Goal: Information Seeking & Learning: Learn about a topic

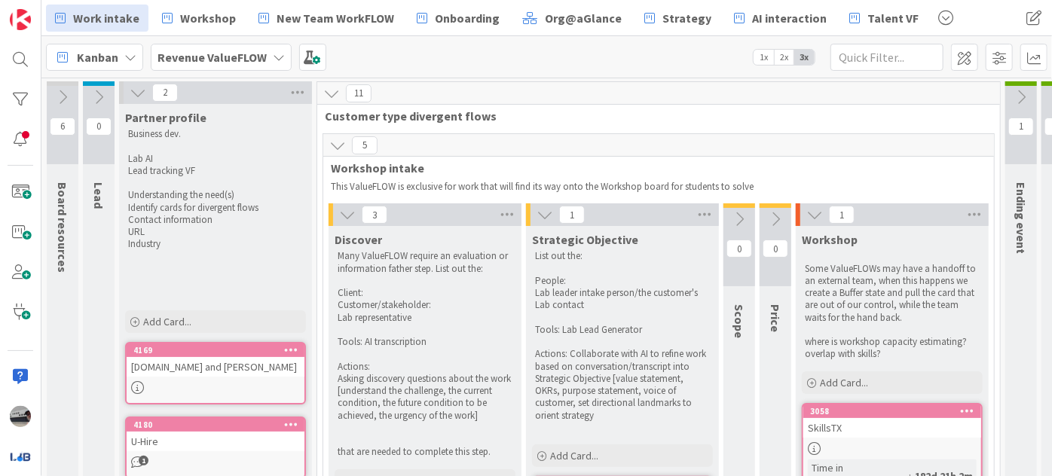
scroll to position [733, 0]
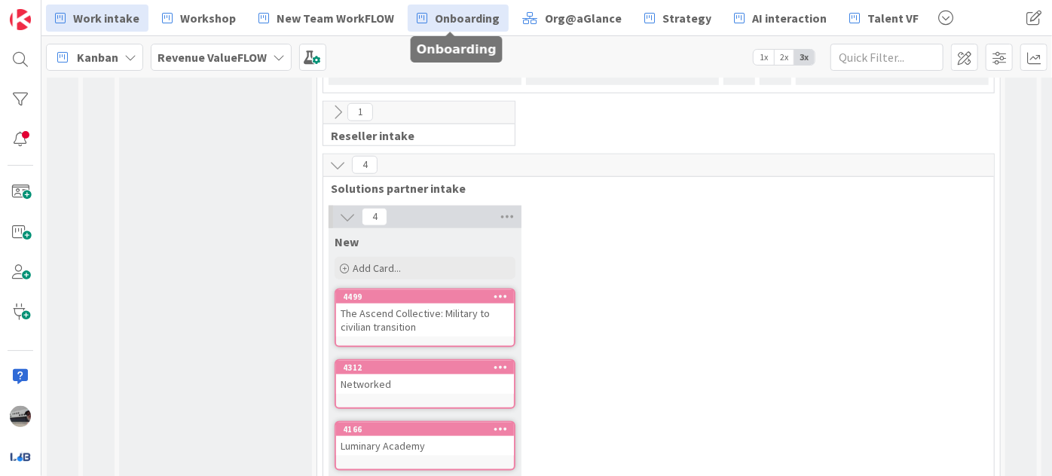
click at [472, 17] on span "Onboarding" at bounding box center [467, 18] width 65 height 18
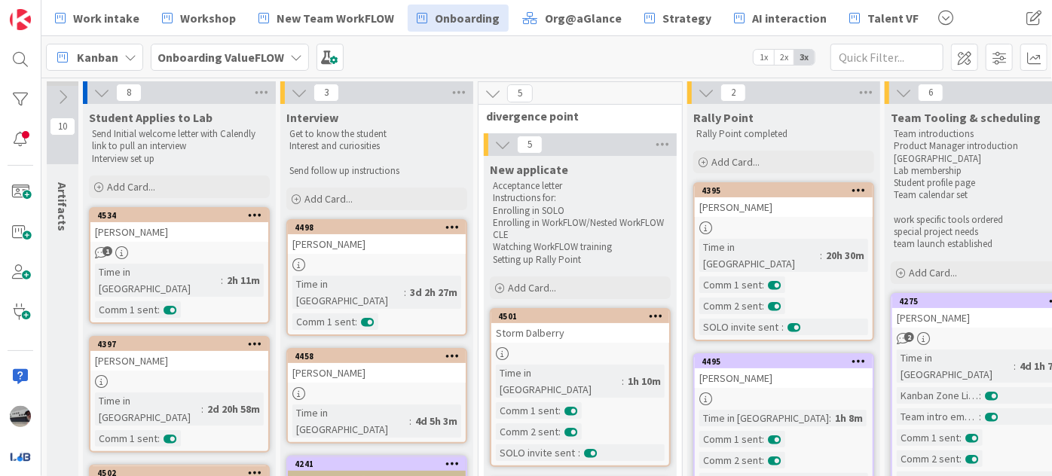
click at [795, 369] on div "[PERSON_NAME]" at bounding box center [784, 379] width 178 height 20
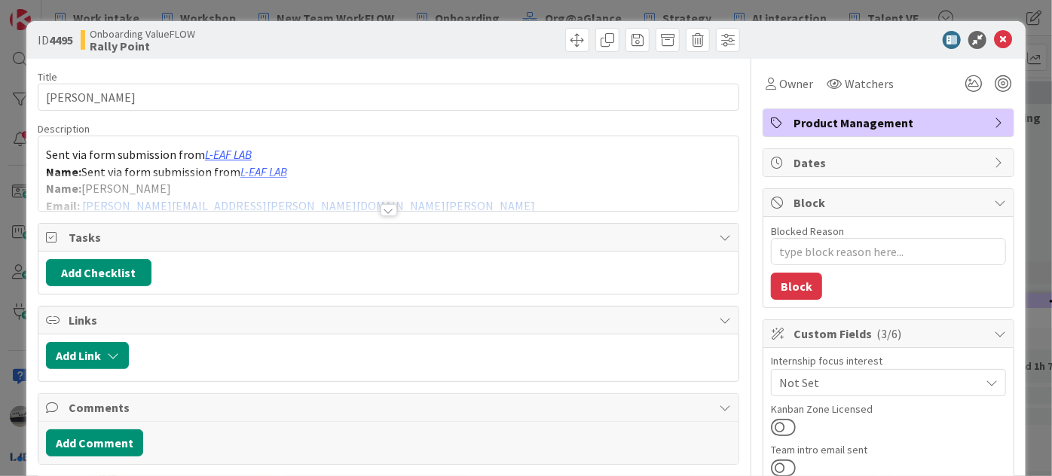
click at [385, 212] on div at bounding box center [389, 210] width 17 height 12
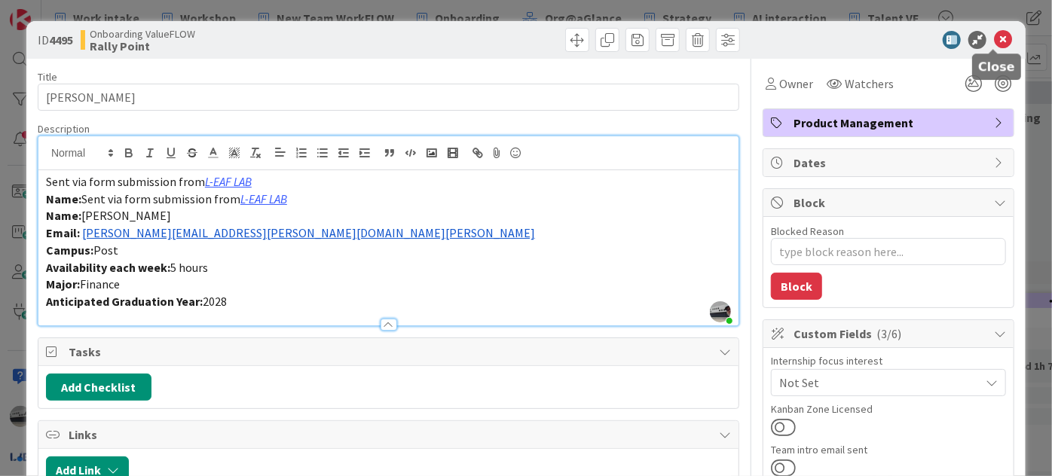
click at [996, 35] on icon at bounding box center [1003, 40] width 18 height 18
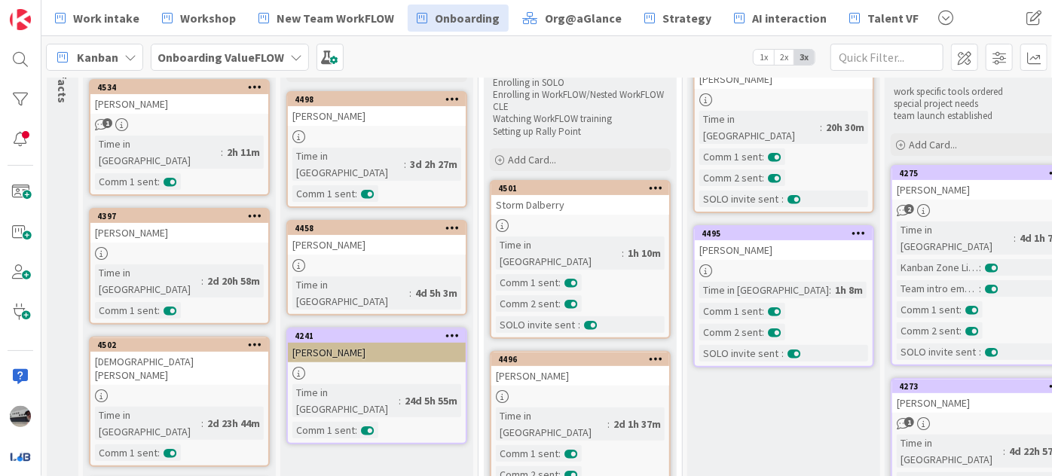
scroll to position [11, 0]
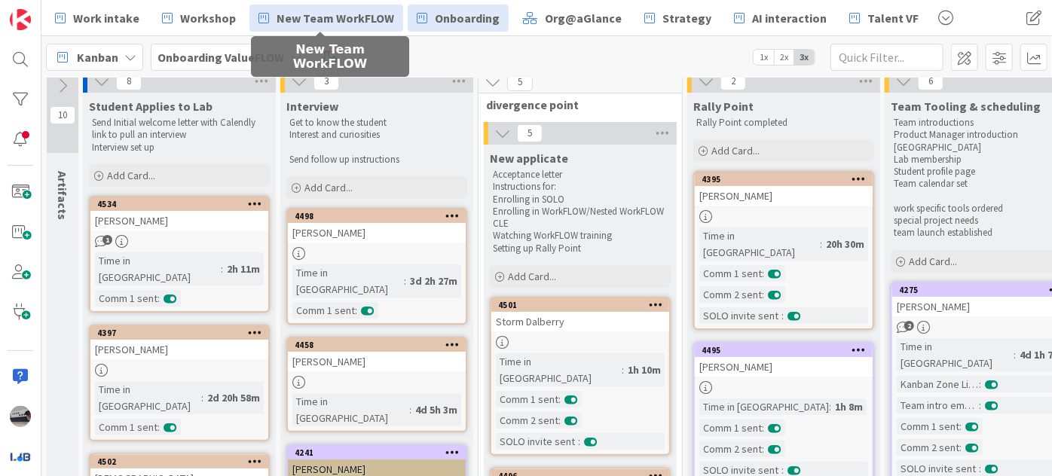
click at [337, 14] on span "New Team WorkFLOW" at bounding box center [336, 18] width 118 height 18
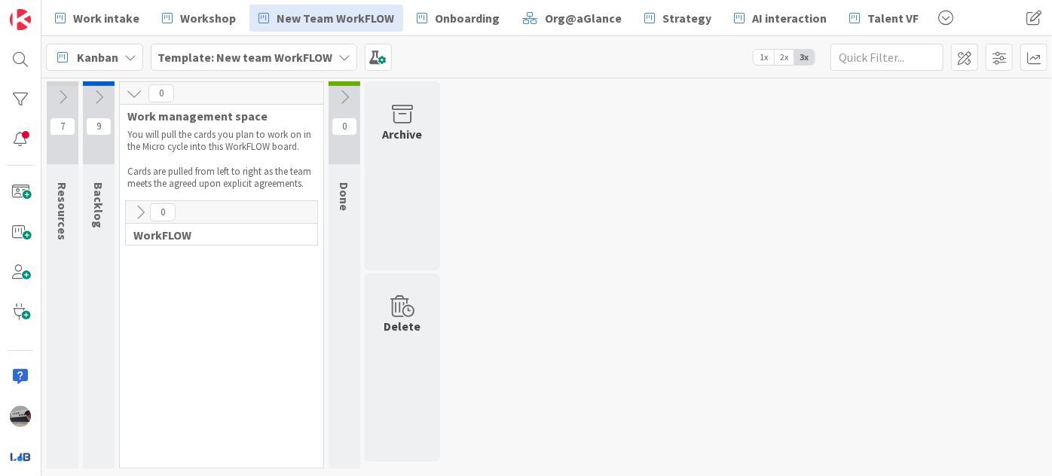
click at [130, 95] on icon at bounding box center [134, 93] width 17 height 17
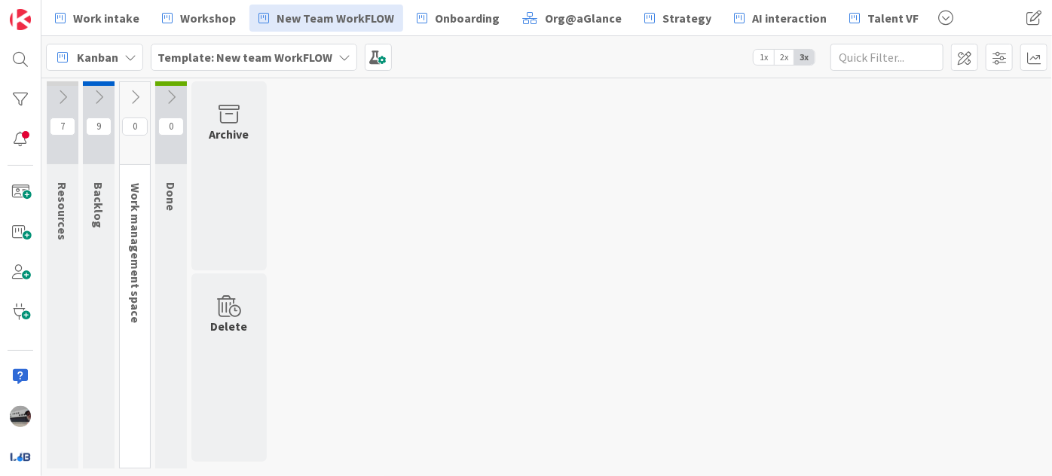
click at [68, 91] on icon at bounding box center [62, 97] width 17 height 17
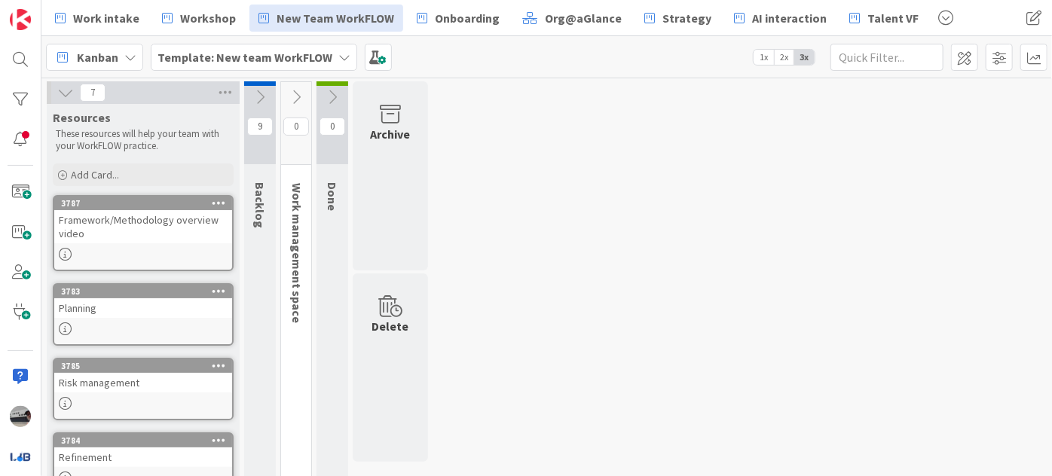
click at [54, 92] on div "7" at bounding box center [143, 92] width 193 height 23
click at [63, 93] on icon at bounding box center [65, 92] width 17 height 17
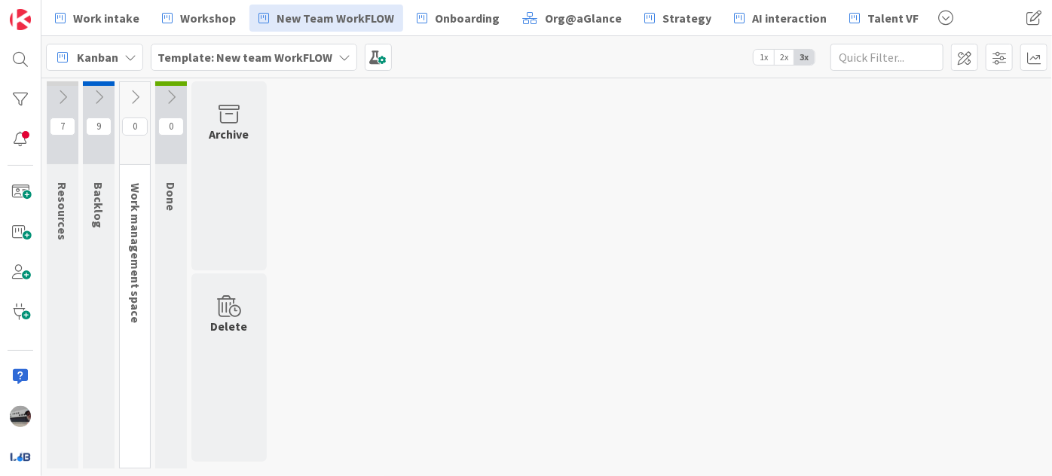
click at [96, 90] on icon at bounding box center [98, 97] width 17 height 17
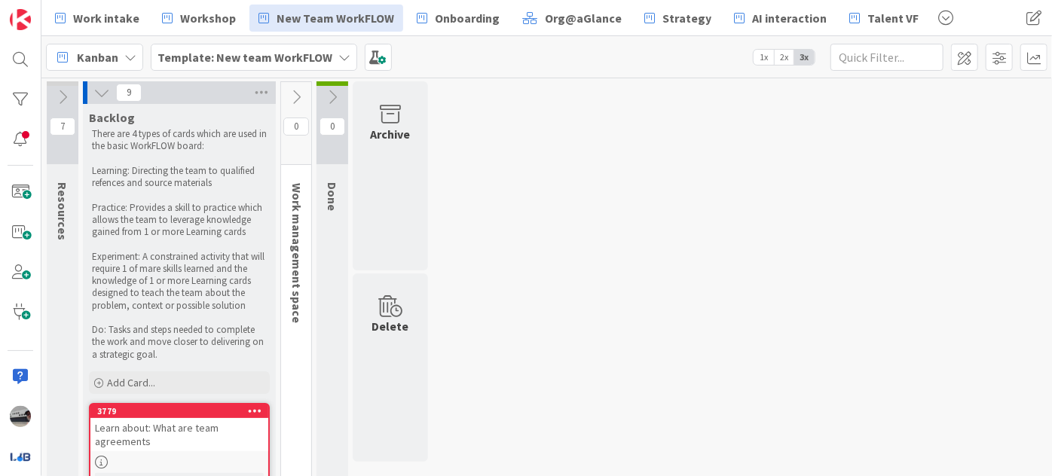
click at [99, 93] on icon at bounding box center [101, 92] width 17 height 17
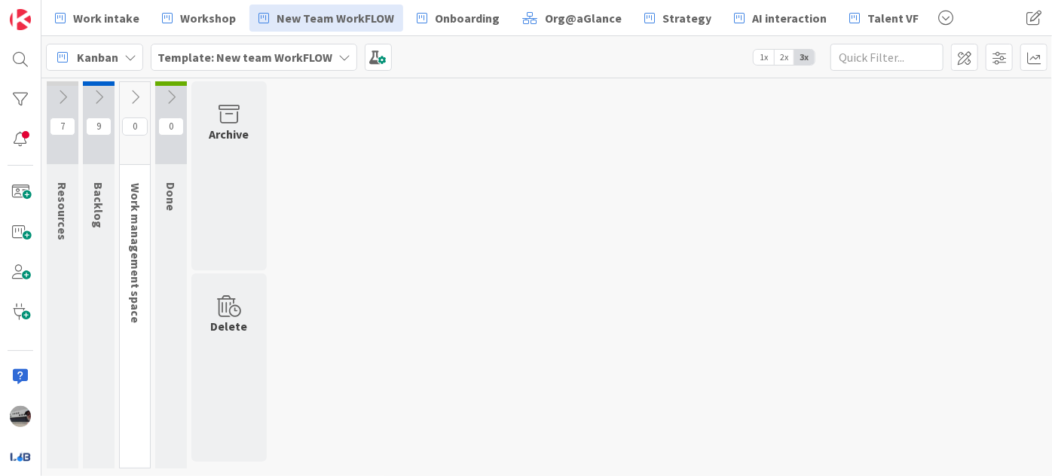
click at [132, 92] on icon at bounding box center [135, 97] width 17 height 17
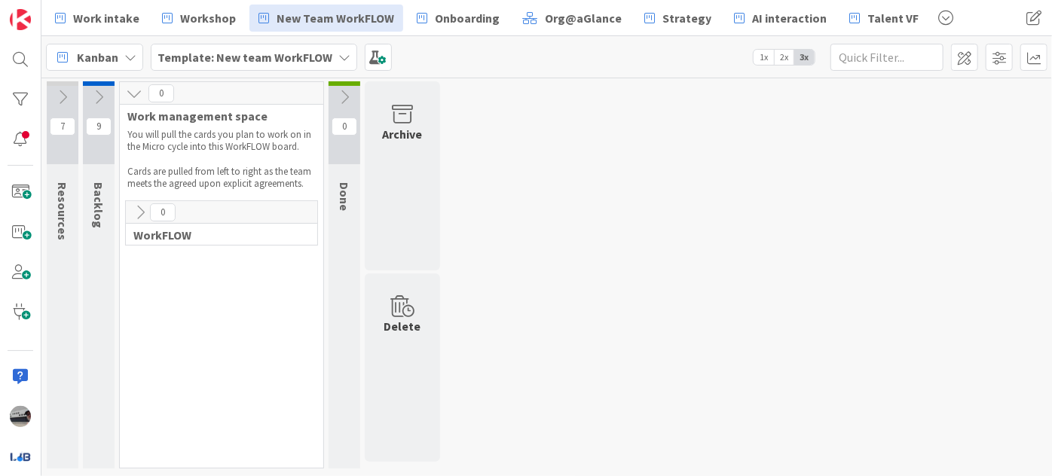
click at [96, 84] on div at bounding box center [99, 83] width 32 height 5
click at [96, 90] on icon at bounding box center [98, 97] width 17 height 17
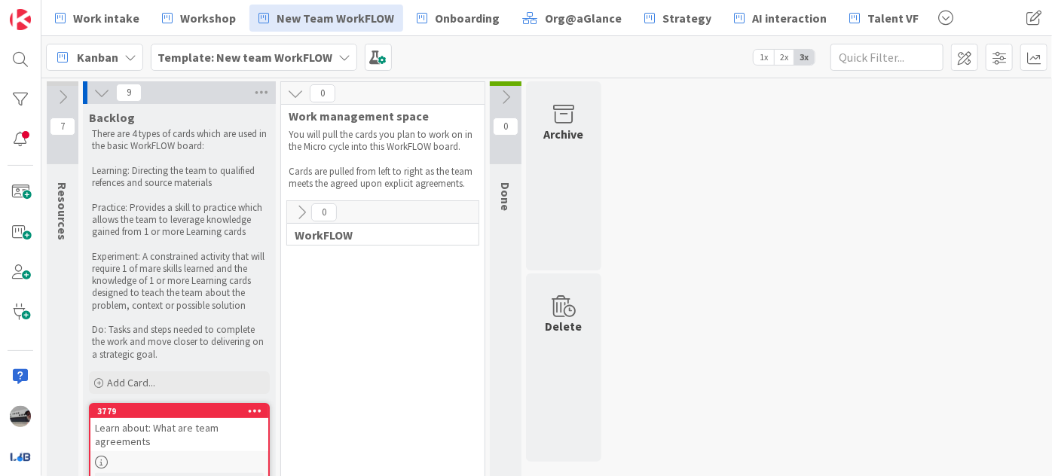
click at [297, 216] on icon at bounding box center [301, 212] width 17 height 17
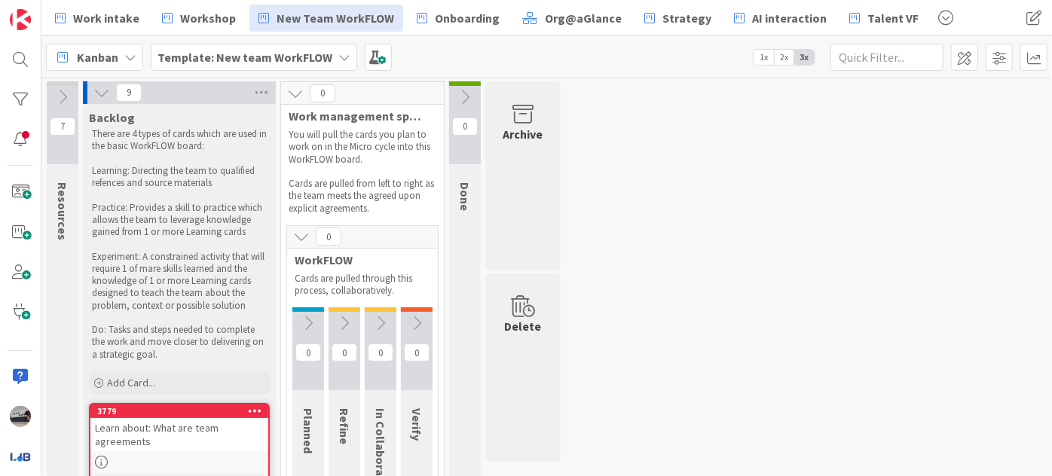
click at [66, 97] on icon at bounding box center [62, 97] width 17 height 17
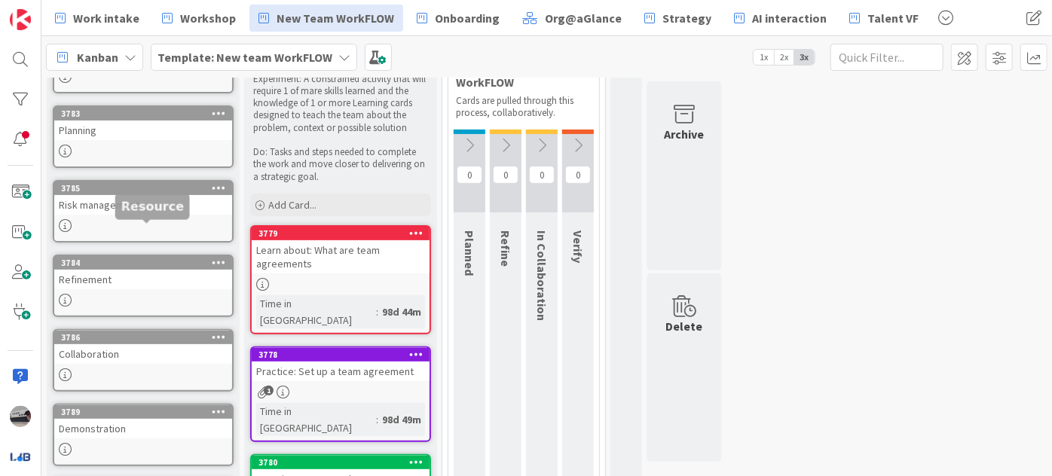
scroll to position [205, 0]
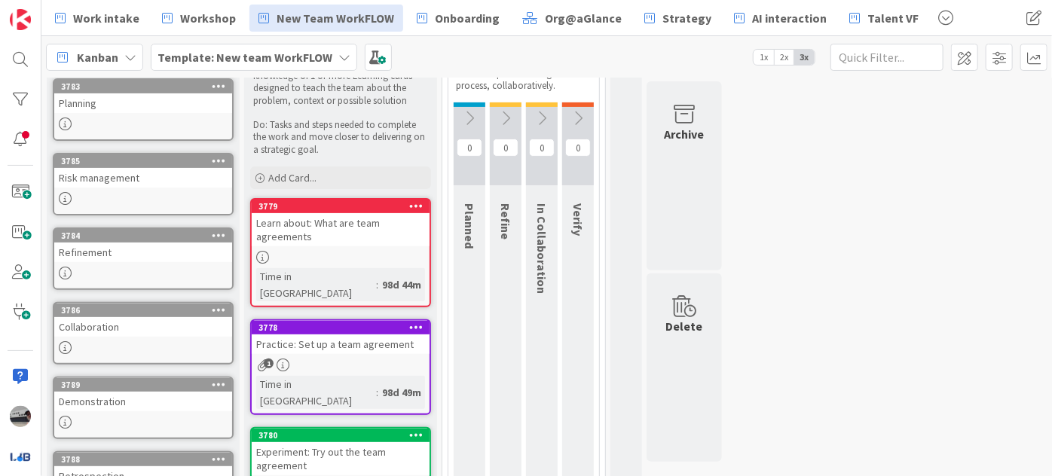
click at [468, 111] on icon at bounding box center [469, 118] width 17 height 17
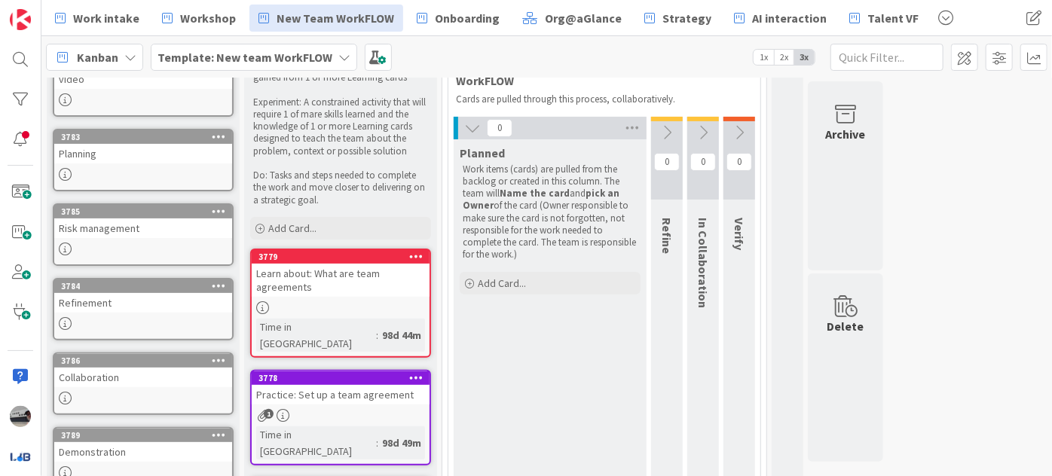
scroll to position [68, 0]
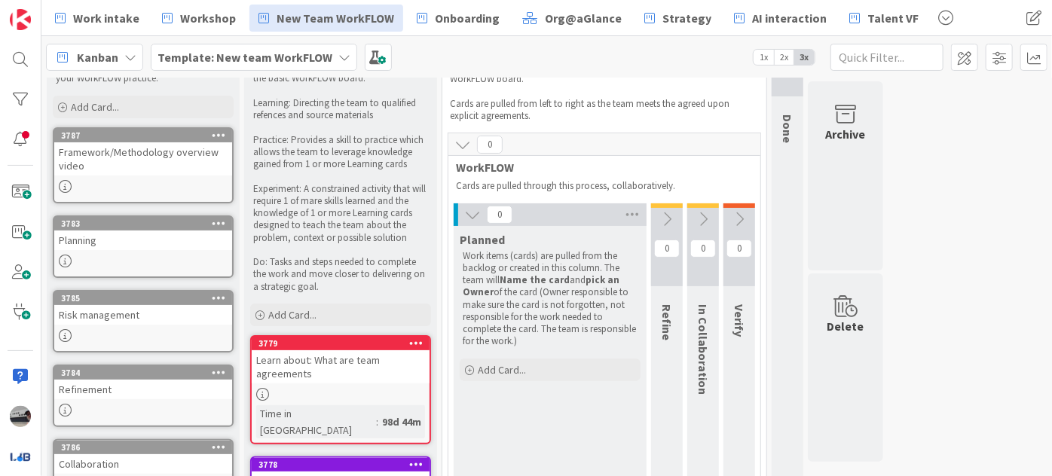
click at [668, 226] on button at bounding box center [667, 219] width 32 height 23
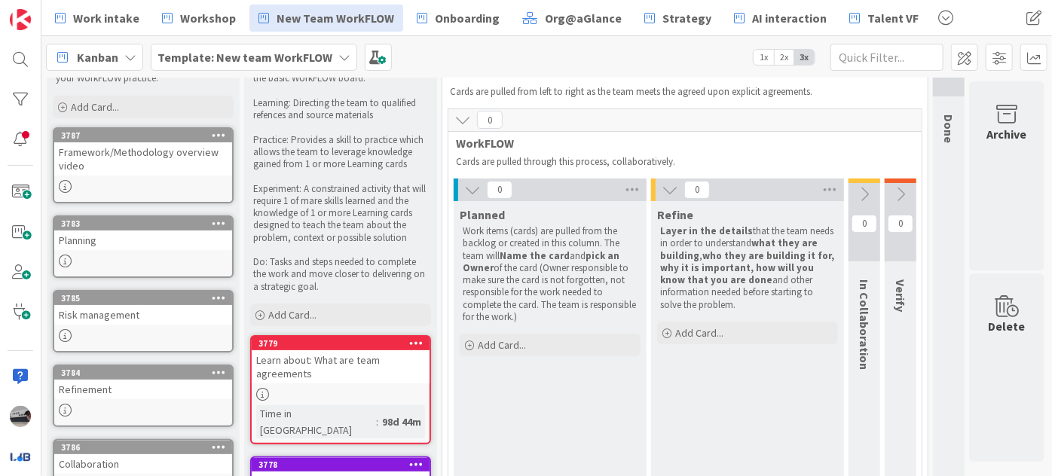
scroll to position [68, 7]
click at [856, 187] on icon at bounding box center [864, 194] width 17 height 17
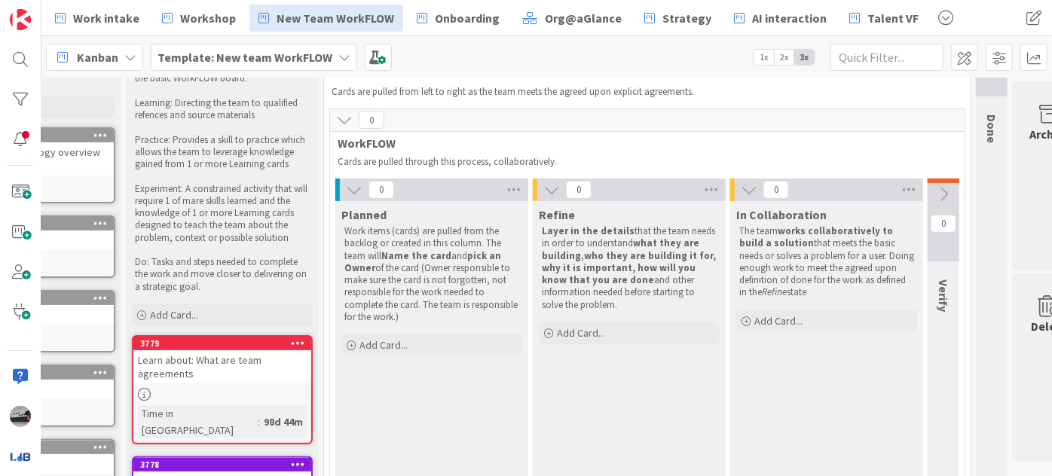
scroll to position [68, 168]
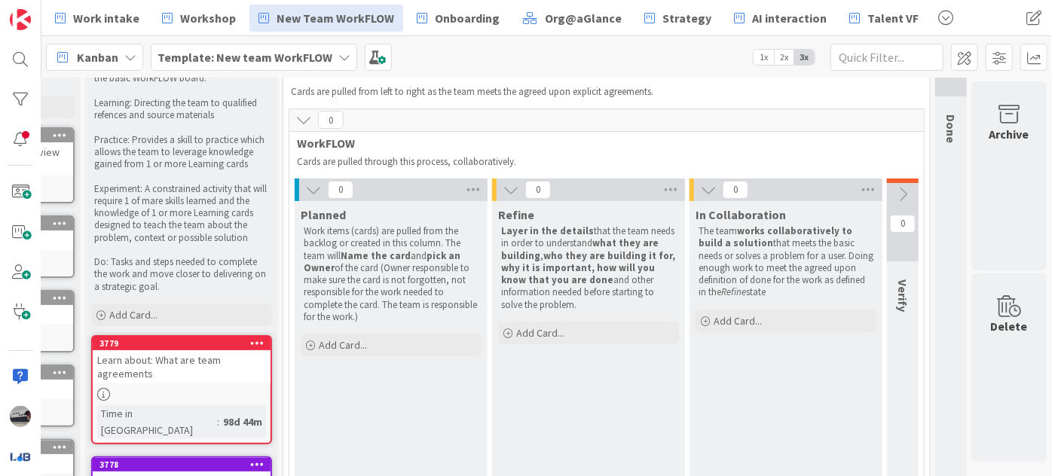
click at [895, 197] on icon at bounding box center [903, 194] width 17 height 17
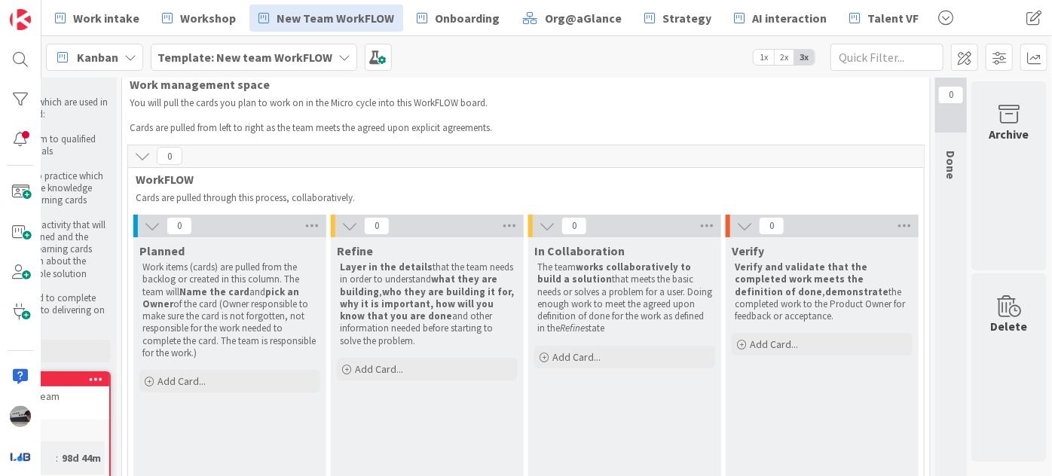
scroll to position [0, 329]
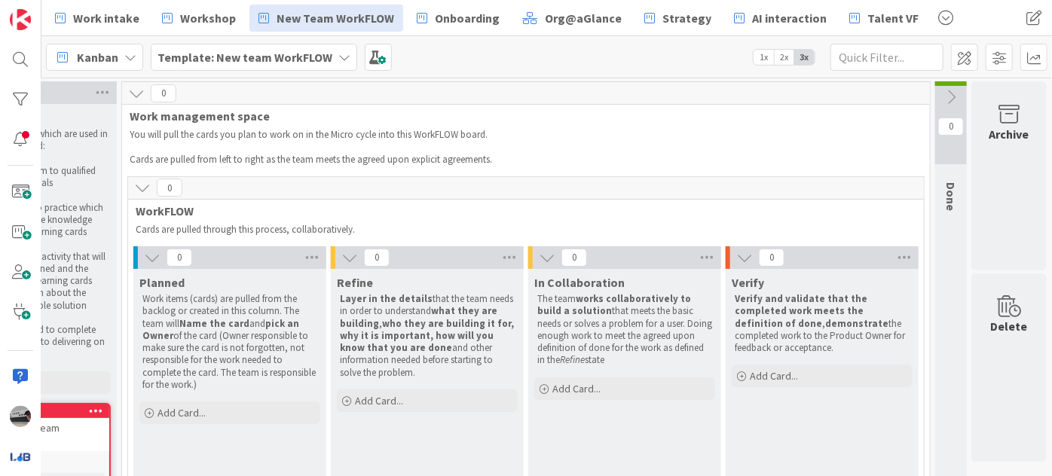
click at [948, 96] on icon at bounding box center [951, 97] width 17 height 17
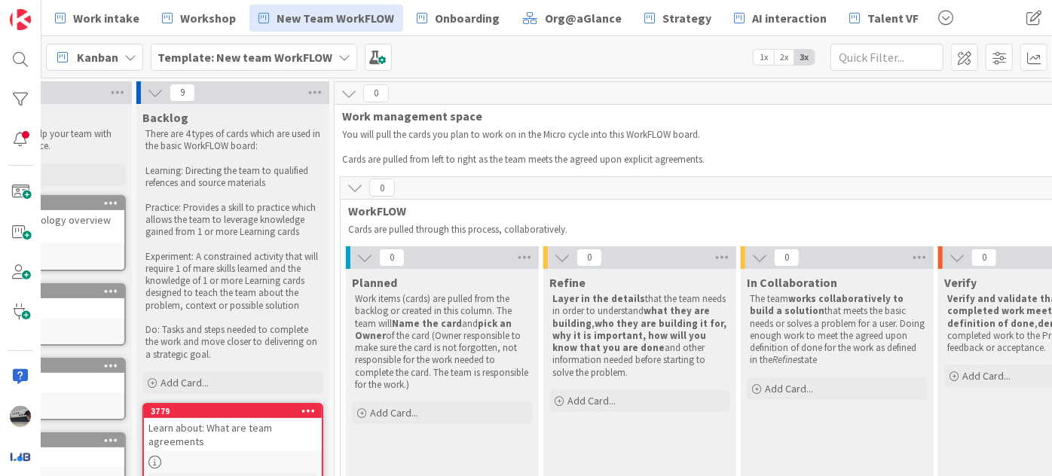
scroll to position [0, 0]
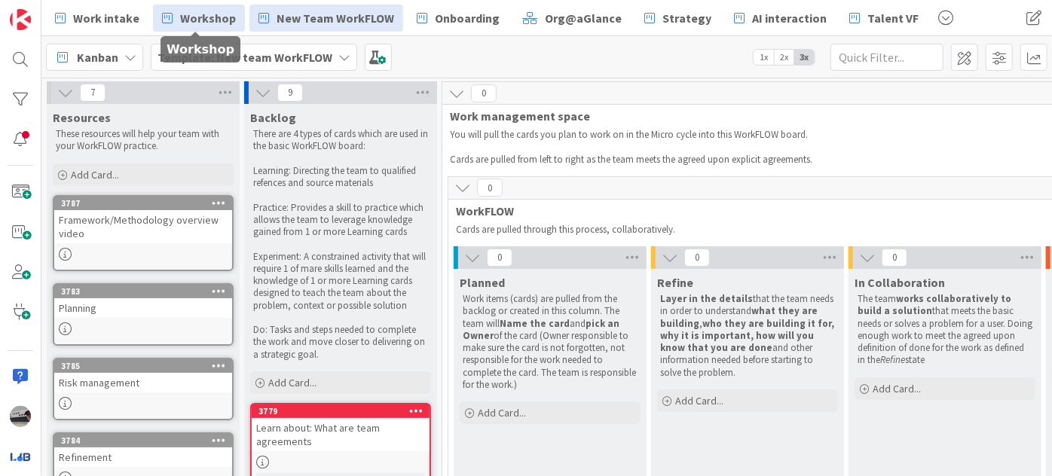
click at [190, 23] on span "Workshop" at bounding box center [208, 18] width 56 height 18
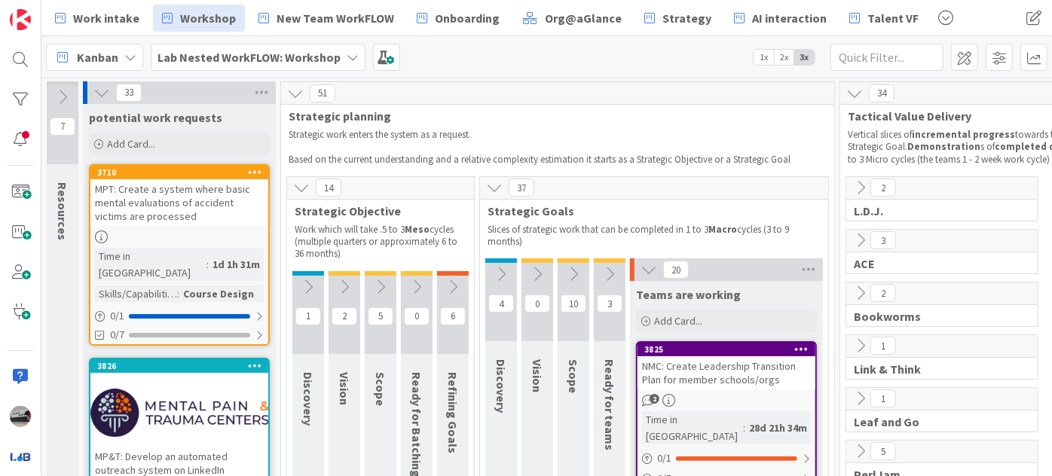
click at [650, 267] on icon at bounding box center [649, 270] width 17 height 17
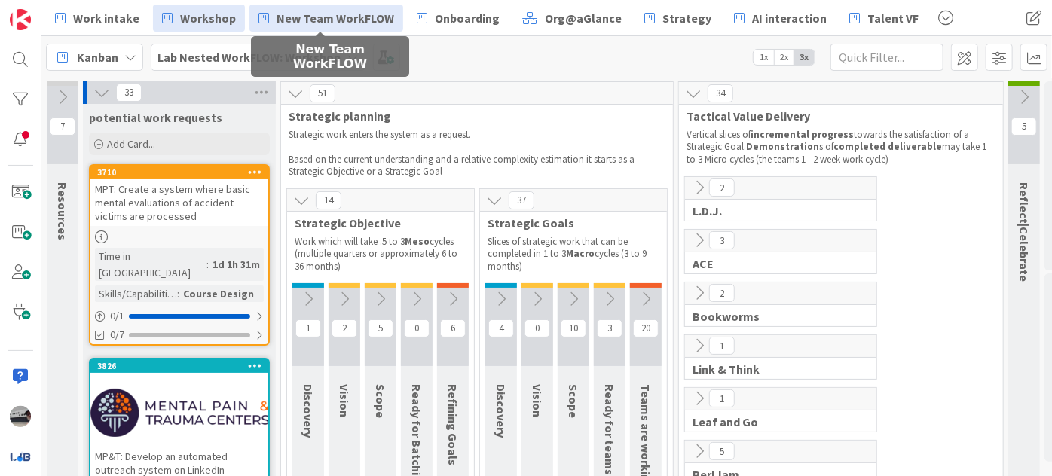
click at [296, 27] on link "New Team WorkFLOW" at bounding box center [326, 18] width 154 height 27
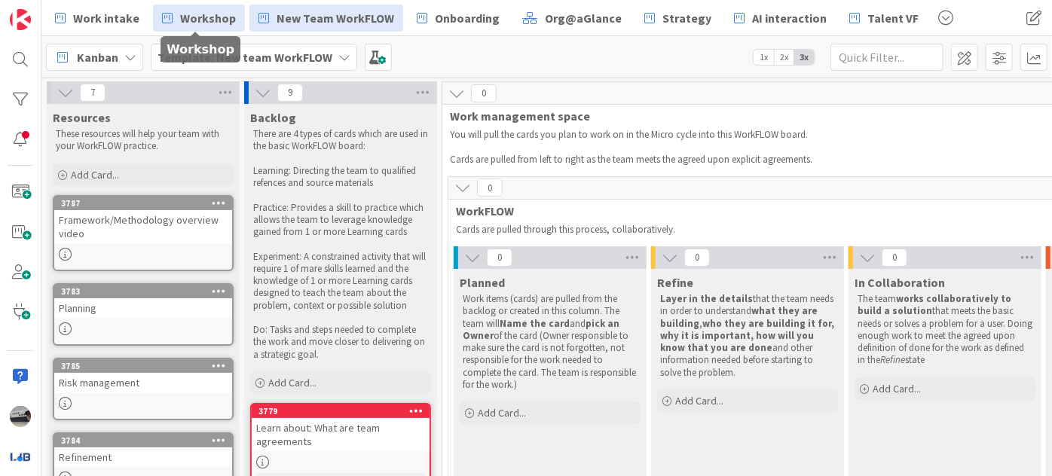
click at [191, 17] on span "Workshop" at bounding box center [208, 18] width 56 height 18
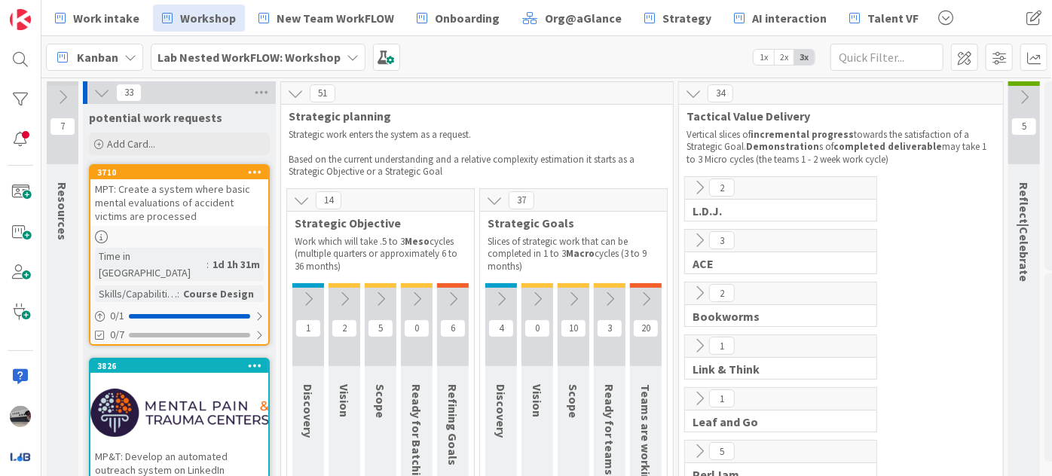
click at [98, 89] on icon at bounding box center [101, 92] width 17 height 17
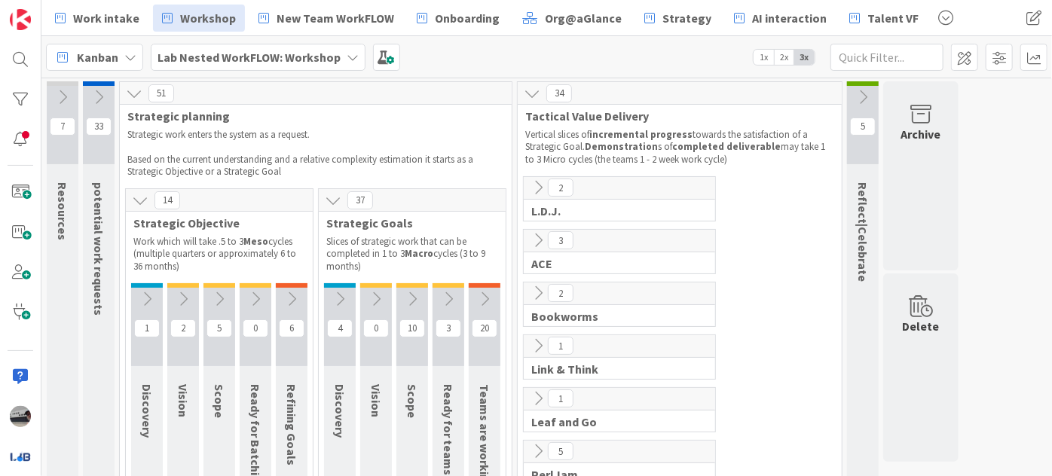
click at [129, 89] on icon at bounding box center [134, 93] width 17 height 17
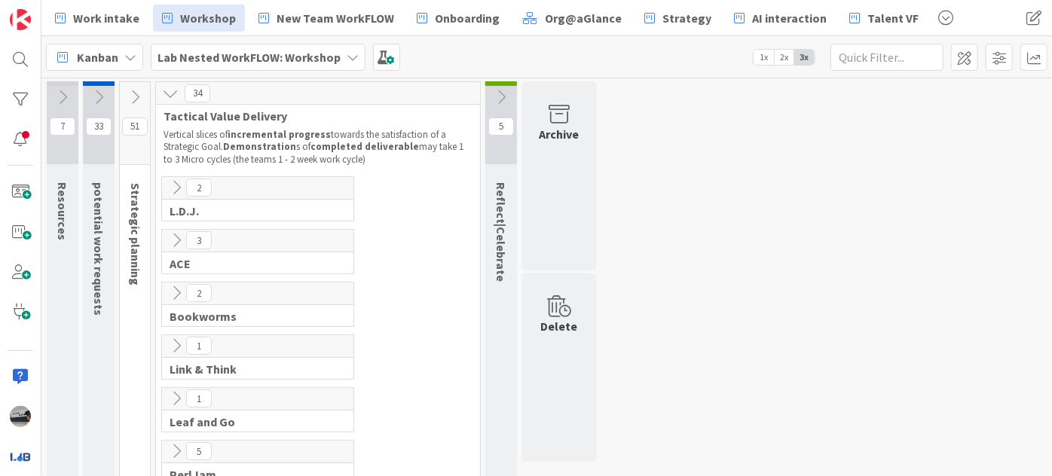
click at [171, 90] on icon at bounding box center [170, 93] width 17 height 17
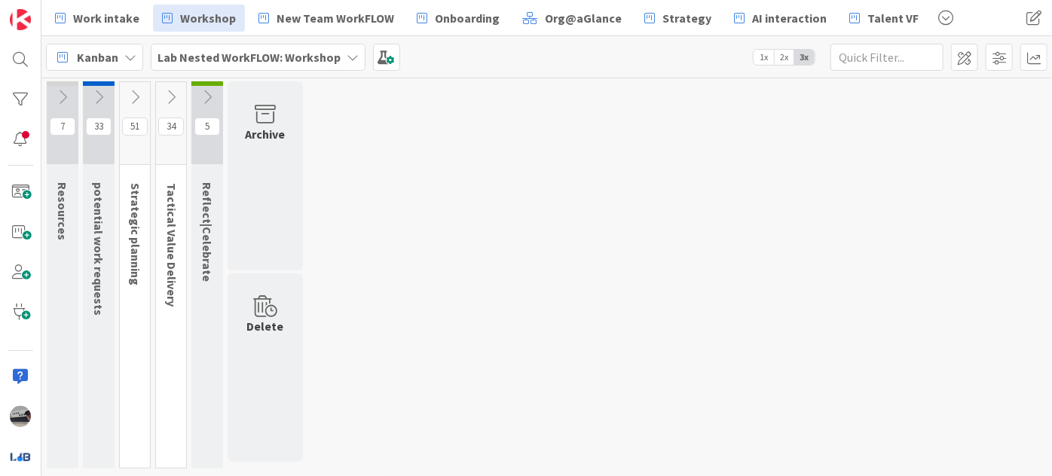
click at [56, 99] on icon at bounding box center [62, 97] width 17 height 17
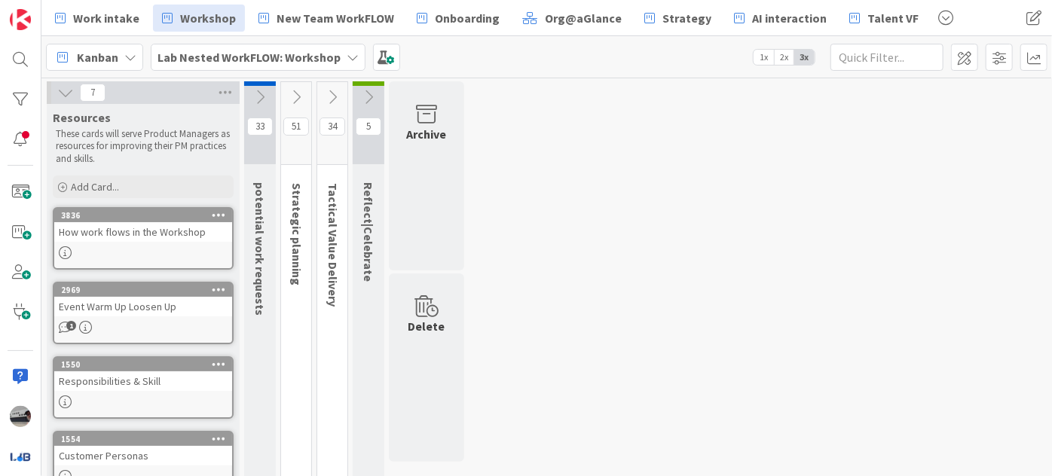
click at [62, 92] on icon at bounding box center [65, 92] width 17 height 17
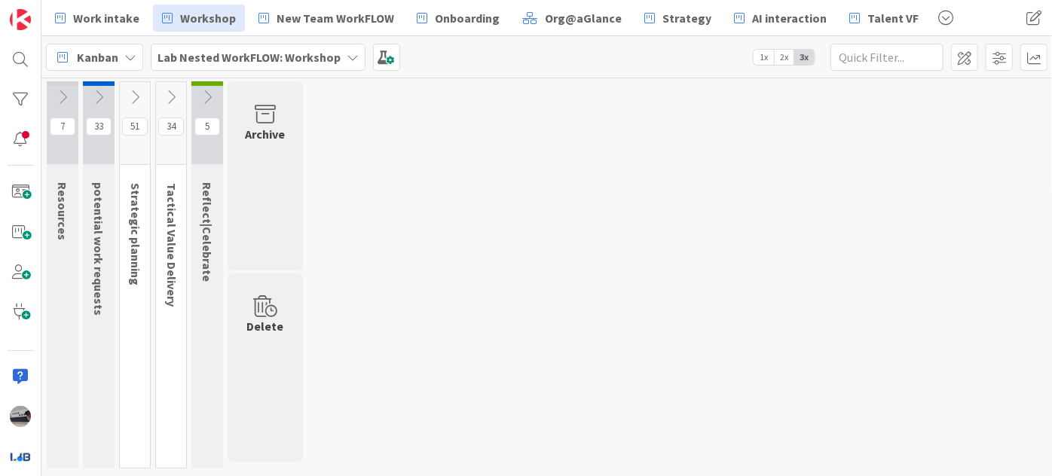
click at [102, 93] on icon at bounding box center [98, 97] width 17 height 17
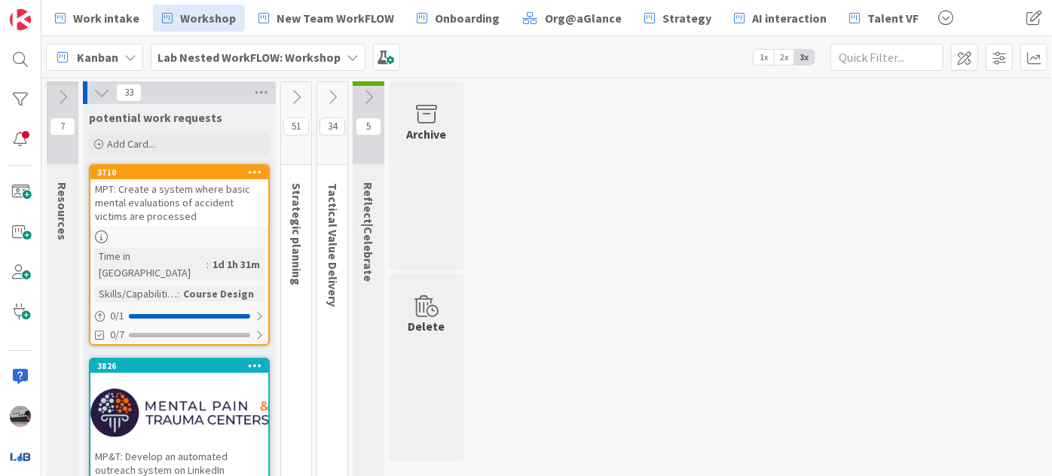
click at [98, 87] on icon at bounding box center [101, 92] width 17 height 17
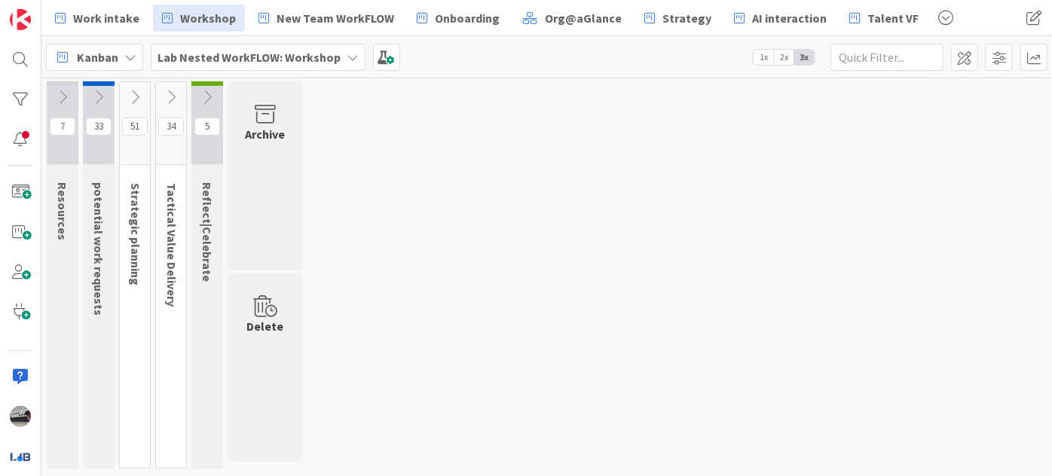
click at [136, 96] on icon at bounding box center [135, 97] width 17 height 17
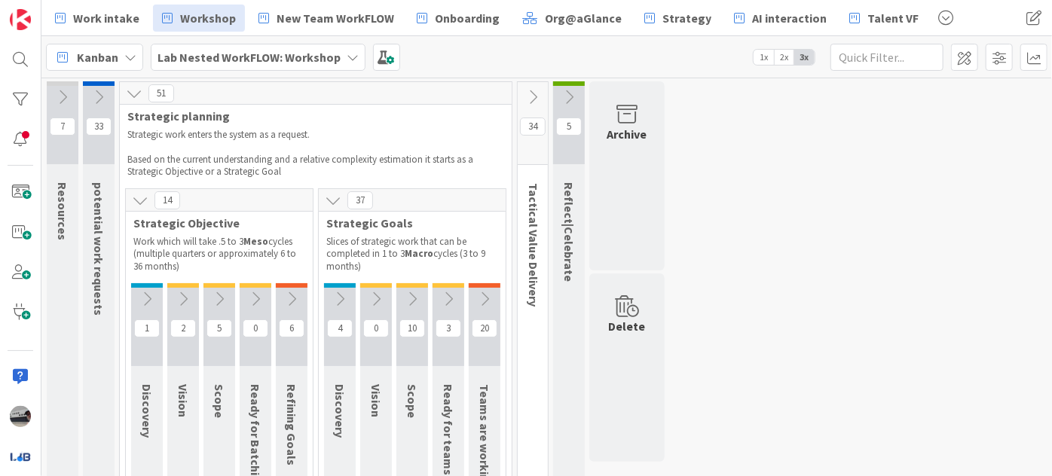
click at [295, 297] on icon at bounding box center [291, 299] width 17 height 17
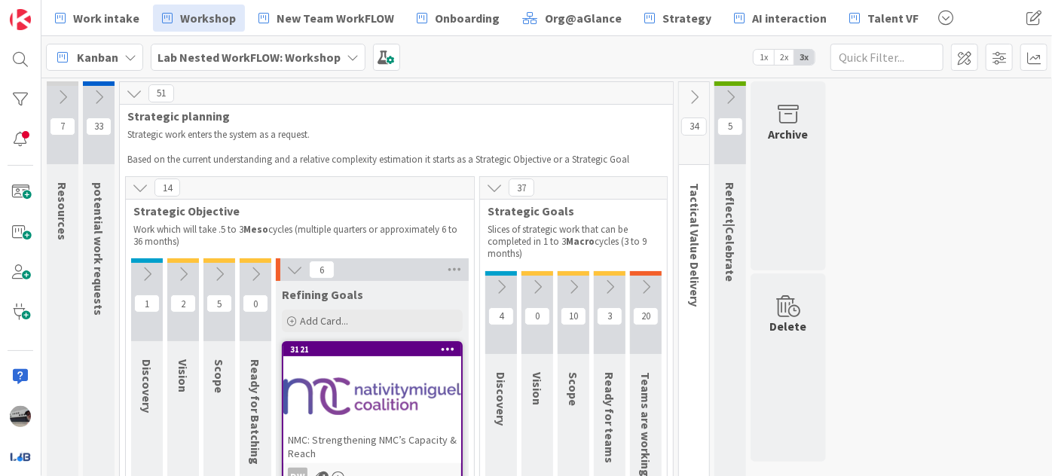
click at [500, 283] on icon at bounding box center [501, 287] width 17 height 17
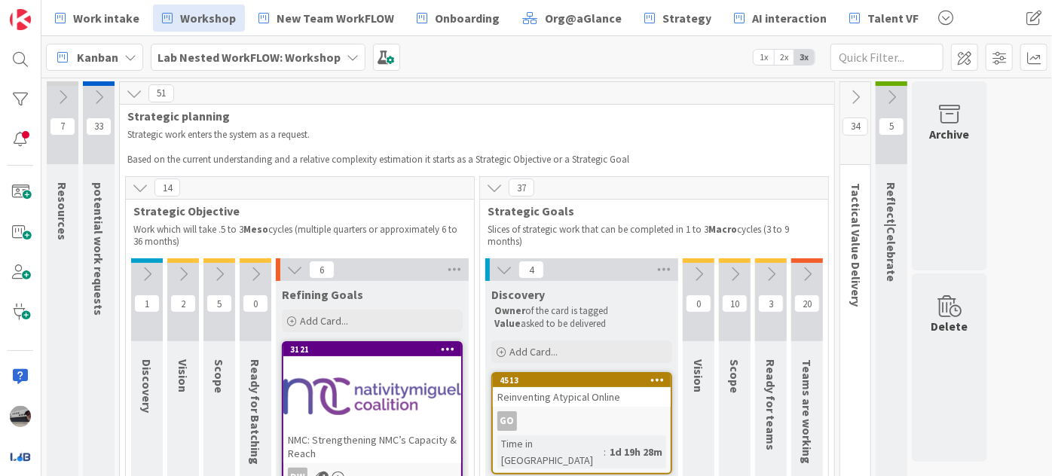
click at [697, 275] on icon at bounding box center [698, 274] width 17 height 17
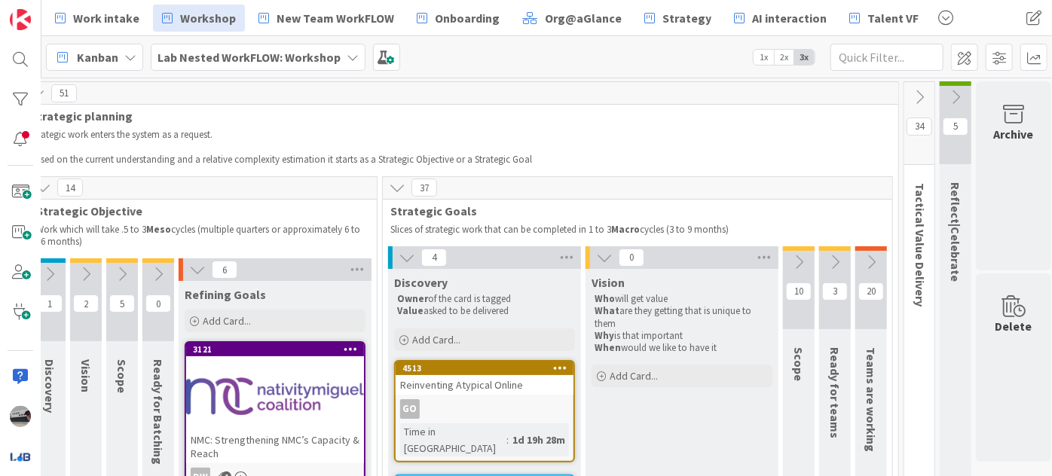
scroll to position [0, 110]
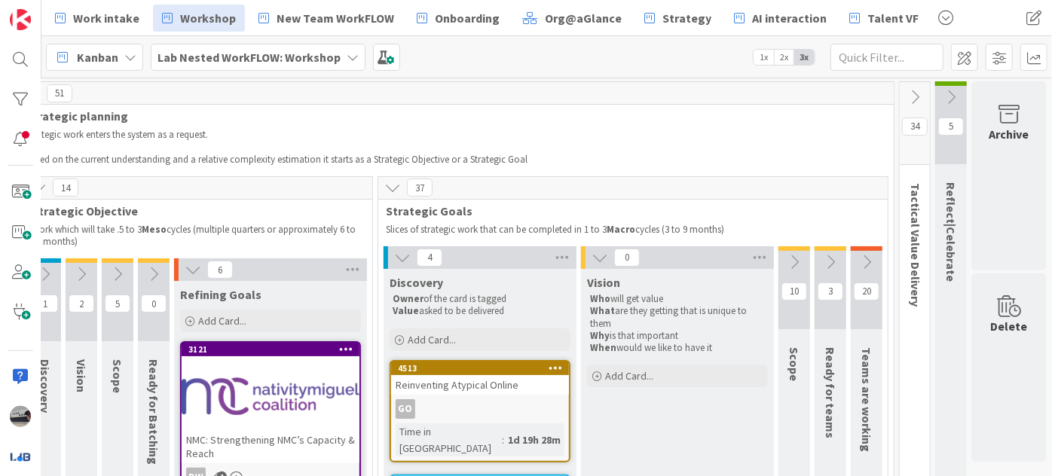
click at [788, 266] on icon at bounding box center [794, 262] width 17 height 17
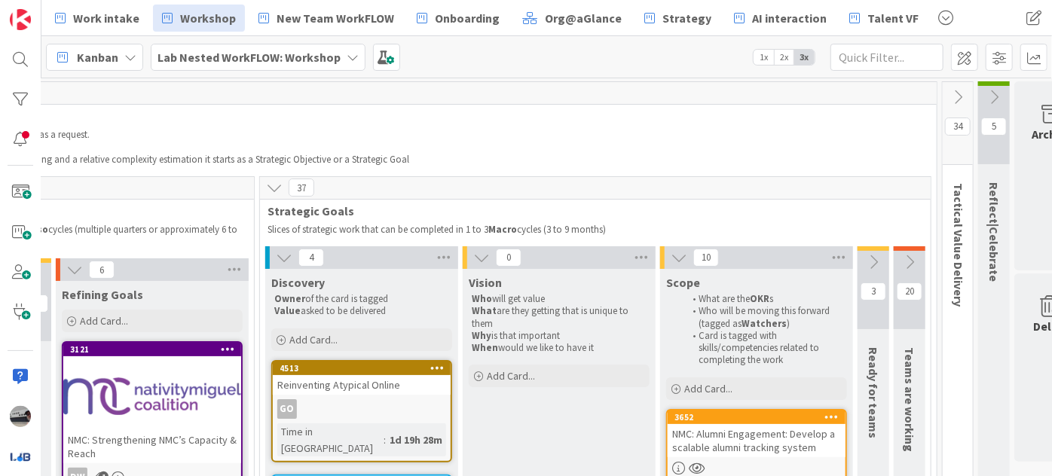
scroll to position [0, 271]
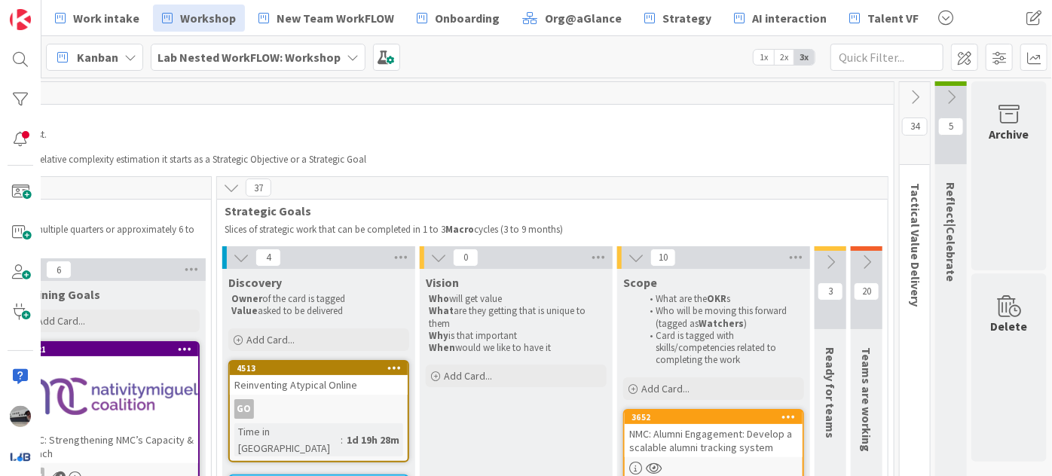
click at [822, 256] on icon at bounding box center [830, 262] width 17 height 17
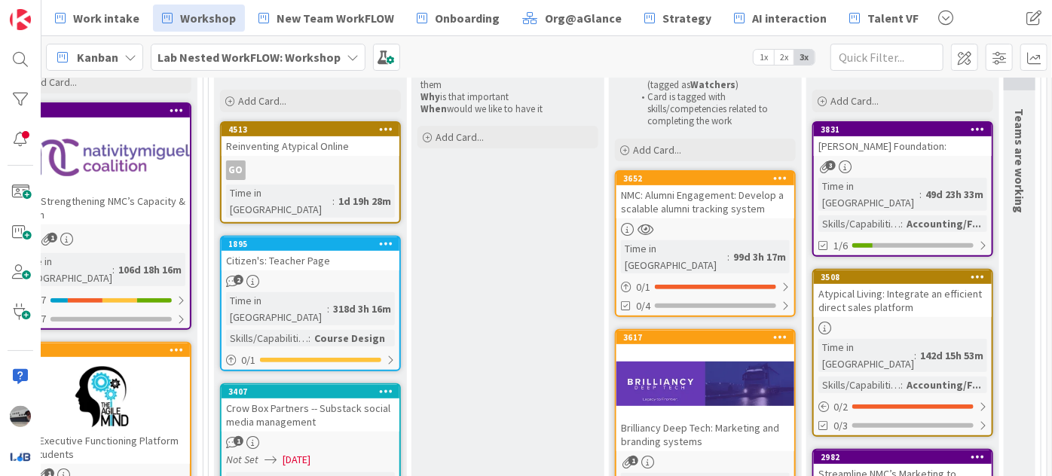
scroll to position [274, 271]
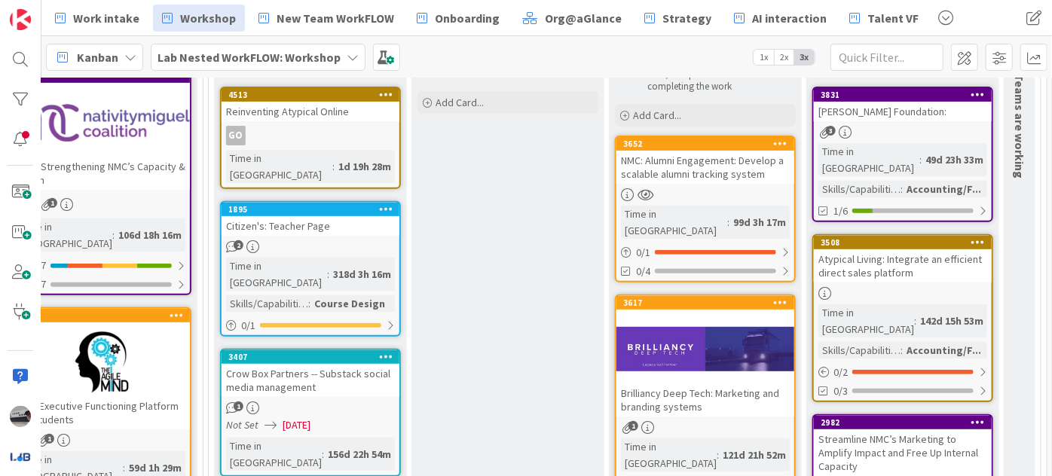
click at [908, 254] on div "Atypical Living: Integrate an efficient direct sales platform" at bounding box center [903, 265] width 178 height 33
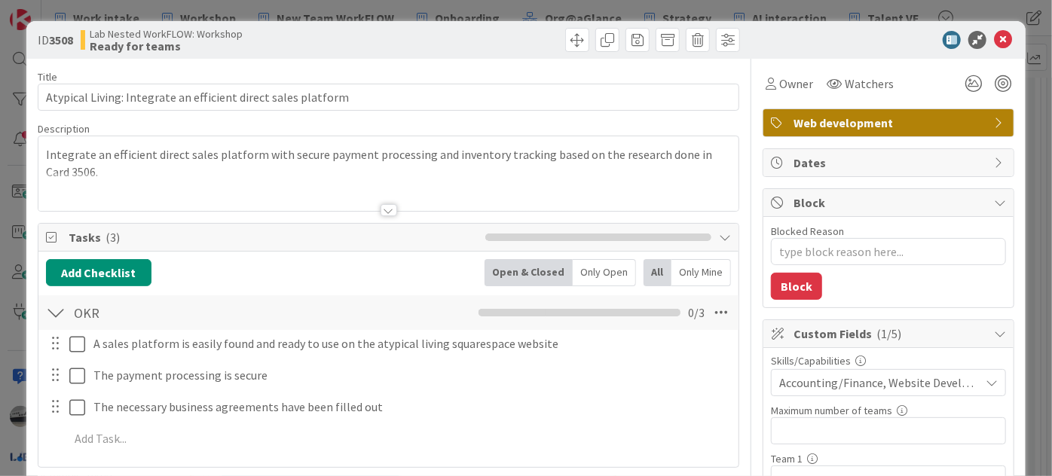
type textarea "x"
click at [994, 40] on icon at bounding box center [1003, 40] width 18 height 18
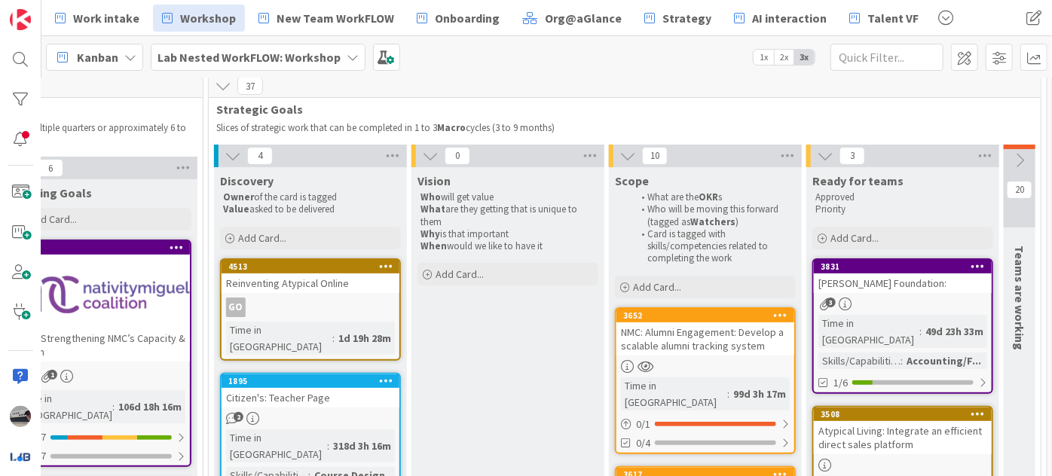
scroll to position [0, 271]
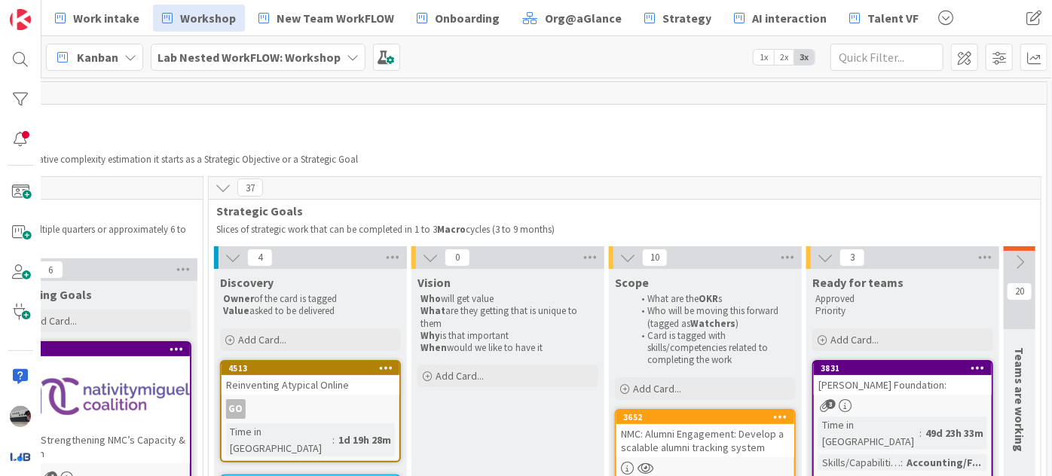
click at [225, 189] on icon at bounding box center [223, 187] width 17 height 17
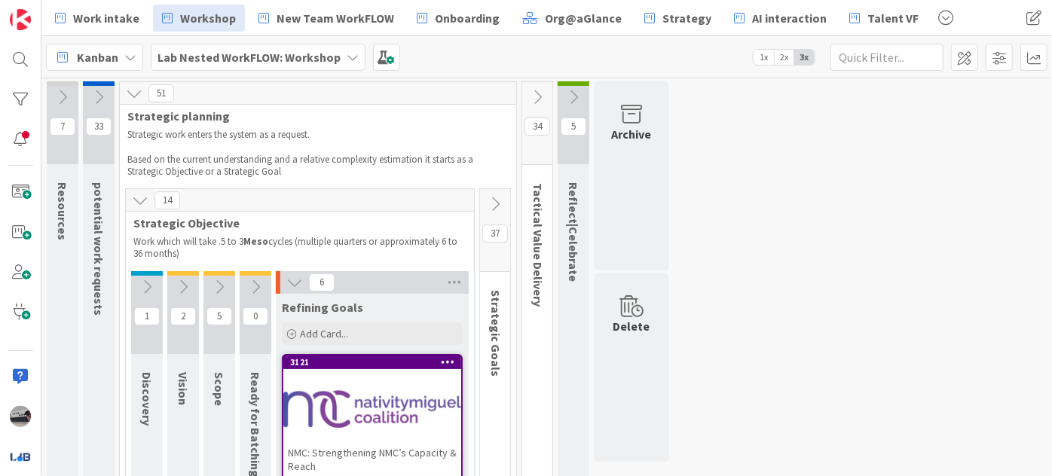
click at [143, 197] on icon at bounding box center [140, 200] width 17 height 17
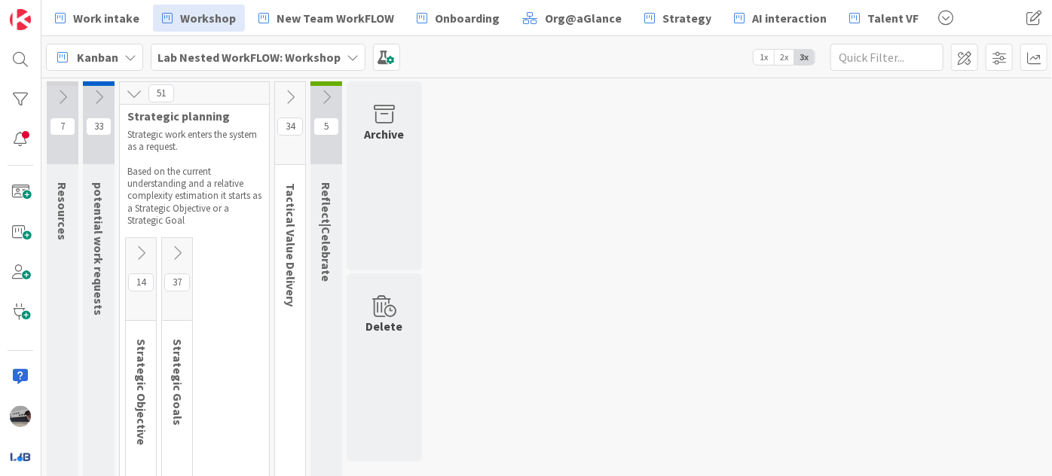
click at [287, 95] on icon at bounding box center [290, 97] width 17 height 17
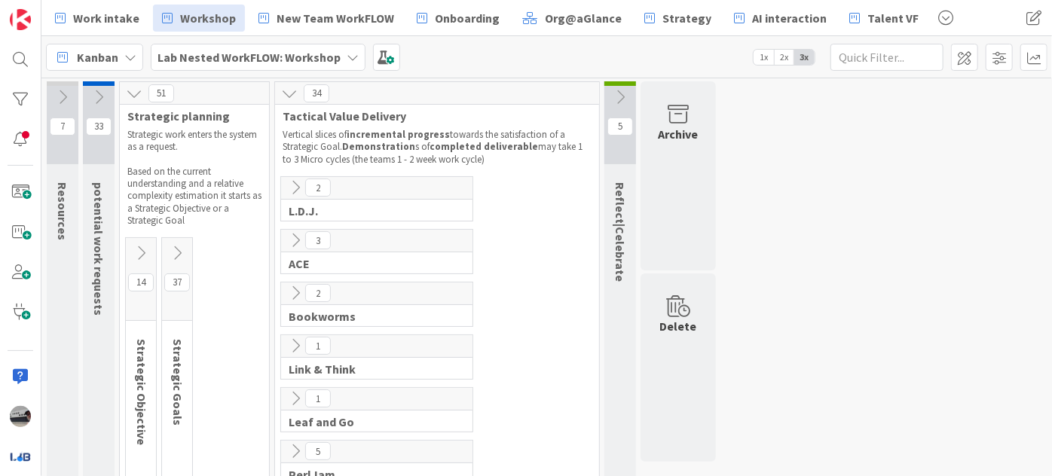
click at [180, 253] on icon at bounding box center [177, 253] width 17 height 17
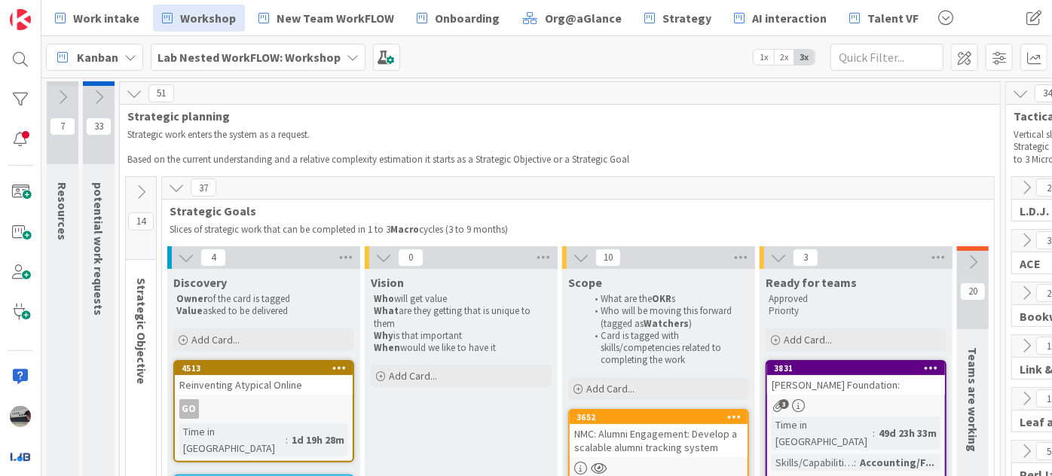
click at [573, 251] on icon at bounding box center [581, 257] width 17 height 17
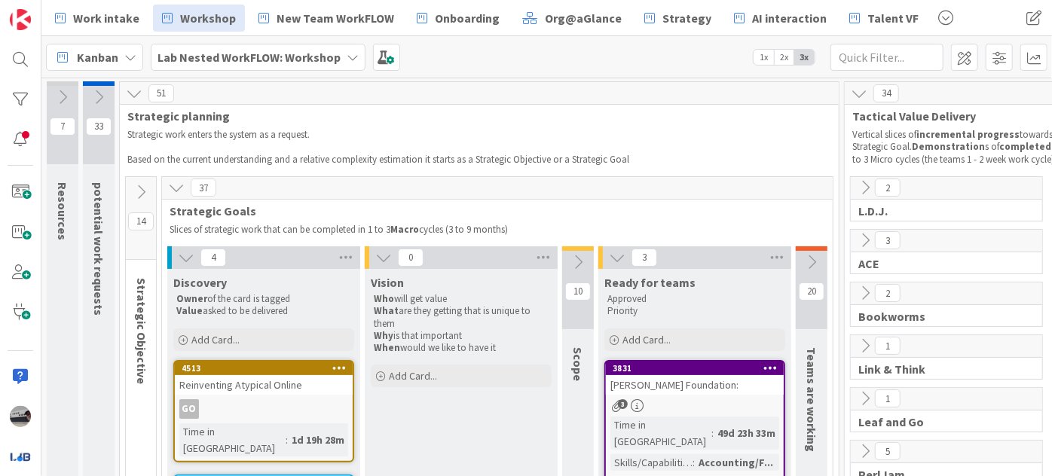
click at [822, 259] on button at bounding box center [812, 262] width 32 height 23
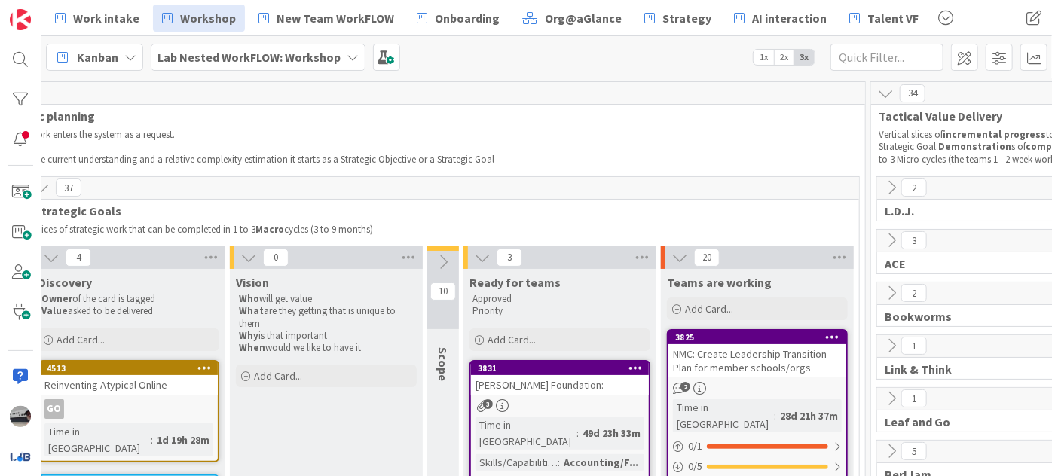
scroll to position [0, 268]
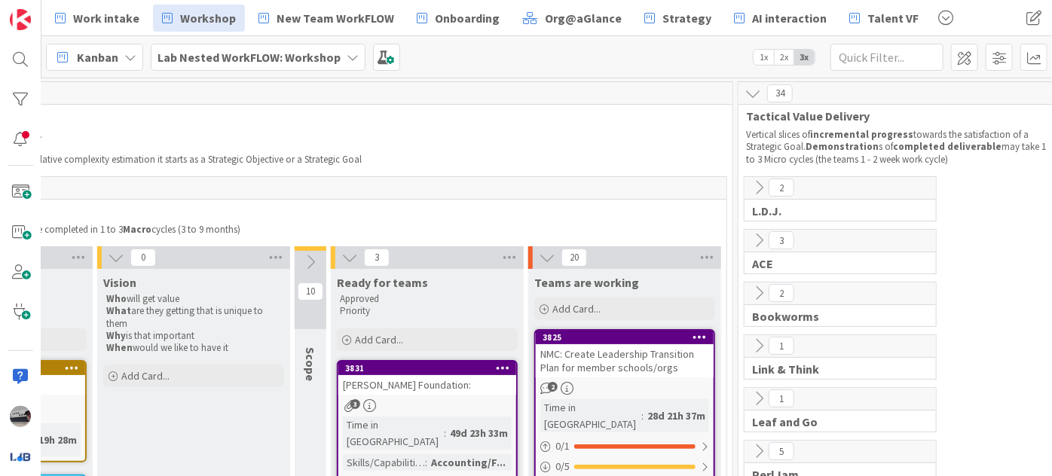
click at [758, 187] on icon at bounding box center [759, 187] width 17 height 17
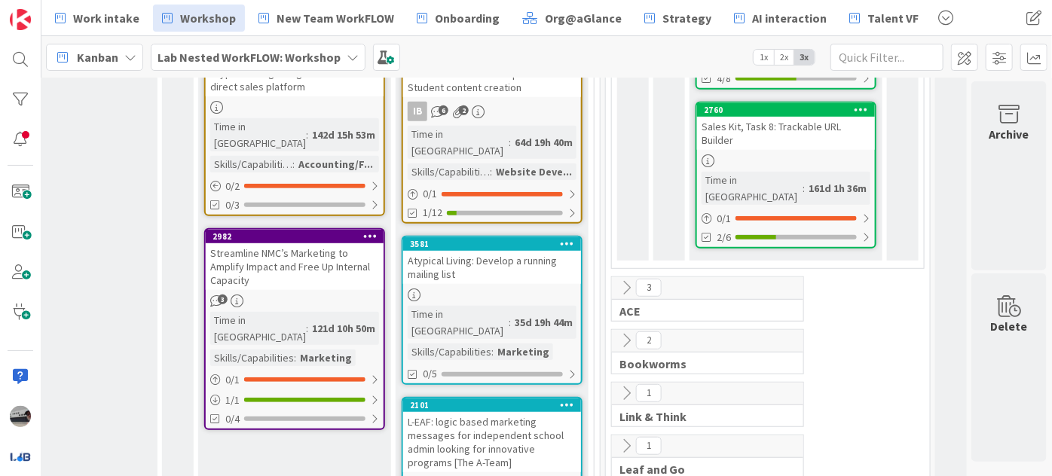
scroll to position [479, 409]
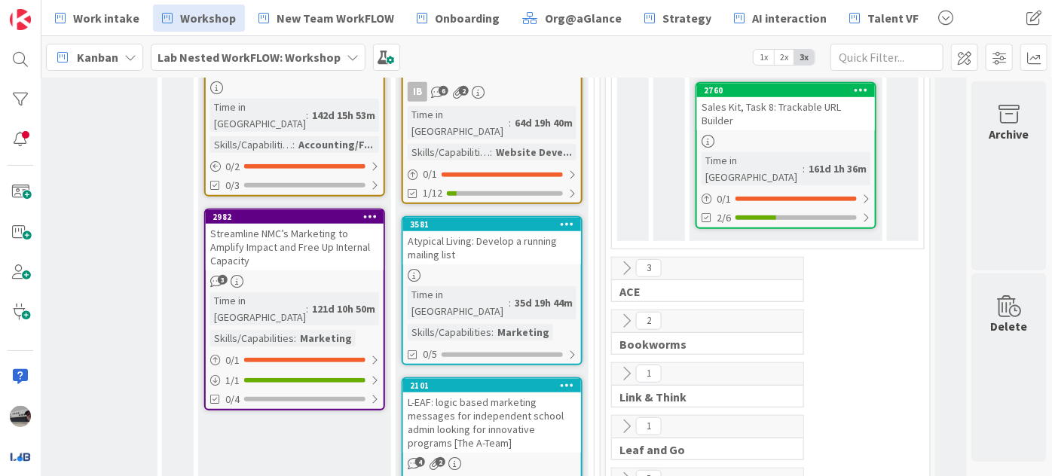
click at [617, 259] on button at bounding box center [627, 269] width 20 height 20
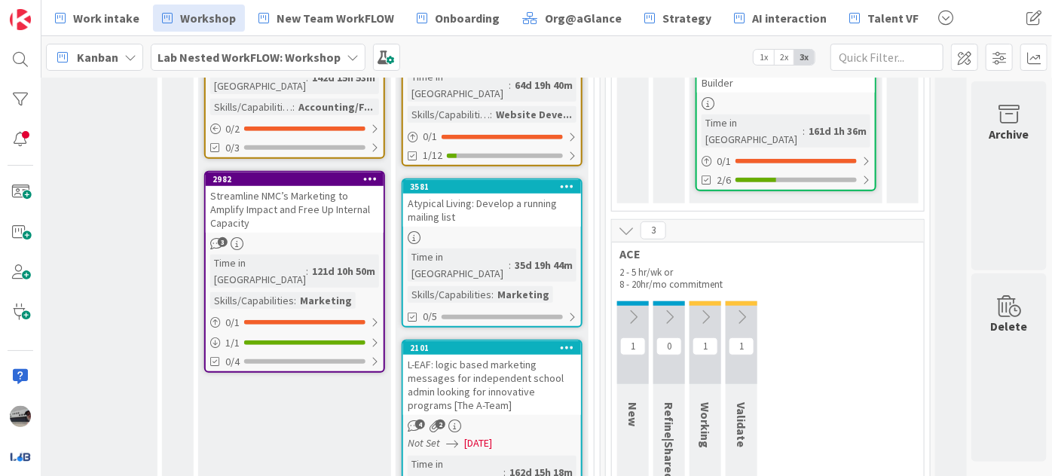
scroll to position [548, 409]
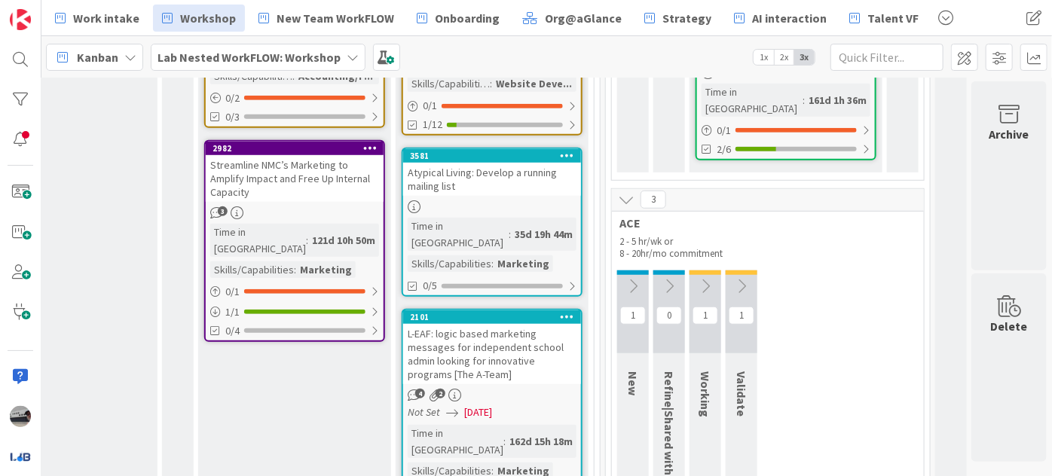
click at [733, 278] on icon at bounding box center [741, 286] width 17 height 17
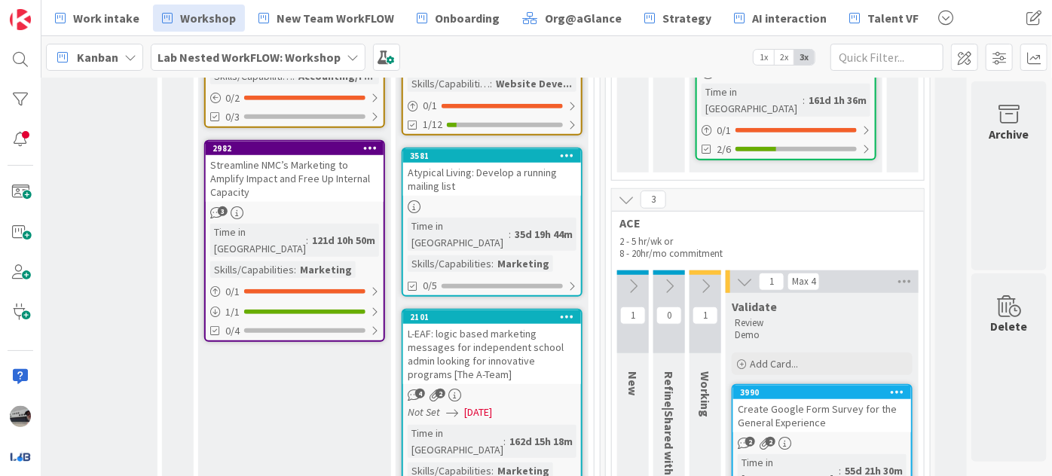
click at [697, 278] on icon at bounding box center [705, 286] width 17 height 17
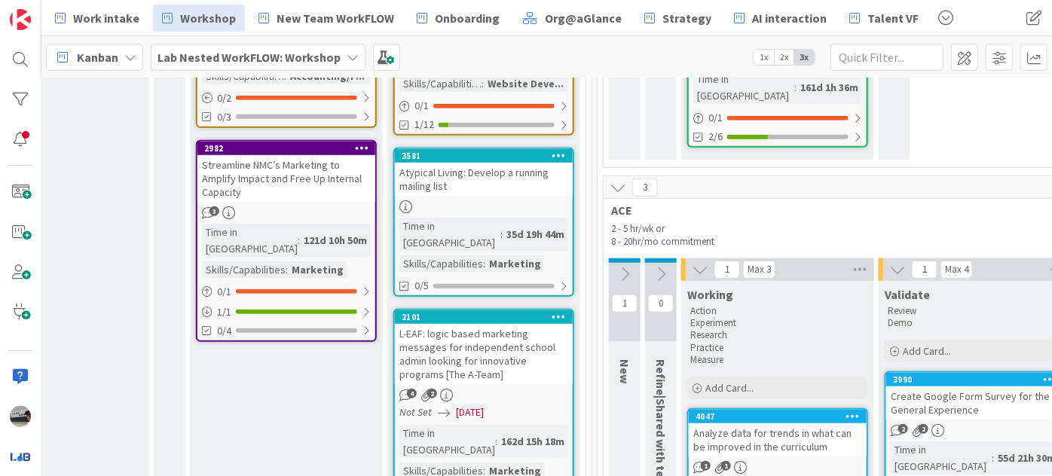
click at [618, 266] on icon at bounding box center [625, 274] width 17 height 17
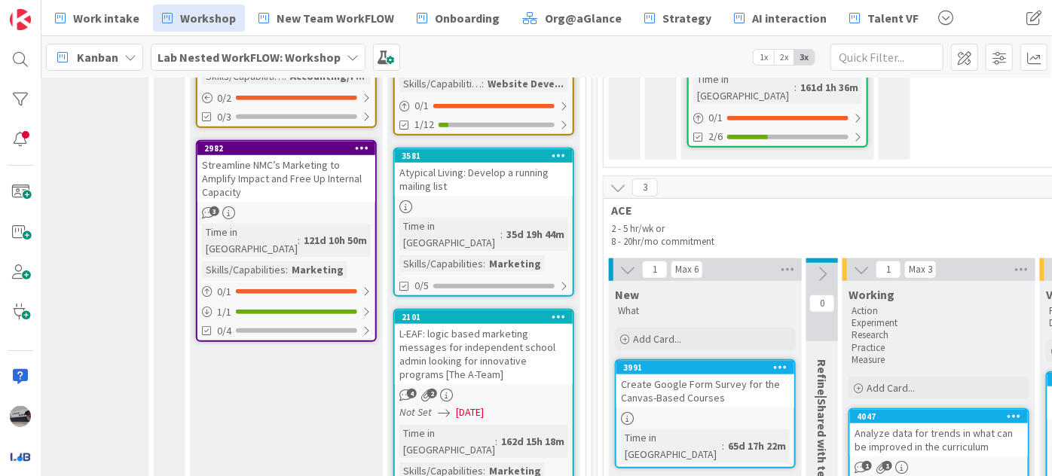
click at [262, 51] on b "Lab Nested WorkFLOW: Workshop" at bounding box center [249, 57] width 183 height 15
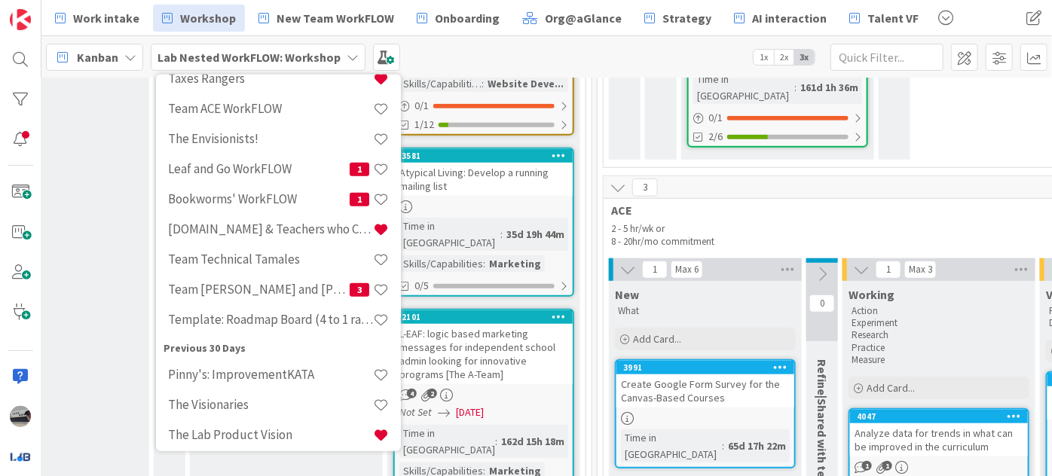
scroll to position [548, 0]
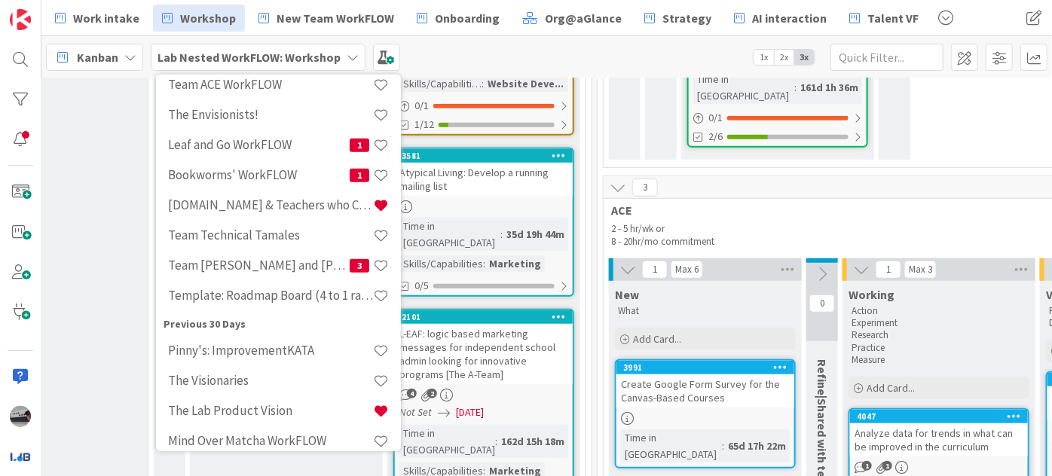
click at [314, 295] on h4 "Template: Roadmap Board (4 to 1 ratio or Annual/Quarterly view)" at bounding box center [270, 295] width 205 height 15
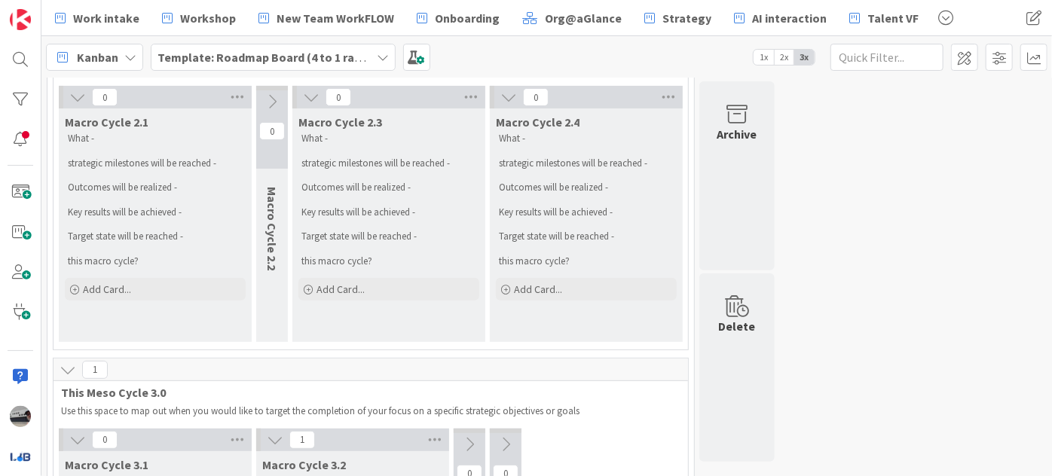
scroll to position [210, 0]
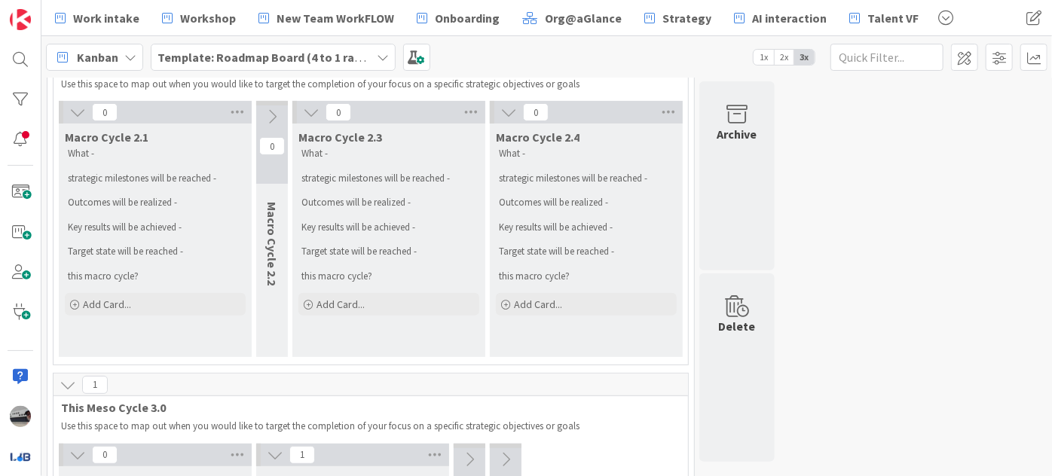
click at [330, 53] on b "Template: Roadmap Board (4 to 1 ratio or Annual/Quarterly view)" at bounding box center [335, 57] width 355 height 15
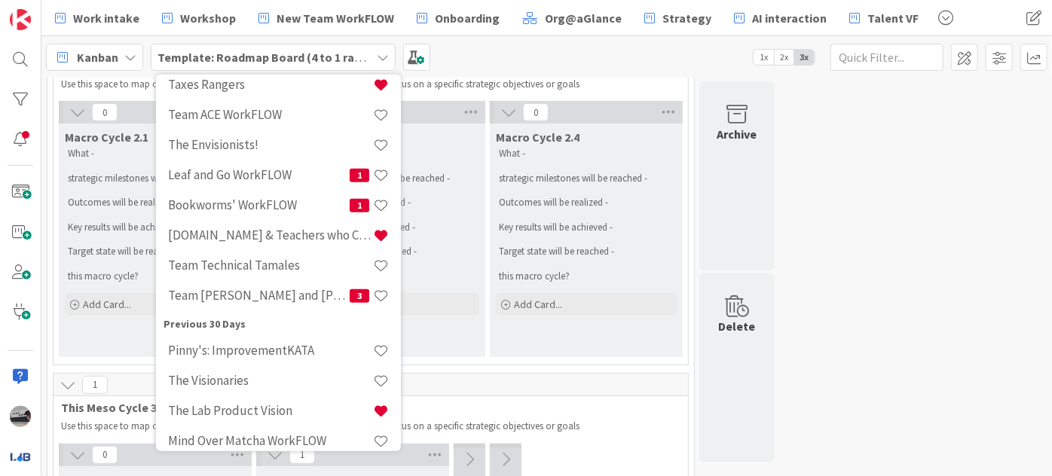
scroll to position [0, 0]
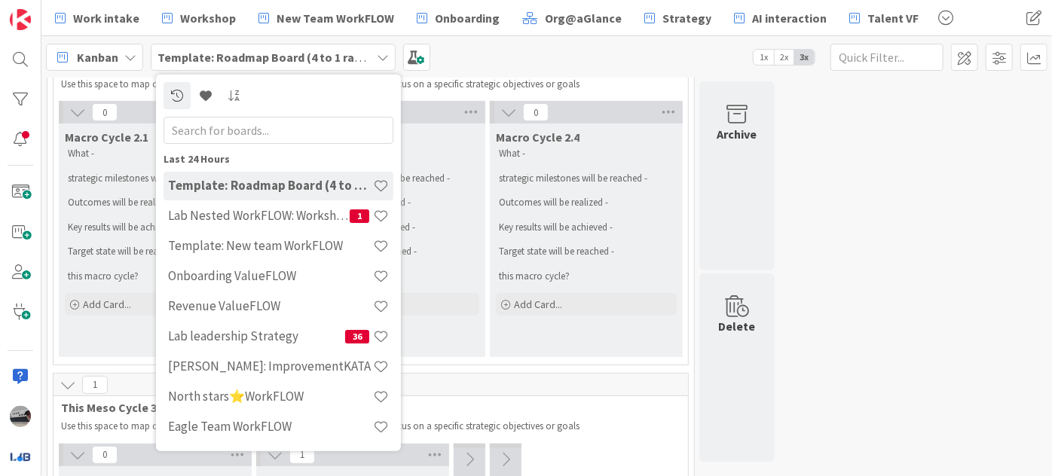
click at [295, 126] on input "text" at bounding box center [279, 129] width 230 height 27
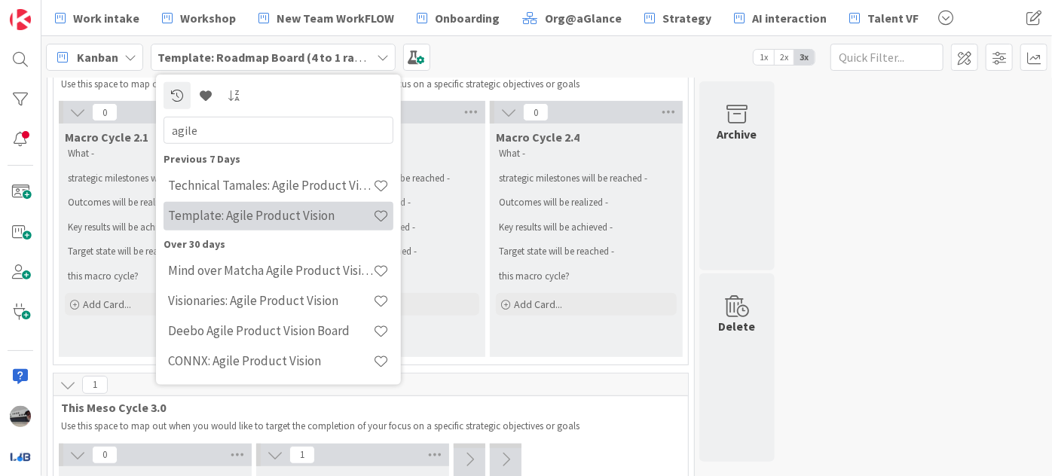
type input "agile"
click at [327, 219] on h4 "Template: Agile Product Vision" at bounding box center [270, 215] width 205 height 15
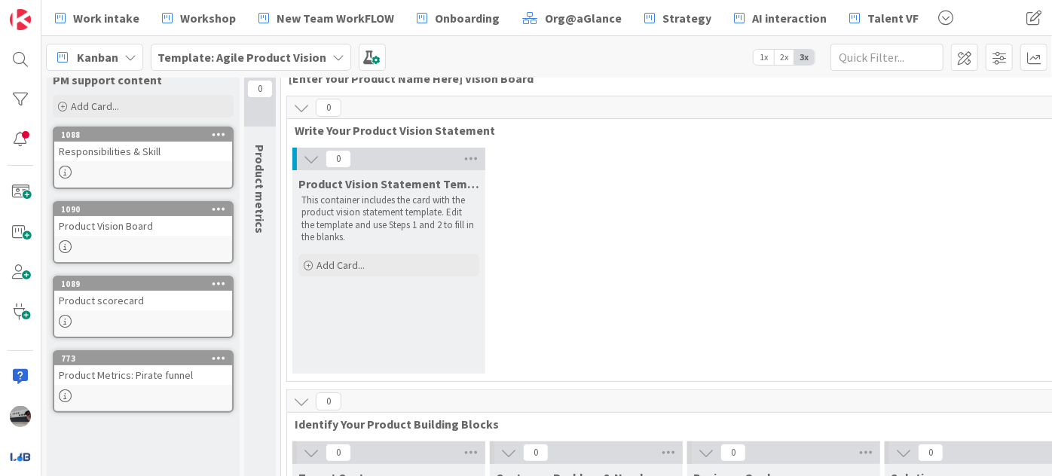
scroll to position [68, 0]
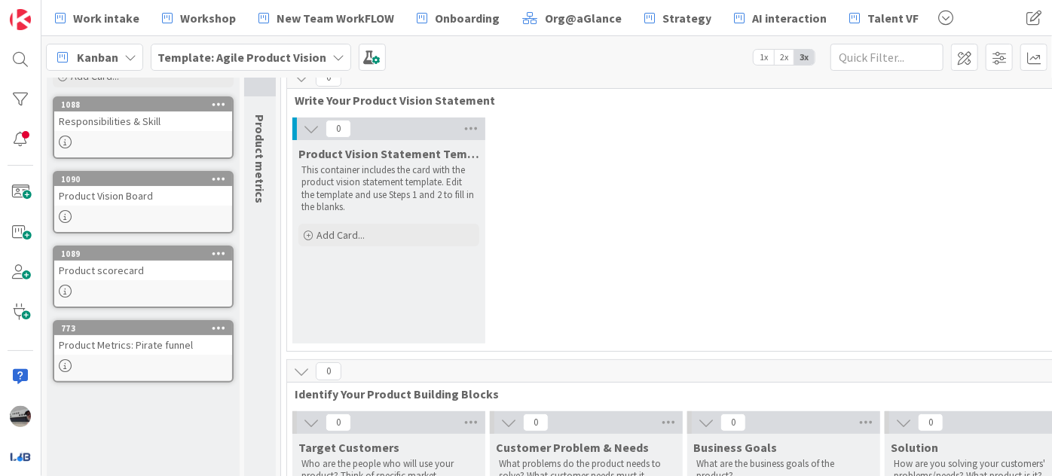
click at [309, 123] on icon at bounding box center [311, 129] width 17 height 17
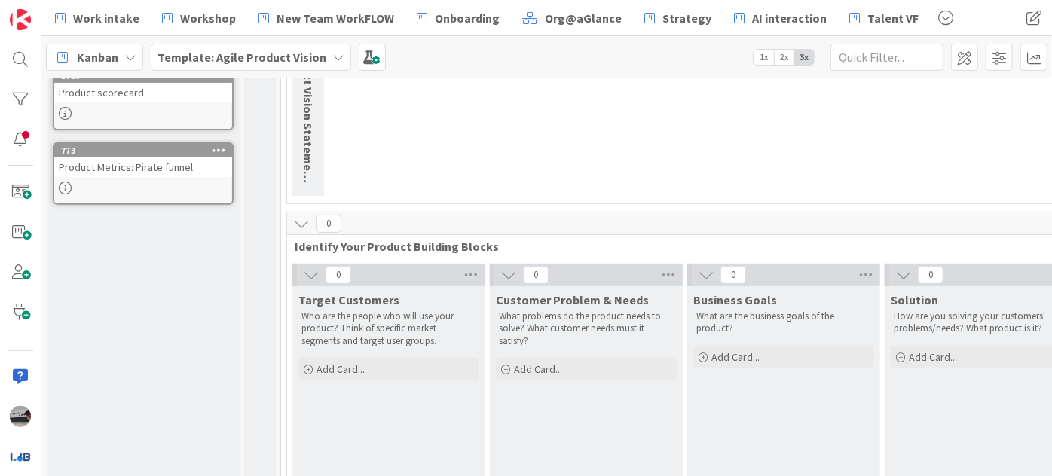
scroll to position [292, 0]
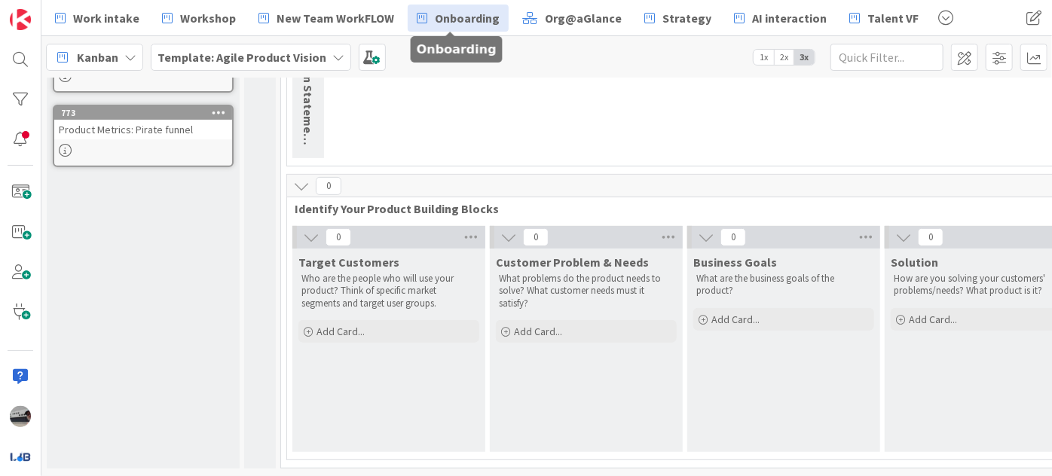
click at [448, 10] on span "Onboarding" at bounding box center [467, 18] width 65 height 18
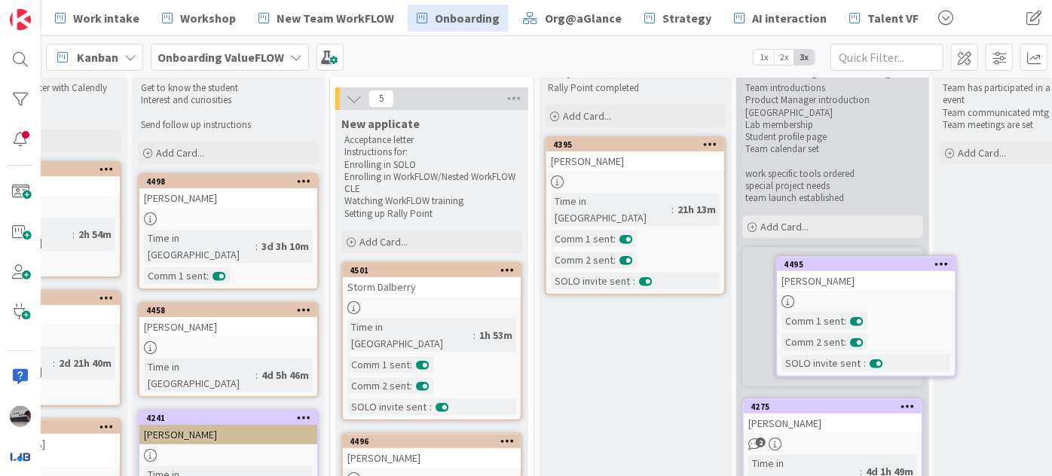
scroll to position [46, 152]
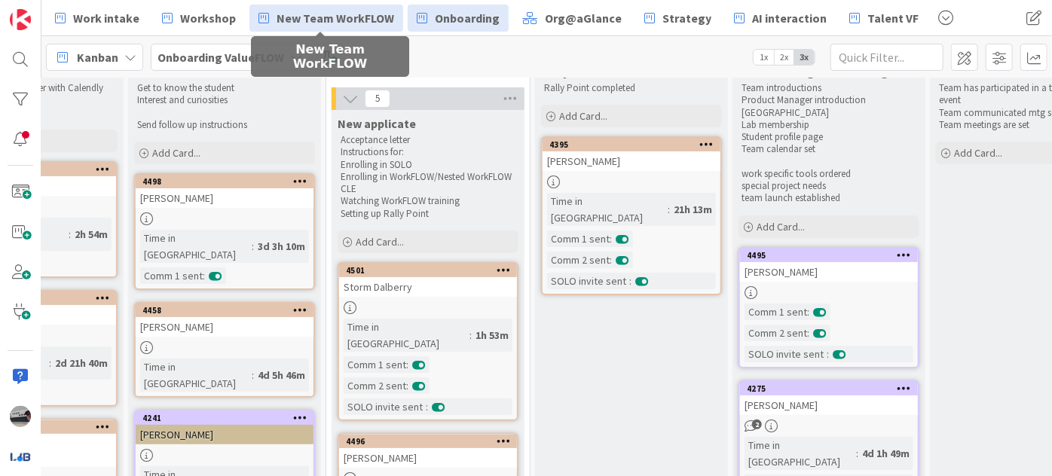
click at [347, 15] on span "New Team WorkFLOW" at bounding box center [336, 18] width 118 height 18
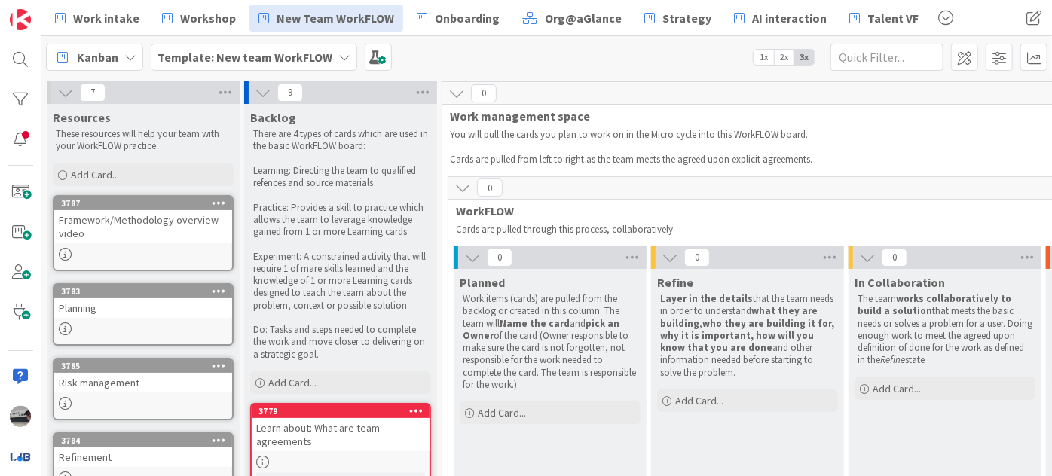
click at [69, 94] on icon at bounding box center [65, 92] width 17 height 17
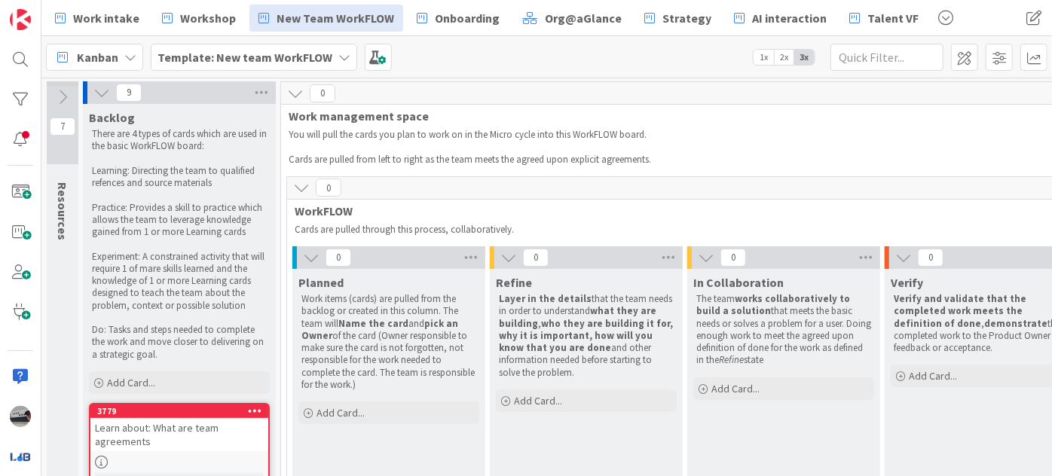
click at [99, 86] on icon at bounding box center [101, 92] width 17 height 17
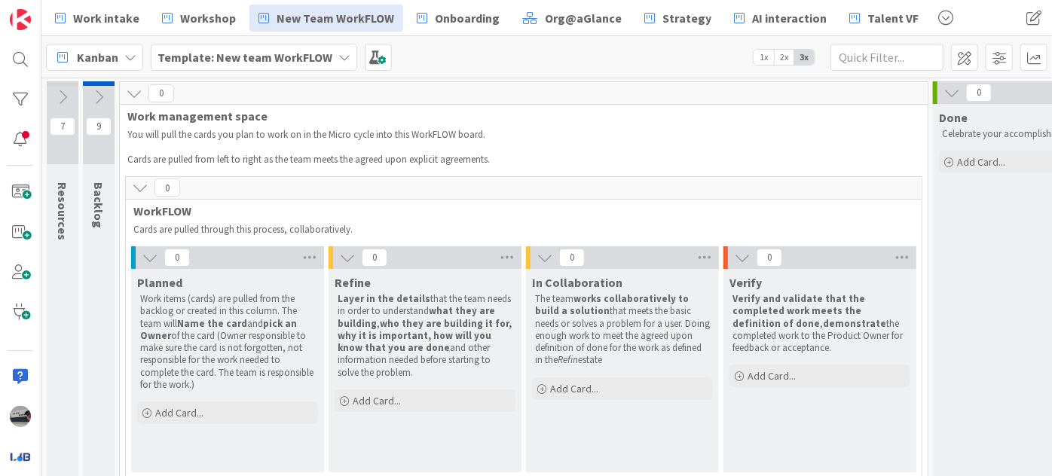
click at [157, 255] on icon at bounding box center [150, 257] width 17 height 17
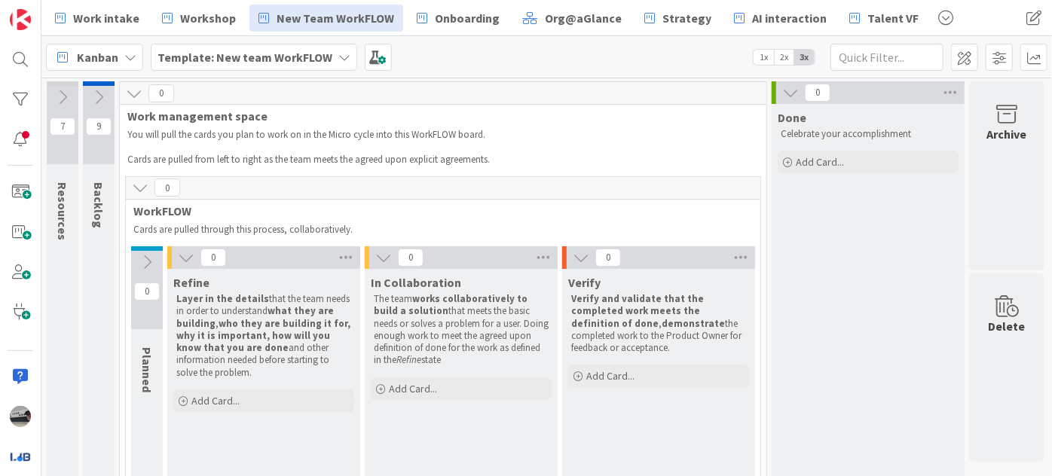
click at [186, 253] on icon at bounding box center [186, 257] width 17 height 17
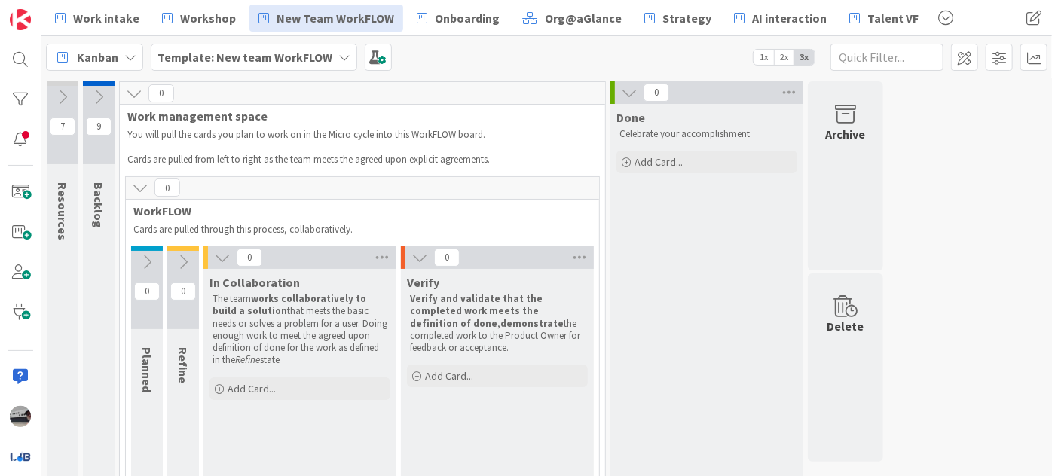
click at [215, 259] on icon at bounding box center [222, 257] width 17 height 17
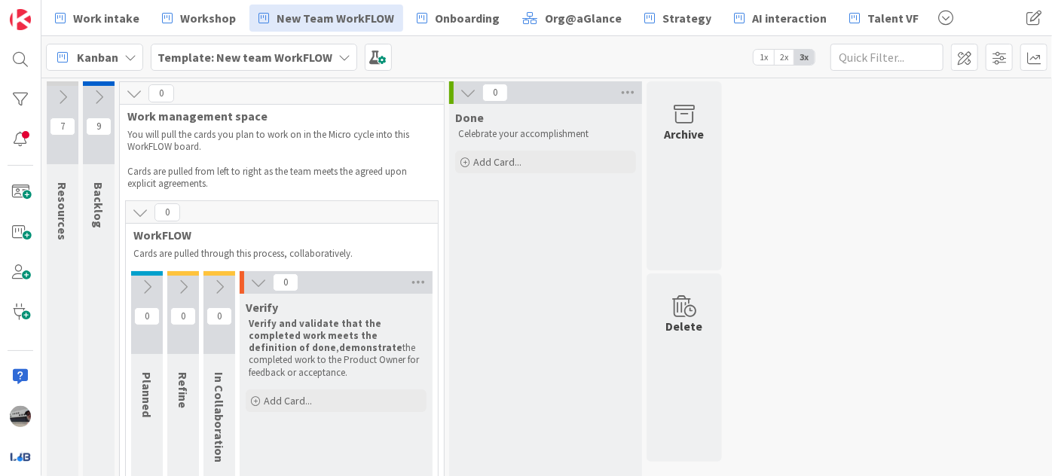
click at [259, 283] on icon at bounding box center [258, 282] width 17 height 17
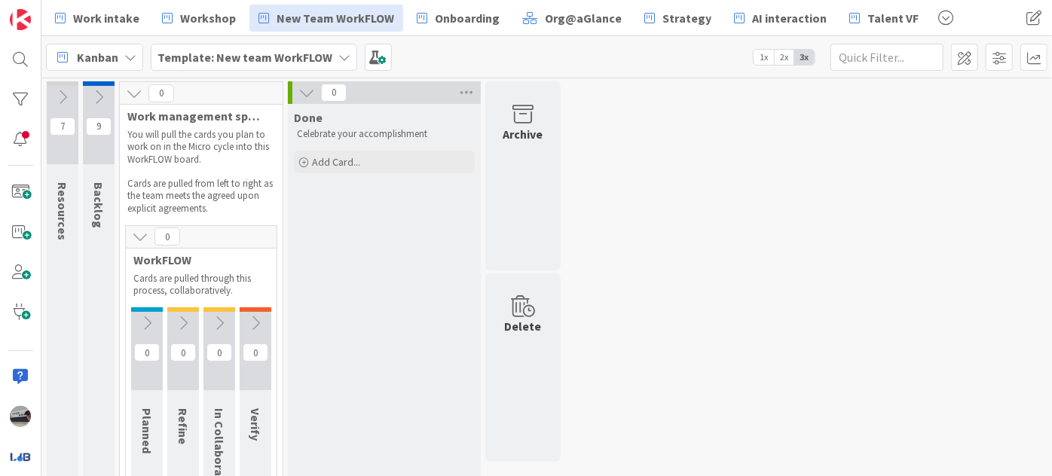
click at [136, 234] on icon at bounding box center [140, 236] width 17 height 17
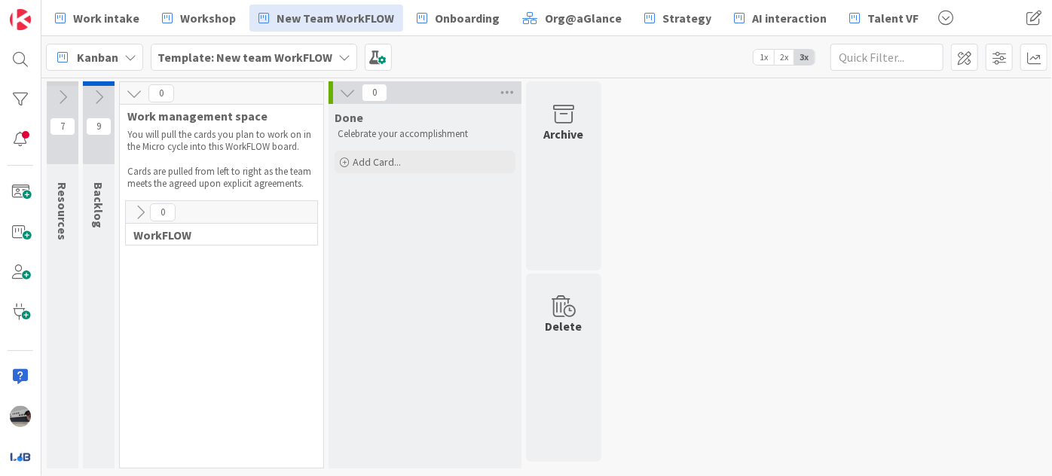
click at [134, 88] on icon at bounding box center [134, 93] width 17 height 17
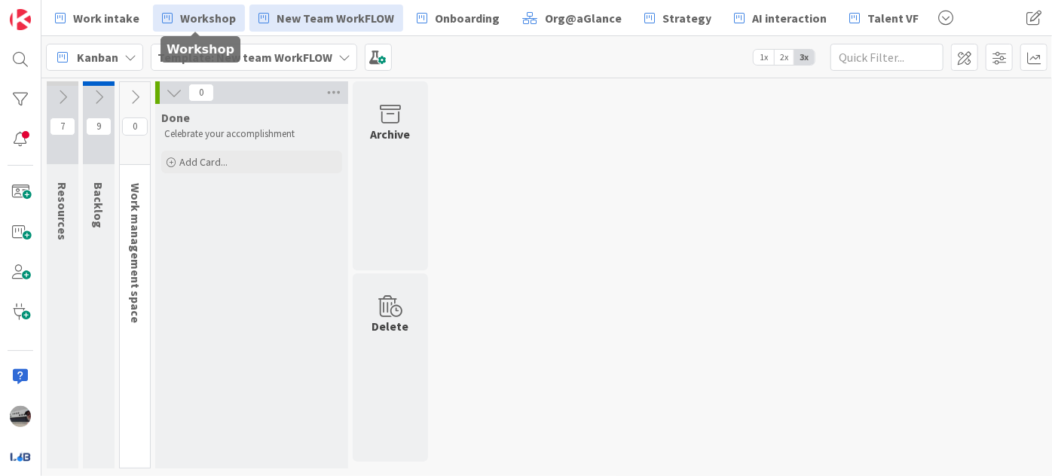
click at [183, 19] on span "Workshop" at bounding box center [208, 18] width 56 height 18
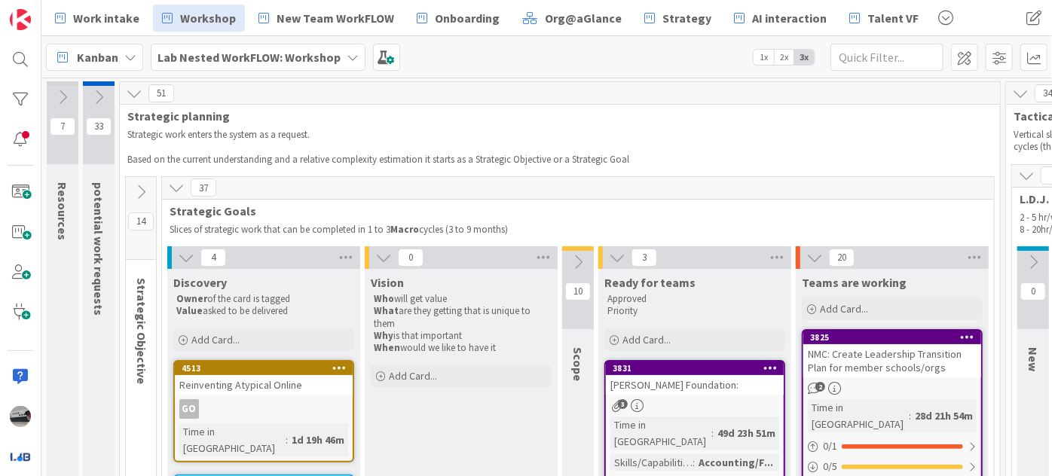
click at [187, 259] on icon at bounding box center [186, 257] width 17 height 17
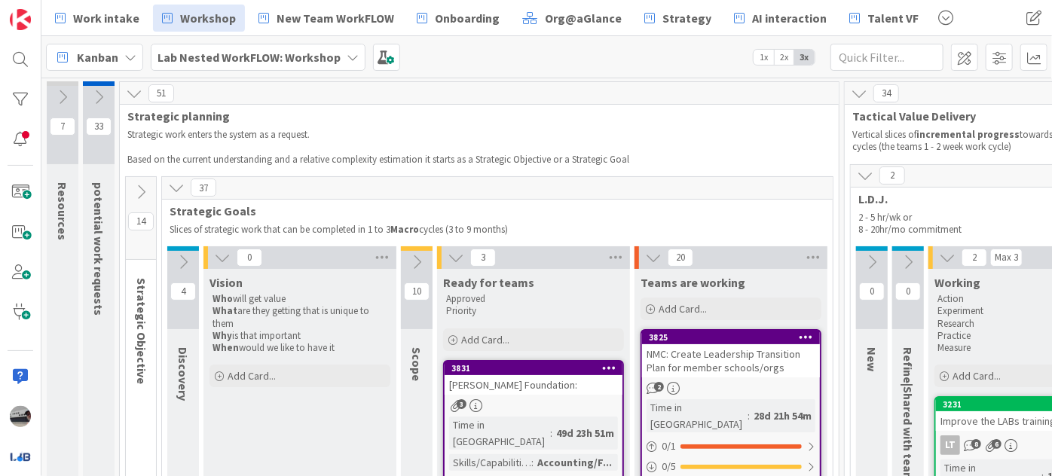
click at [217, 255] on icon at bounding box center [222, 257] width 17 height 17
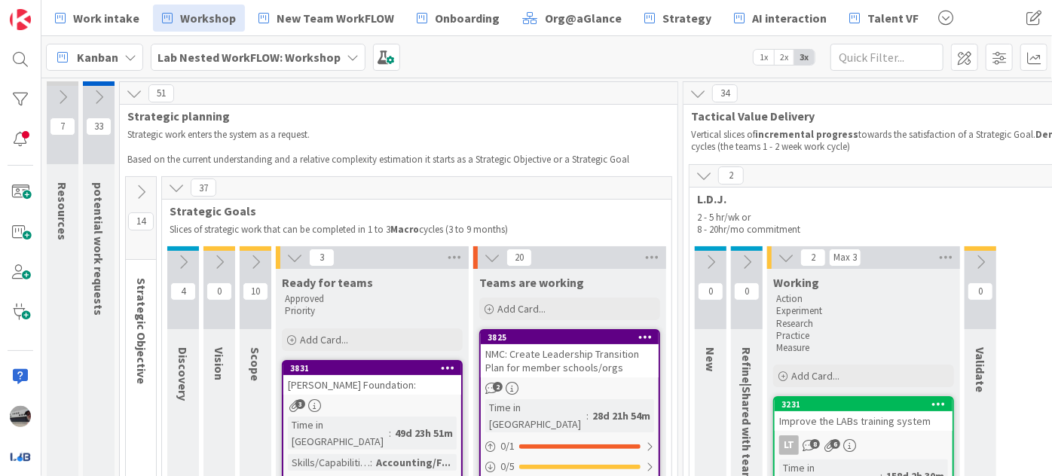
click at [298, 257] on icon at bounding box center [294, 257] width 17 height 17
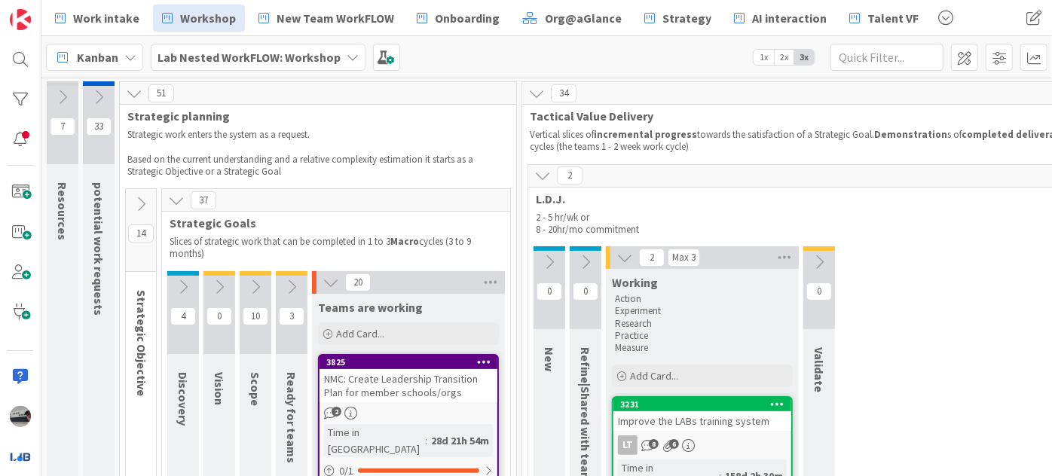
drag, startPoint x: 336, startPoint y: 277, endPoint x: 323, endPoint y: 277, distance: 12.8
click at [335, 276] on icon at bounding box center [331, 282] width 17 height 17
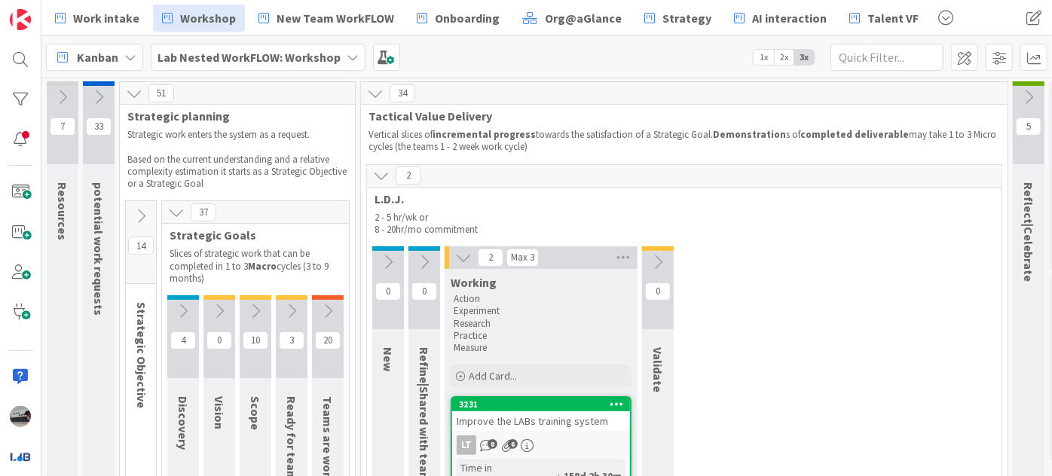
click at [173, 210] on icon at bounding box center [176, 212] width 17 height 17
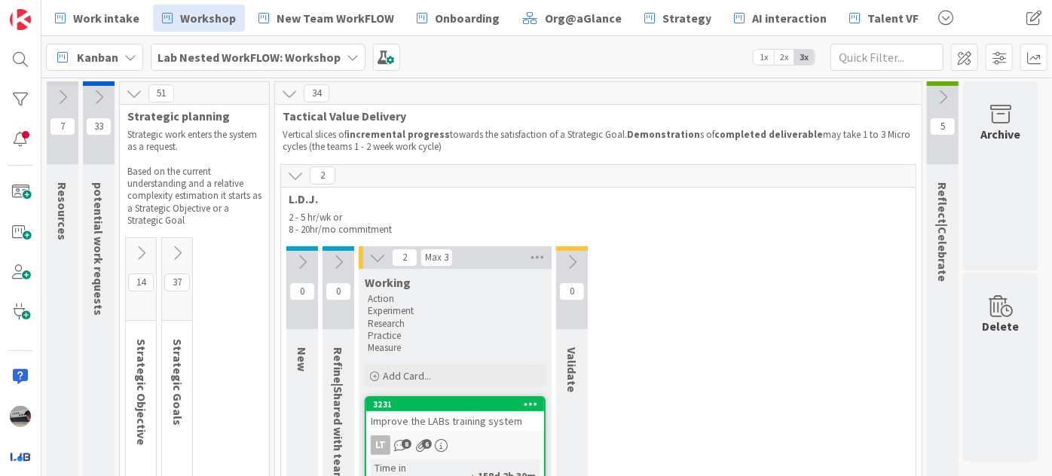
click at [378, 261] on icon at bounding box center [377, 257] width 17 height 17
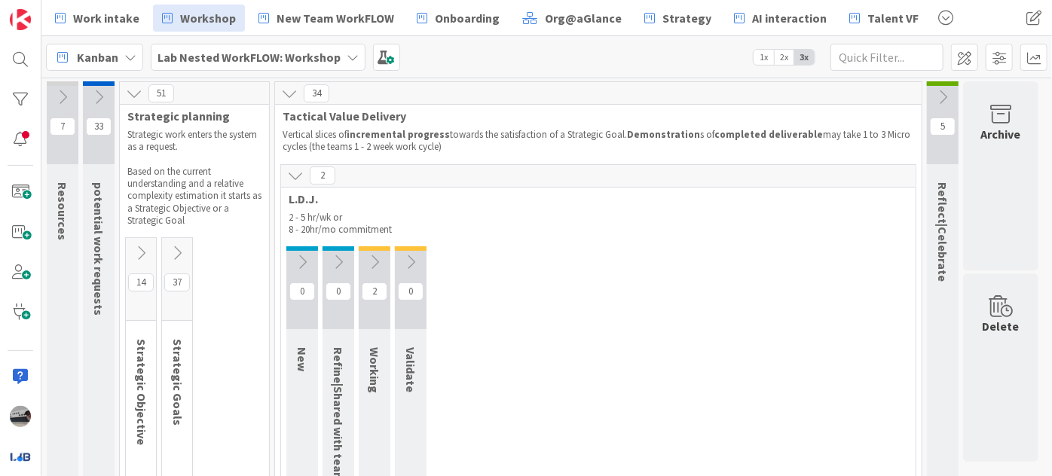
click at [298, 178] on icon at bounding box center [295, 175] width 17 height 17
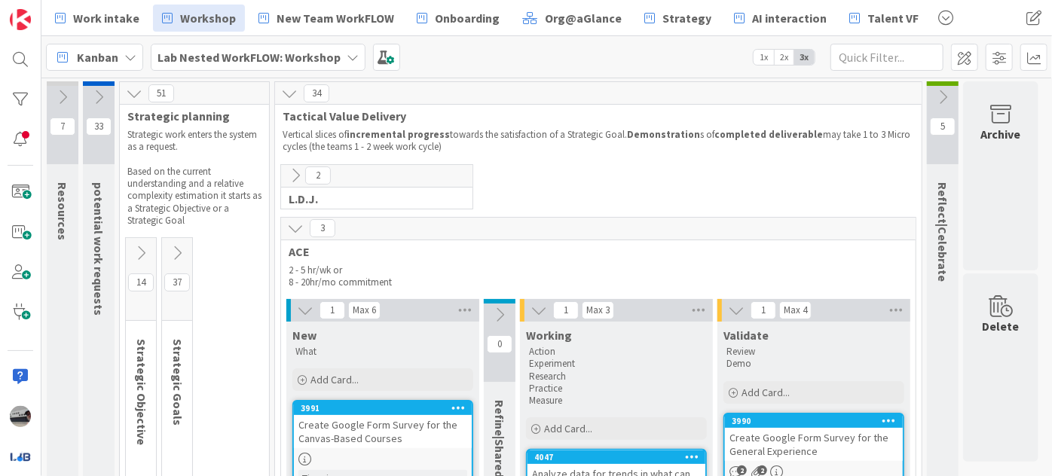
drag, startPoint x: 309, startPoint y: 305, endPoint x: 349, endPoint y: 298, distance: 40.4
click at [308, 305] on icon at bounding box center [305, 310] width 17 height 17
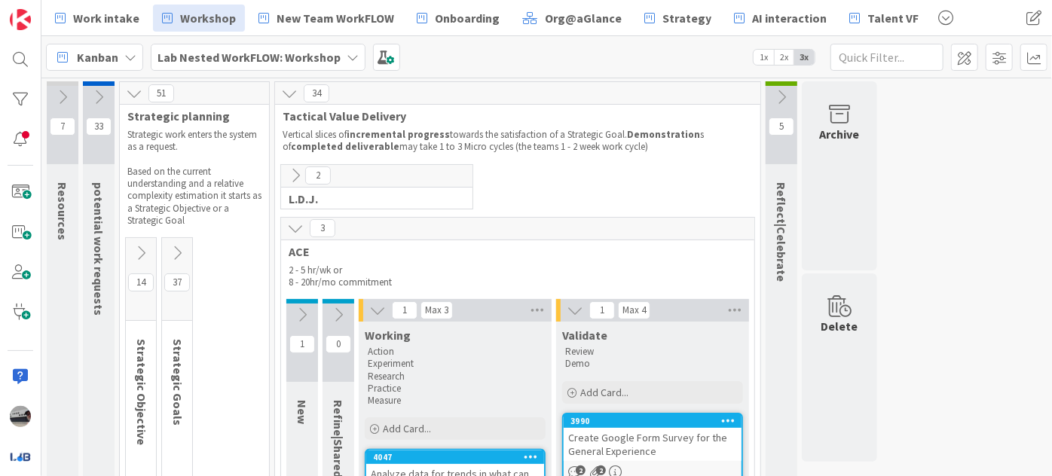
click at [377, 306] on icon at bounding box center [377, 310] width 17 height 17
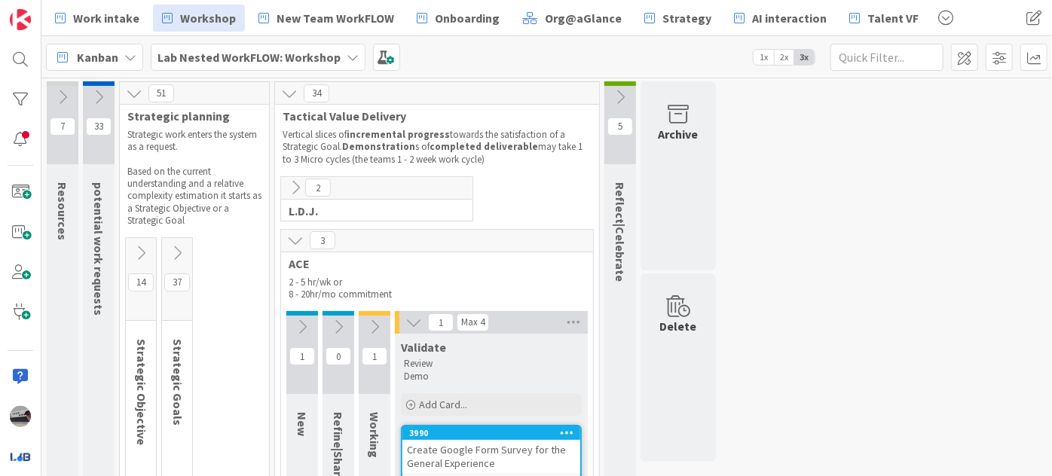
click at [408, 323] on icon at bounding box center [414, 322] width 17 height 17
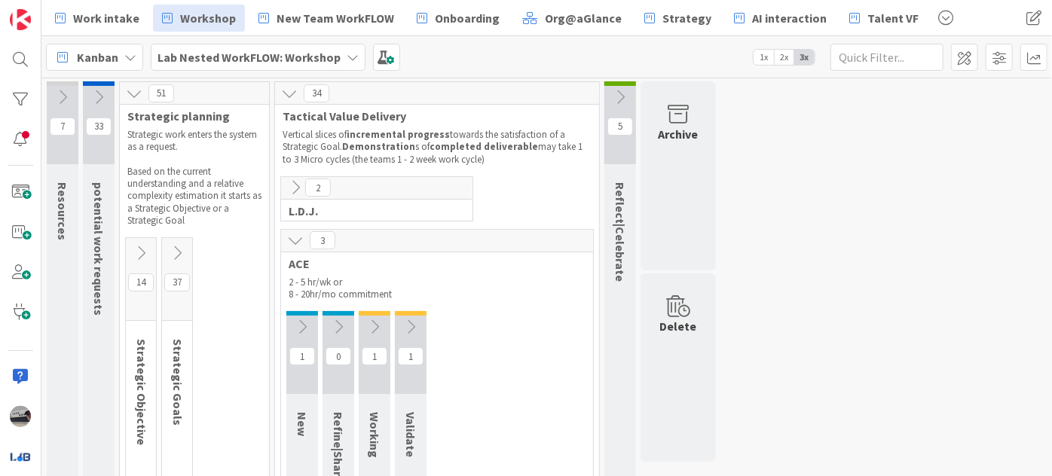
click at [295, 237] on icon at bounding box center [295, 240] width 17 height 17
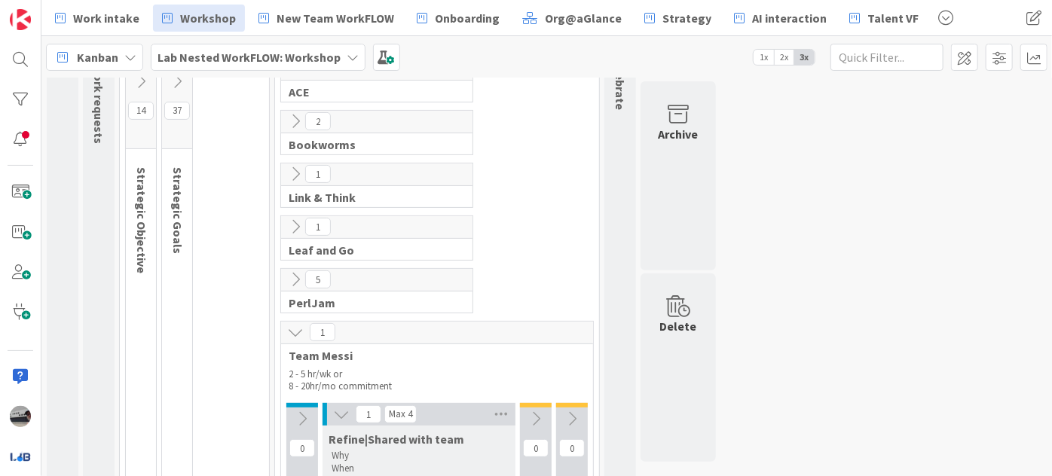
scroll to position [205, 0]
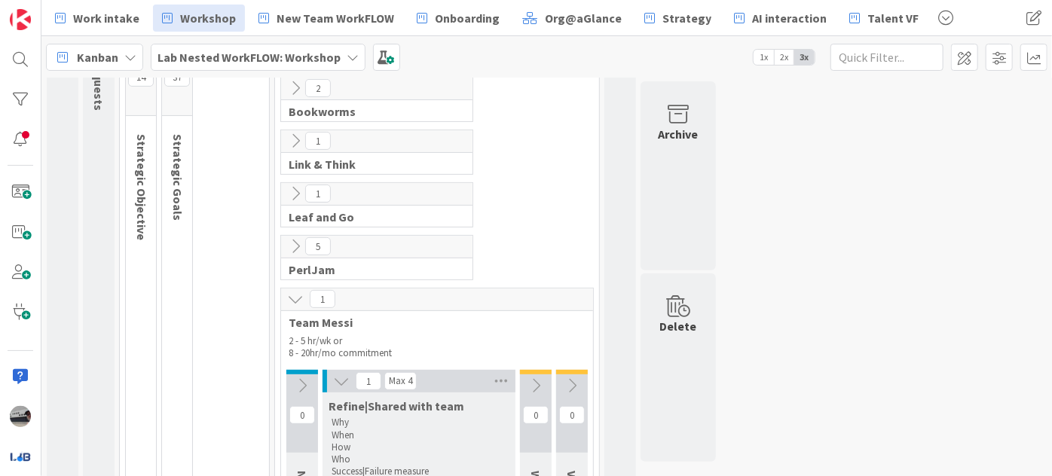
click at [338, 373] on icon at bounding box center [341, 381] width 17 height 17
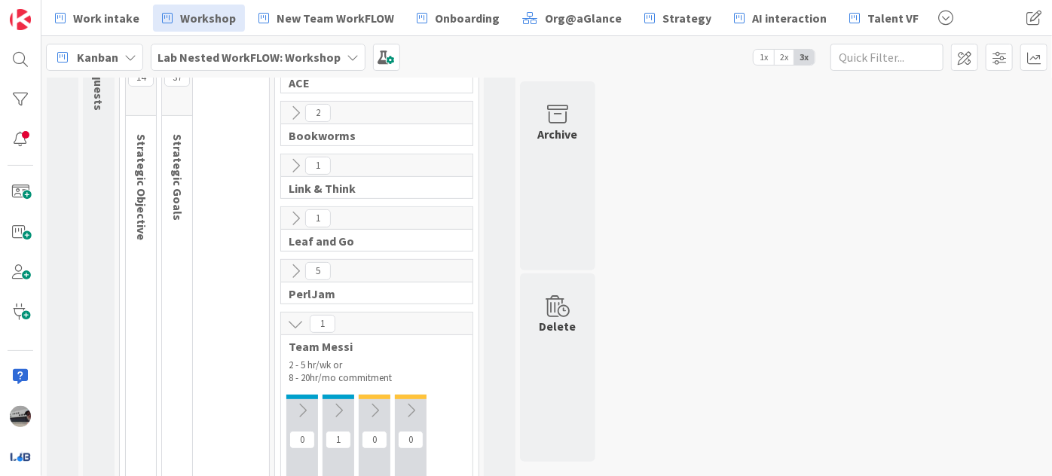
click at [289, 320] on icon at bounding box center [295, 324] width 17 height 17
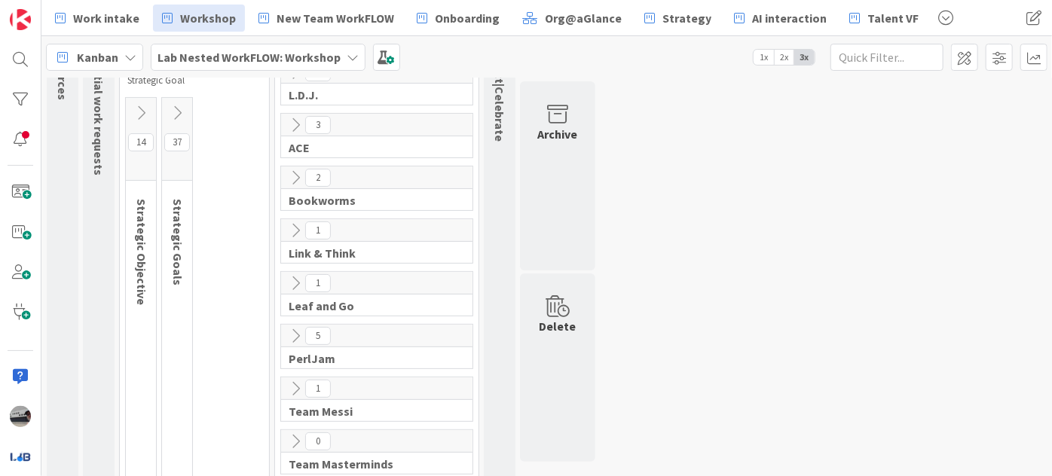
scroll to position [0, 0]
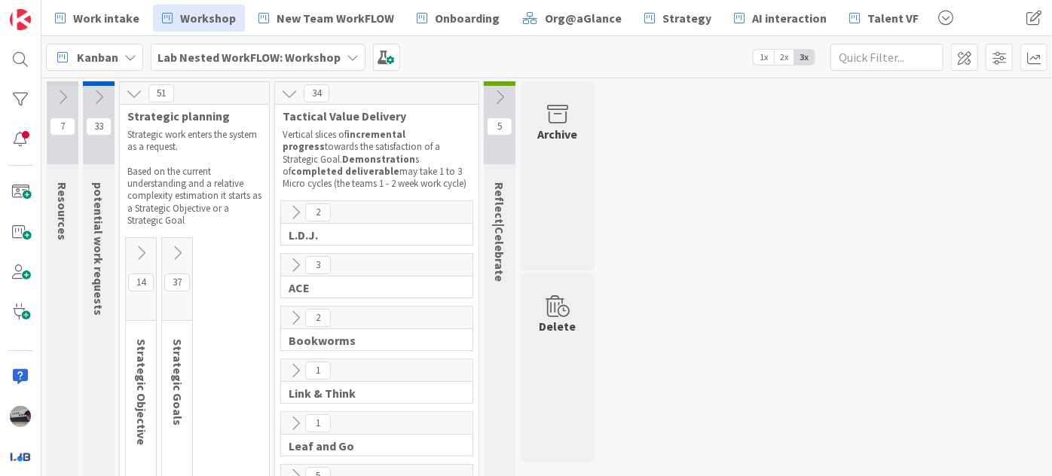
click at [287, 89] on icon at bounding box center [289, 93] width 17 height 17
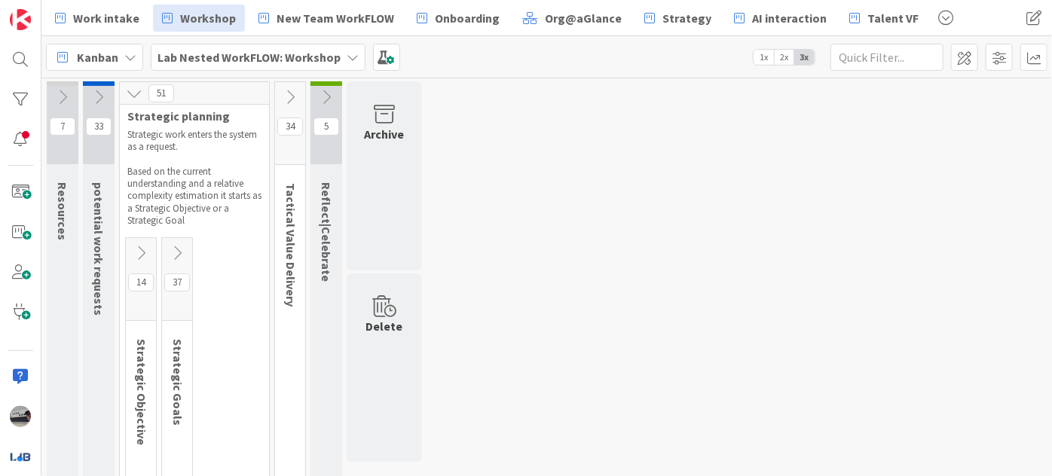
click at [128, 87] on icon at bounding box center [134, 93] width 17 height 17
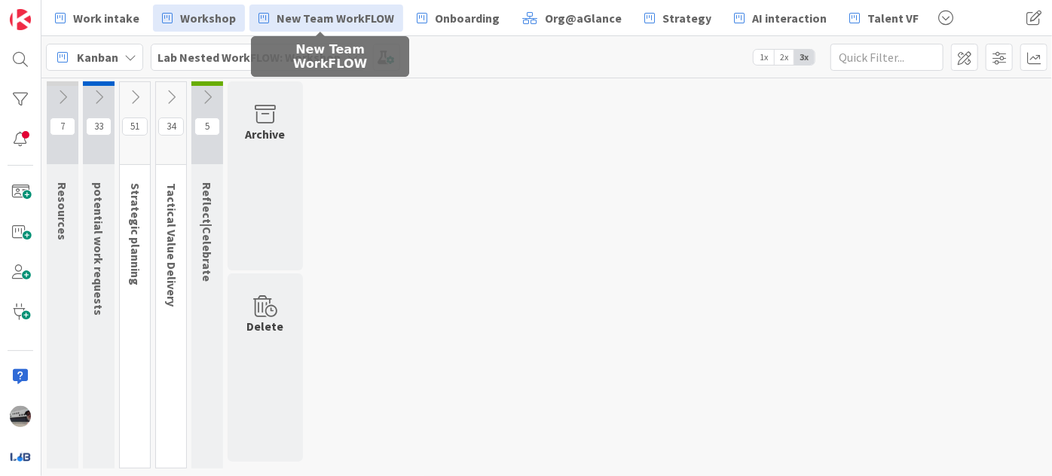
click at [326, 23] on span "New Team WorkFLOW" at bounding box center [336, 18] width 118 height 18
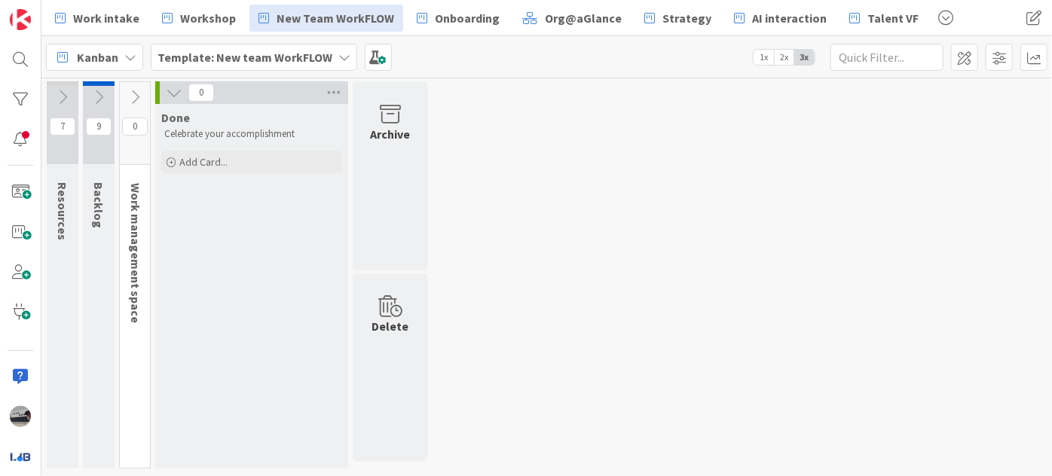
click at [169, 87] on icon at bounding box center [174, 92] width 17 height 17
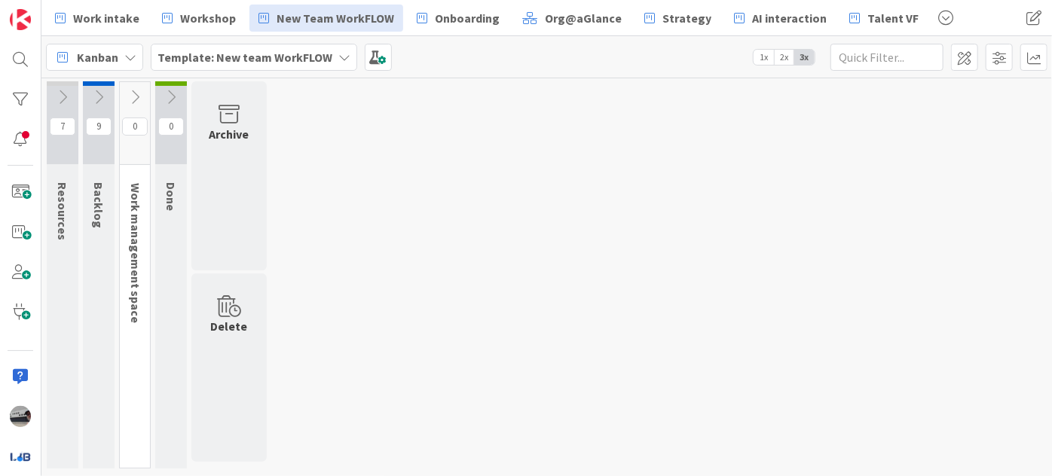
click at [64, 91] on icon at bounding box center [62, 97] width 17 height 17
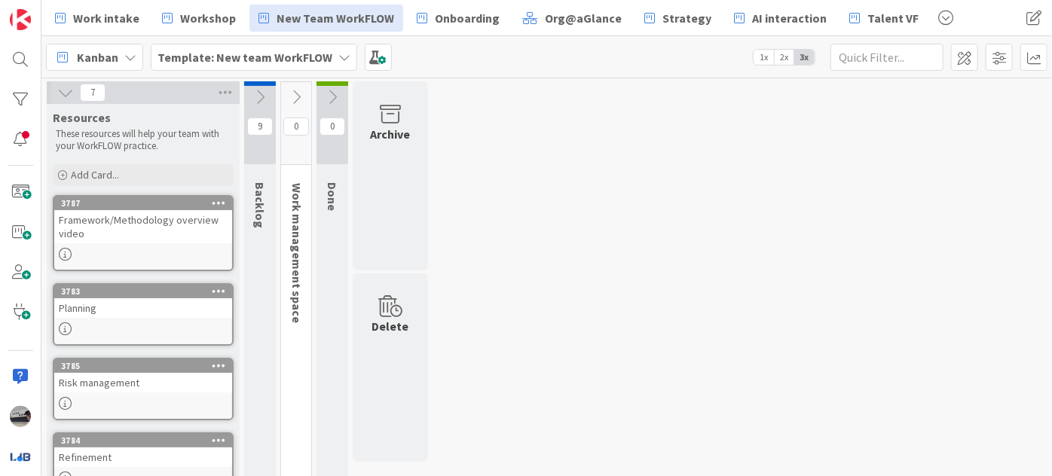
click at [141, 234] on div "Framework/Methodology overview video" at bounding box center [143, 226] width 178 height 33
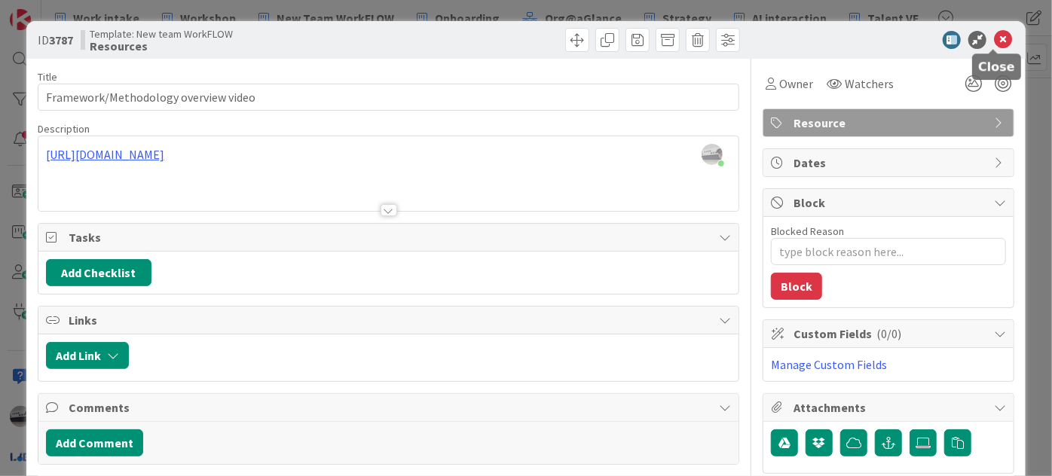
click at [996, 33] on icon at bounding box center [1003, 40] width 18 height 18
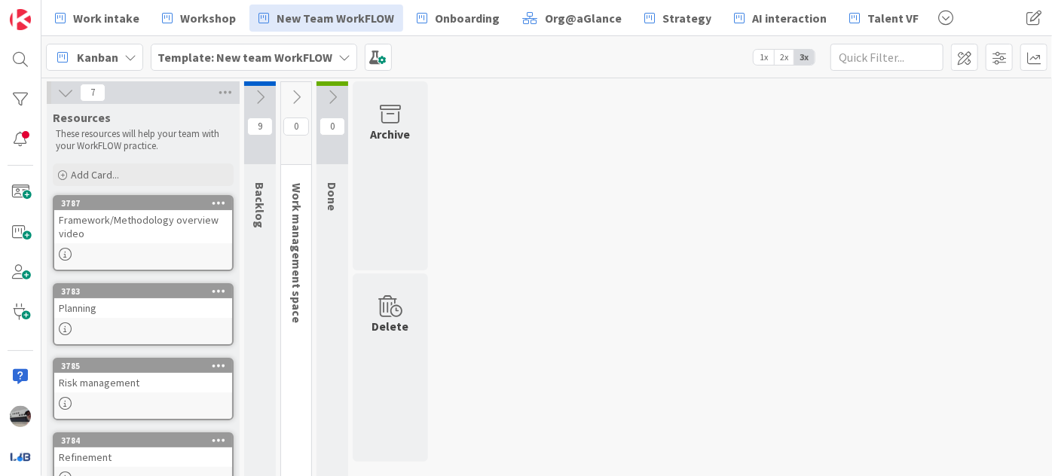
click at [66, 89] on icon at bounding box center [65, 92] width 17 height 17
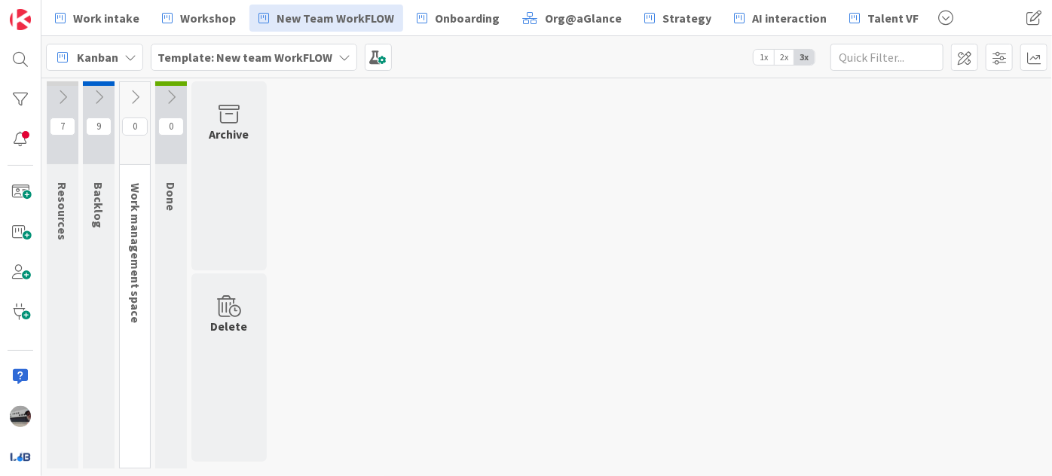
click at [94, 93] on icon at bounding box center [98, 97] width 17 height 17
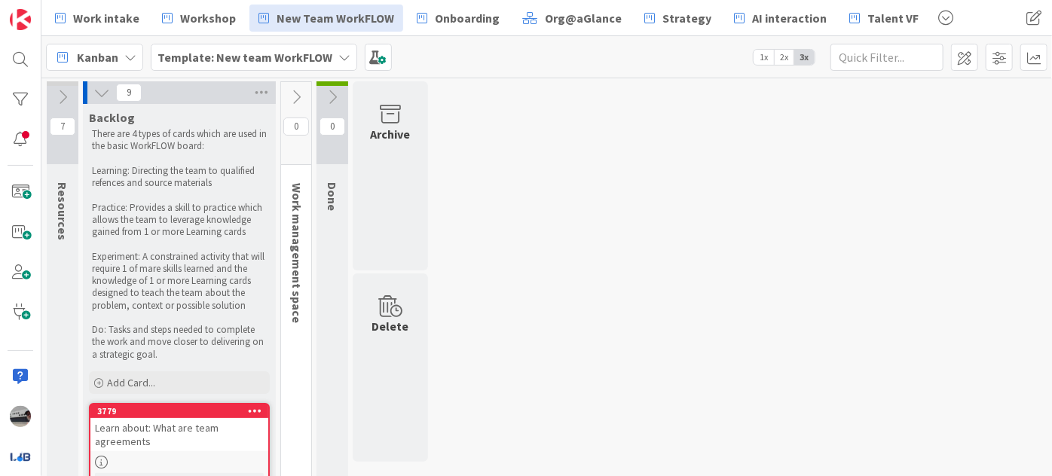
click at [101, 97] on icon at bounding box center [101, 92] width 17 height 17
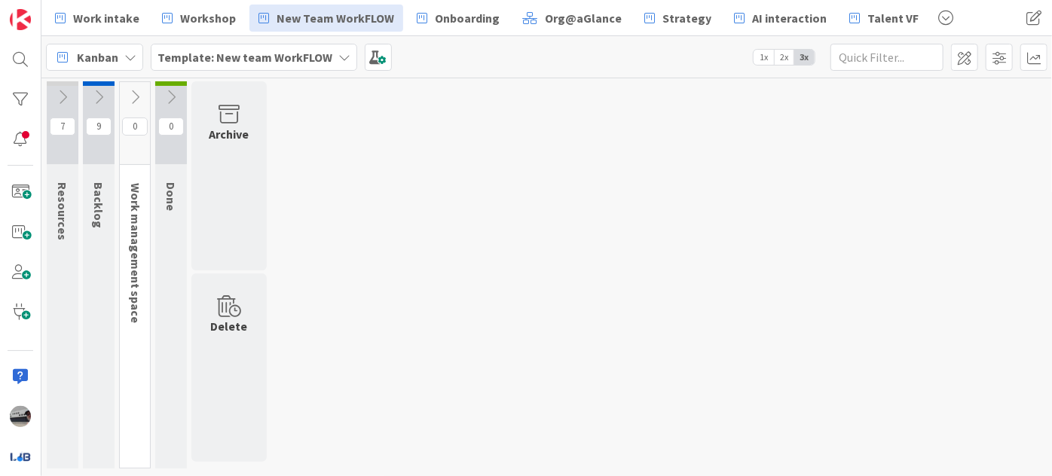
click at [136, 93] on icon at bounding box center [135, 97] width 17 height 17
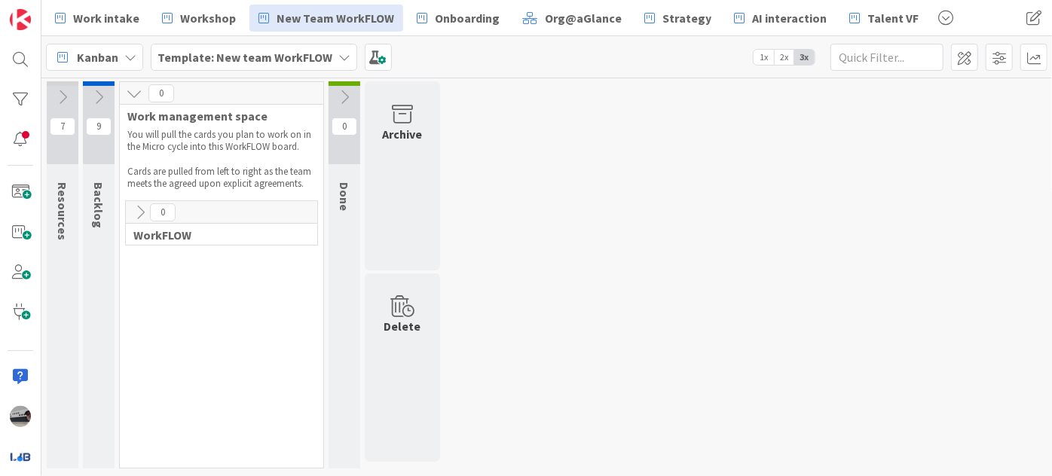
click at [135, 210] on icon at bounding box center [140, 212] width 17 height 17
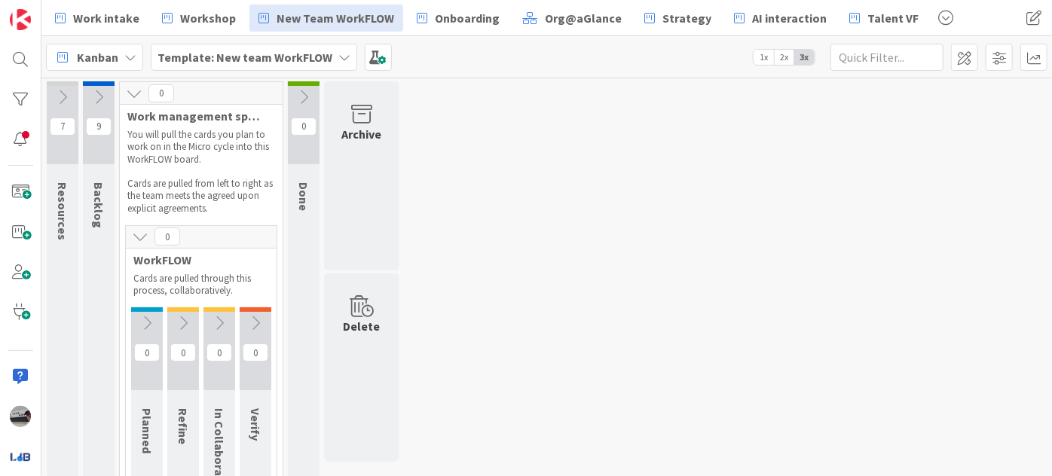
click at [149, 317] on icon at bounding box center [147, 323] width 17 height 17
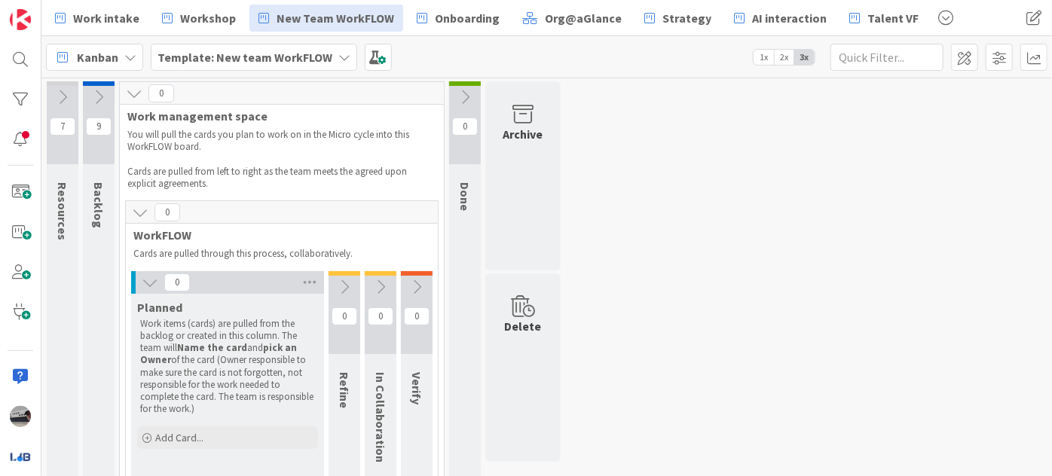
click at [338, 282] on icon at bounding box center [344, 287] width 17 height 17
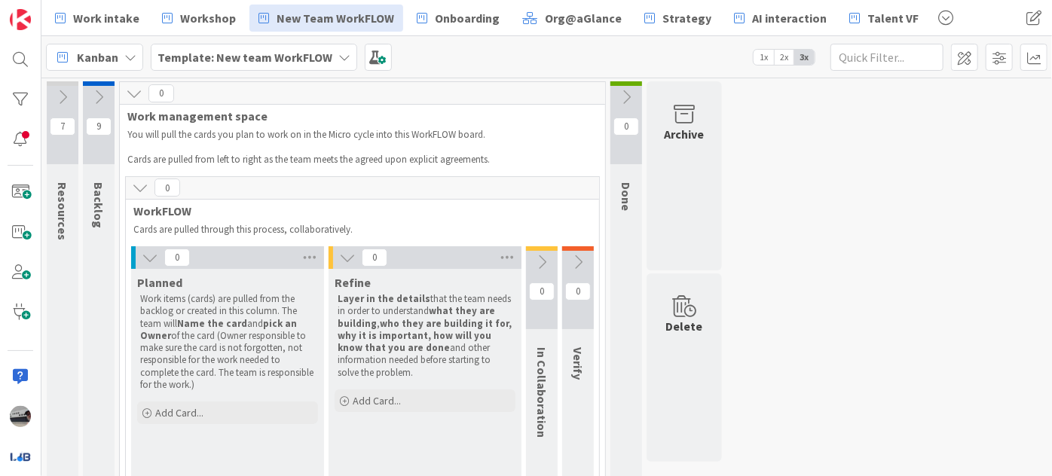
click at [537, 259] on icon at bounding box center [542, 262] width 17 height 17
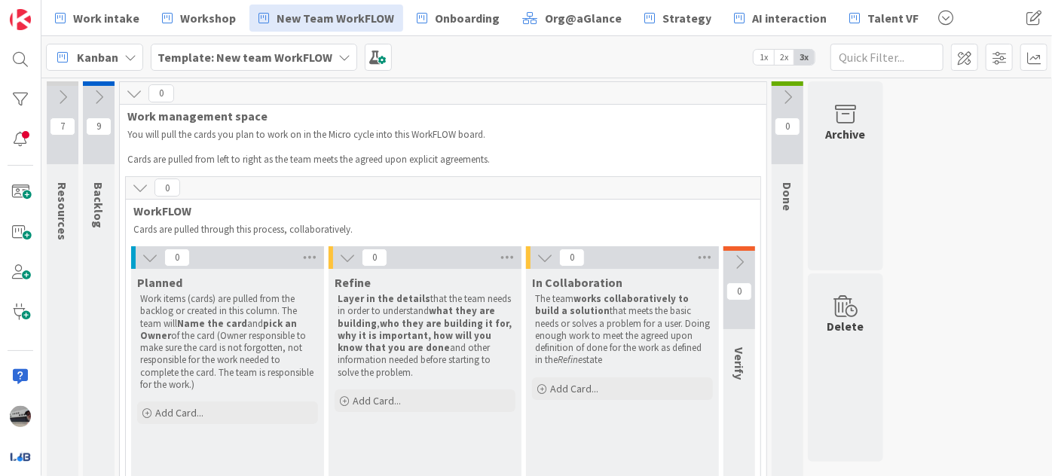
click at [744, 265] on icon at bounding box center [739, 262] width 17 height 17
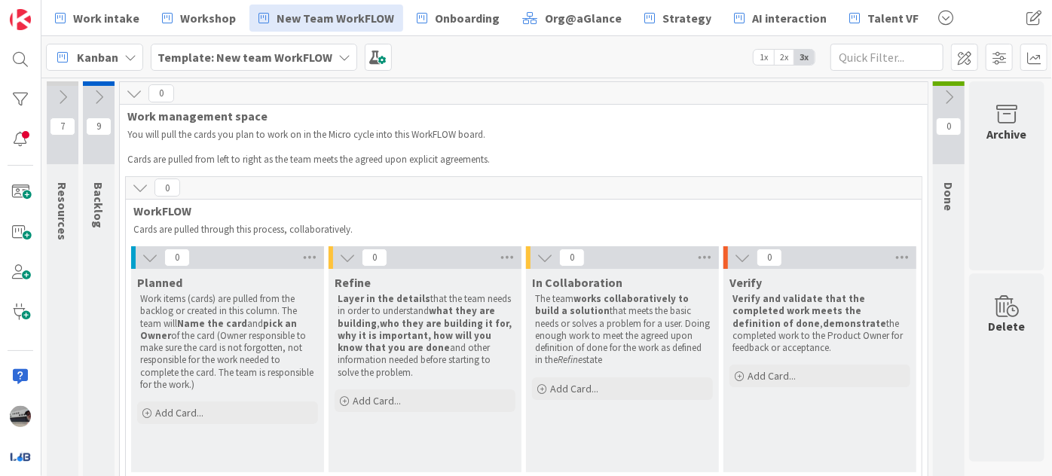
click at [133, 87] on icon at bounding box center [134, 93] width 17 height 17
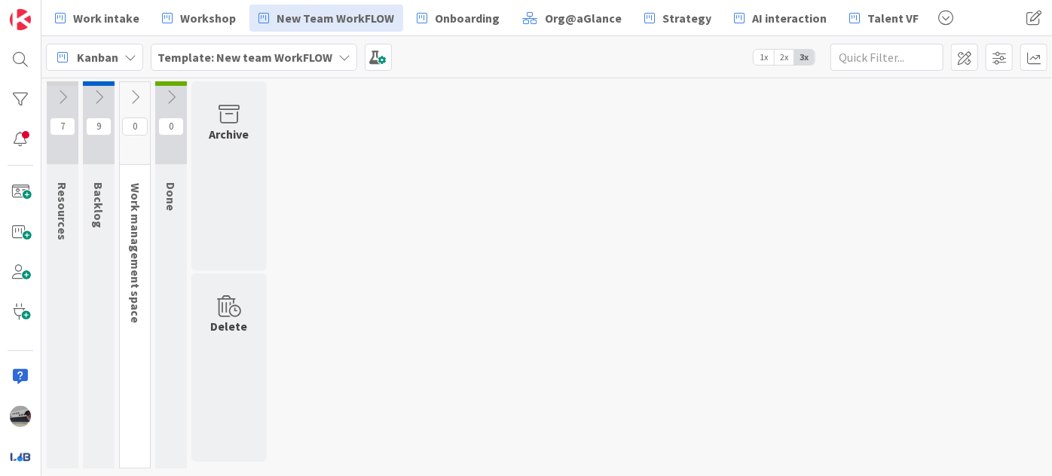
click at [166, 93] on icon at bounding box center [171, 97] width 17 height 17
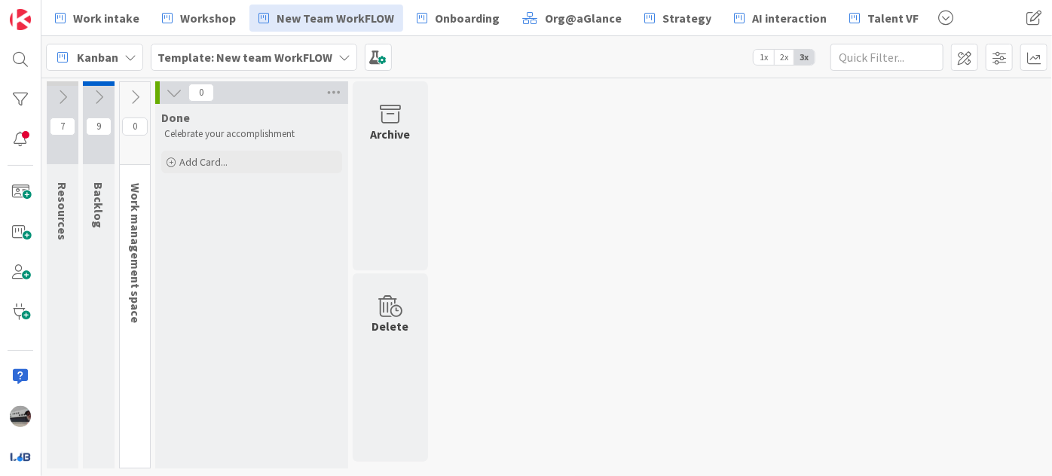
click at [142, 96] on icon at bounding box center [135, 97] width 17 height 17
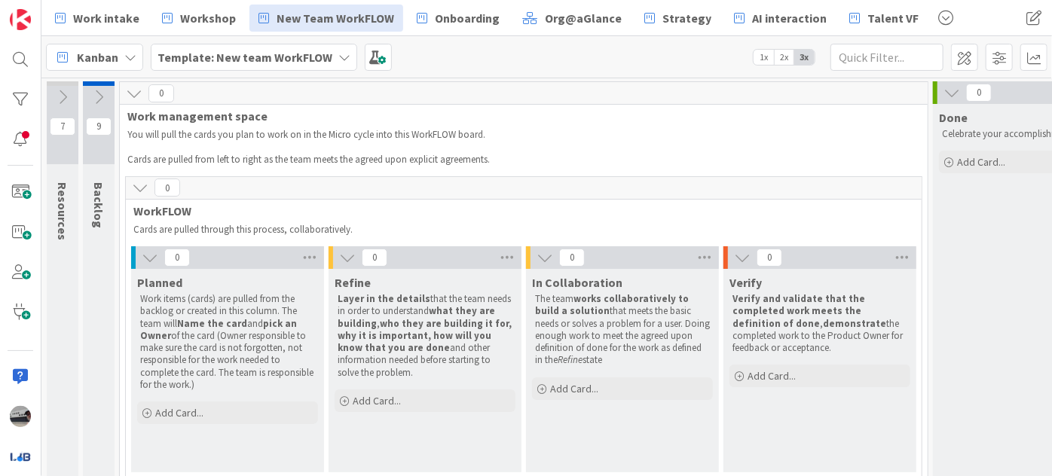
click at [130, 92] on icon at bounding box center [134, 93] width 17 height 17
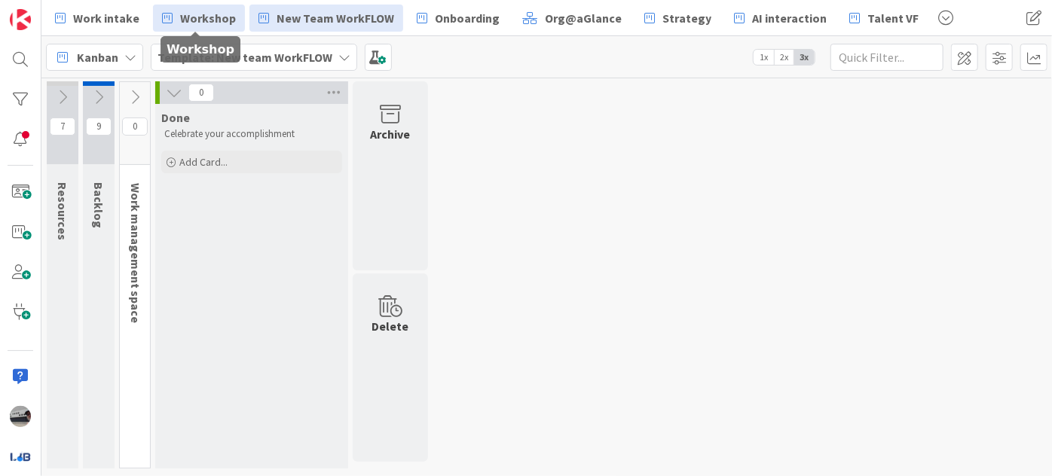
click at [197, 20] on span "Workshop" at bounding box center [208, 18] width 56 height 18
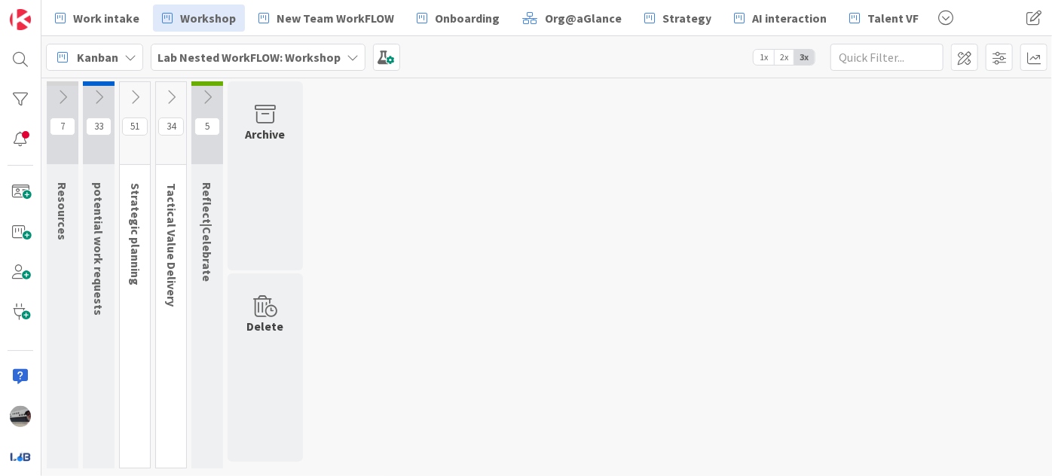
click at [66, 93] on icon at bounding box center [62, 97] width 17 height 17
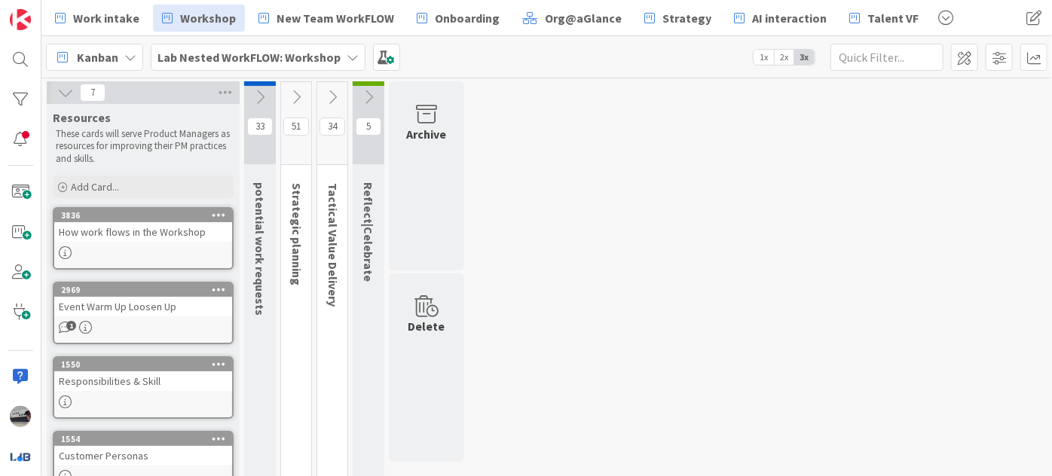
click at [63, 90] on icon at bounding box center [65, 92] width 17 height 17
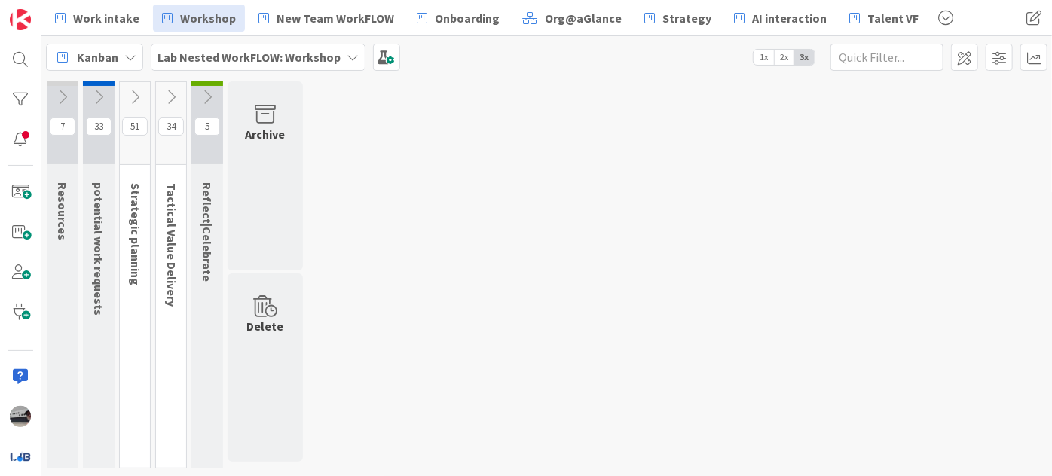
click at [100, 96] on icon at bounding box center [98, 97] width 17 height 17
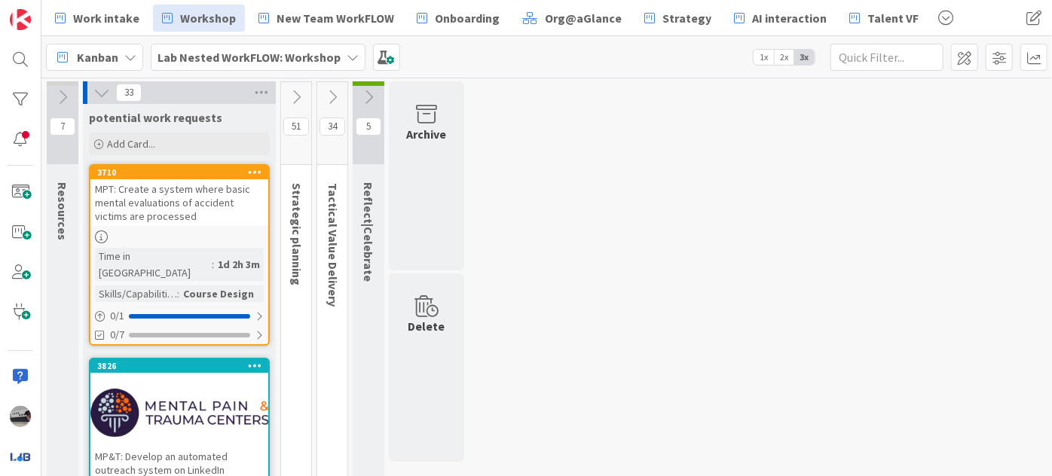
click at [102, 90] on icon at bounding box center [101, 92] width 17 height 17
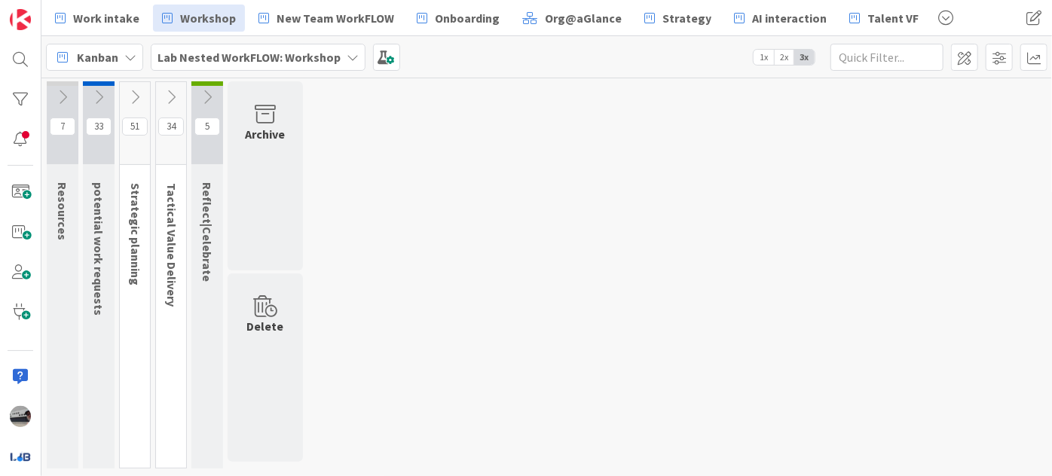
click at [129, 103] on icon at bounding box center [135, 97] width 17 height 17
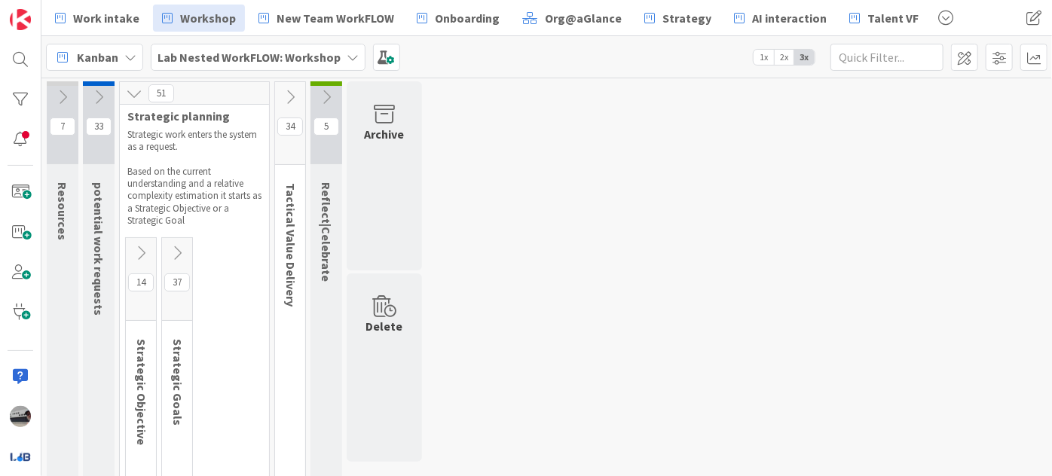
click at [142, 259] on icon at bounding box center [141, 253] width 17 height 17
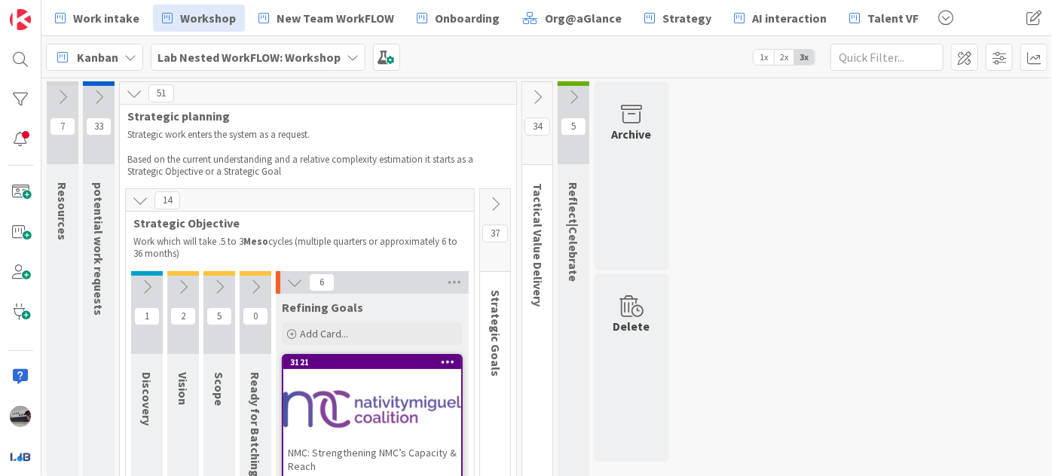
click at [144, 204] on icon at bounding box center [140, 200] width 17 height 17
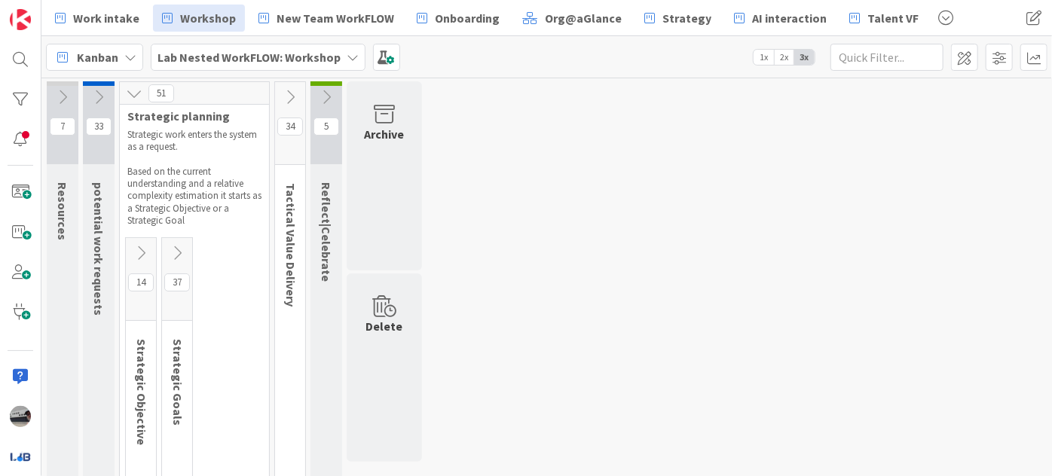
click at [142, 249] on icon at bounding box center [141, 253] width 17 height 17
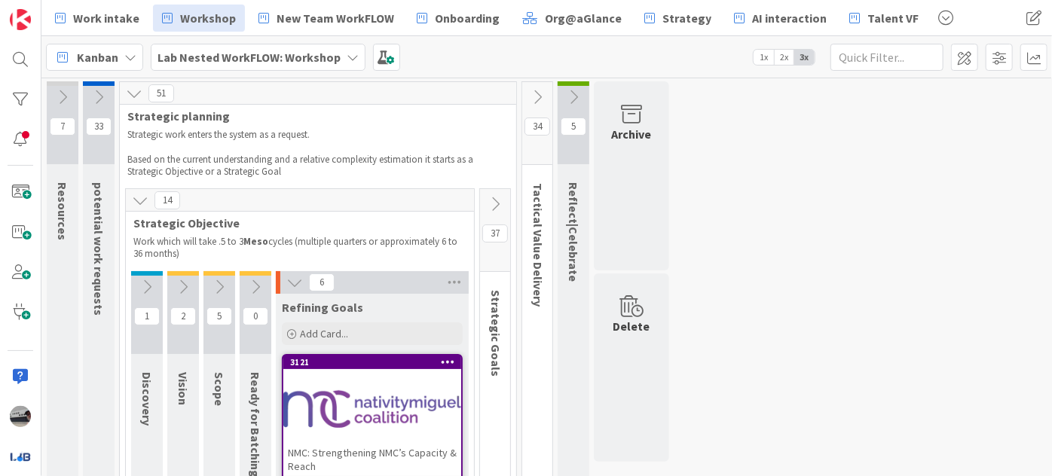
click at [497, 199] on icon at bounding box center [495, 204] width 17 height 17
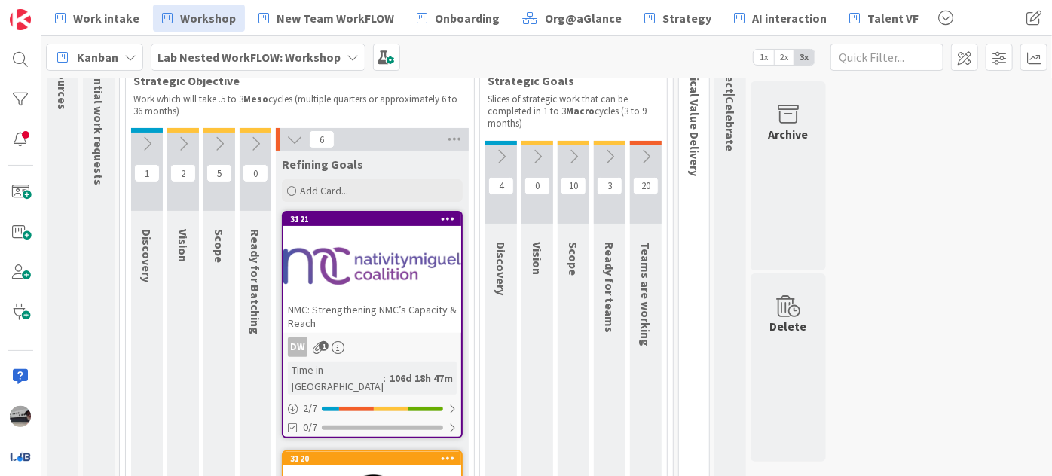
scroll to position [136, 0]
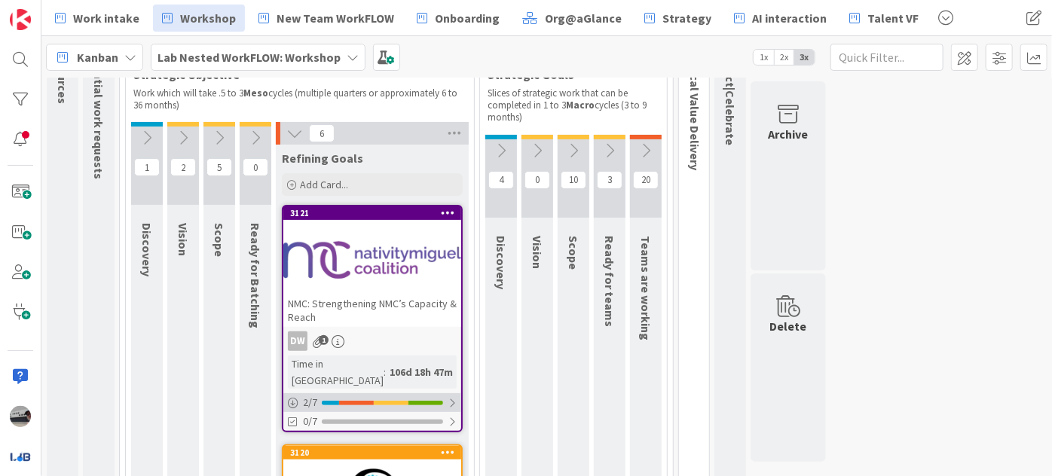
click at [450, 397] on div at bounding box center [452, 403] width 9 height 12
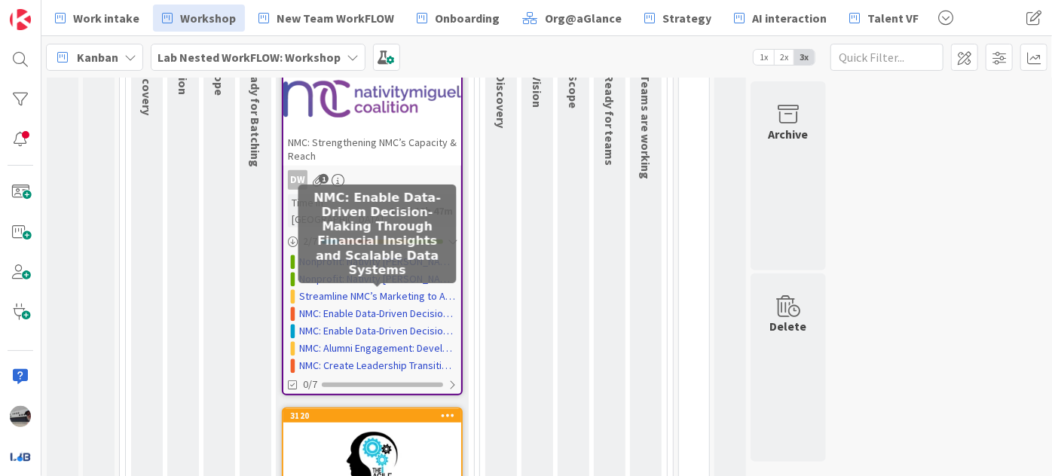
scroll to position [24, 0]
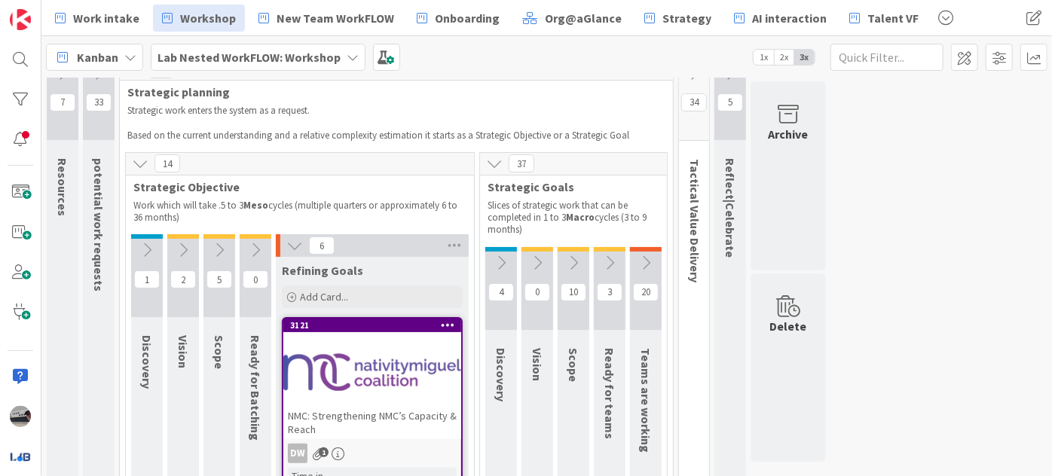
click at [293, 249] on icon at bounding box center [294, 245] width 17 height 17
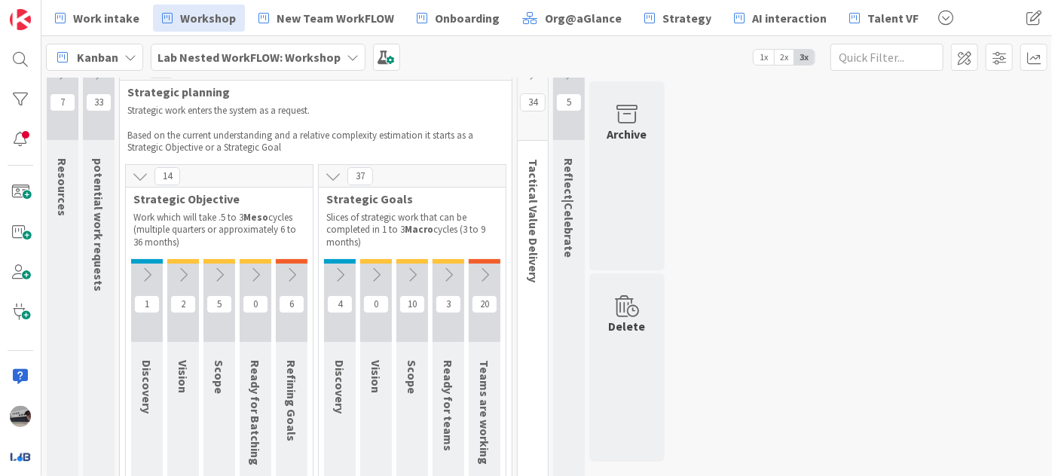
click at [459, 273] on button at bounding box center [449, 275] width 32 height 23
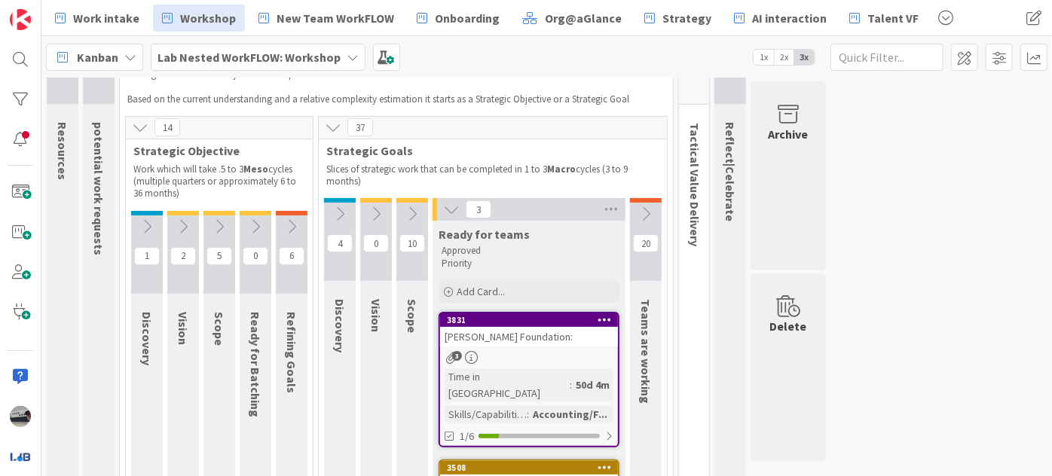
scroll to position [92, 0]
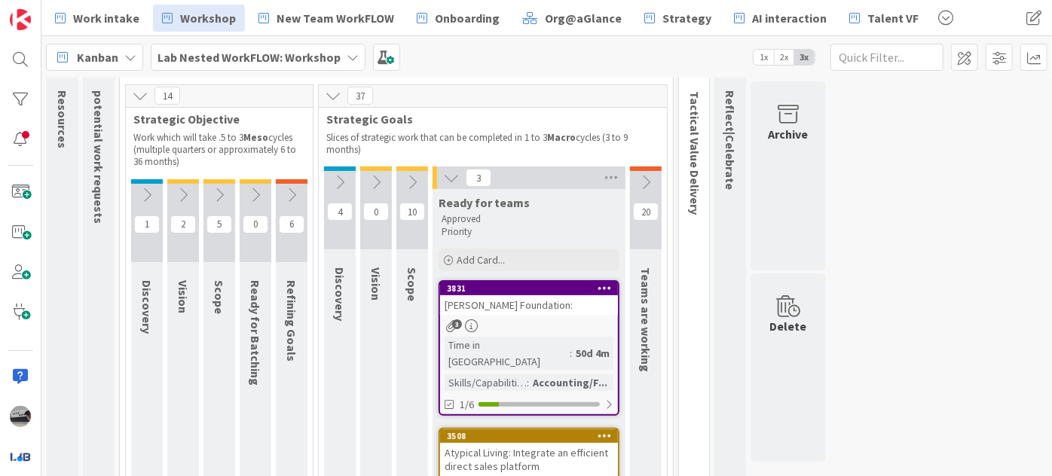
click at [644, 177] on icon at bounding box center [646, 182] width 17 height 17
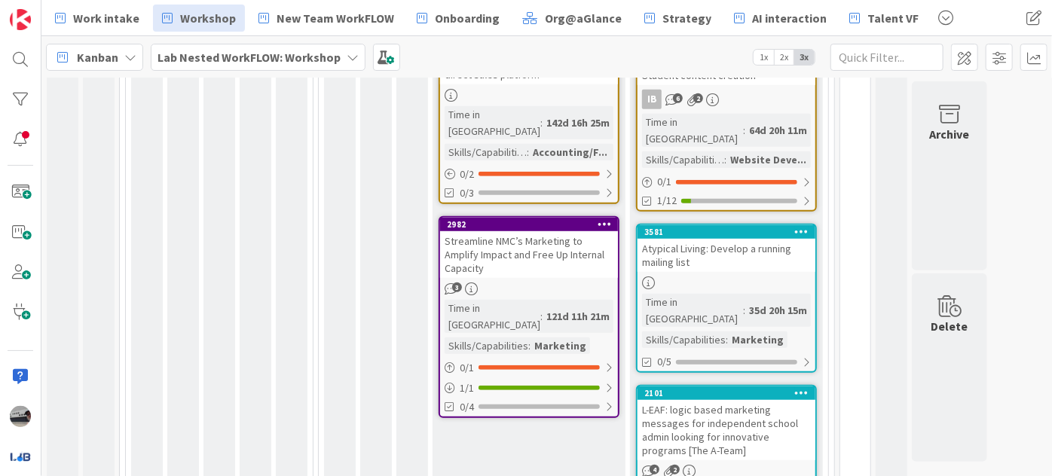
scroll to position [572, 0]
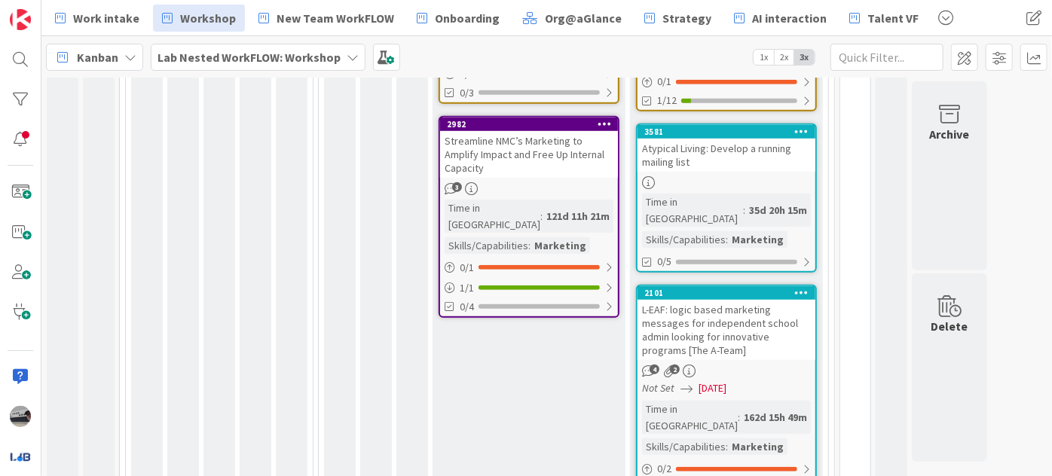
click at [730, 139] on div "Atypical Living: Develop a running mailing list" at bounding box center [727, 155] width 178 height 33
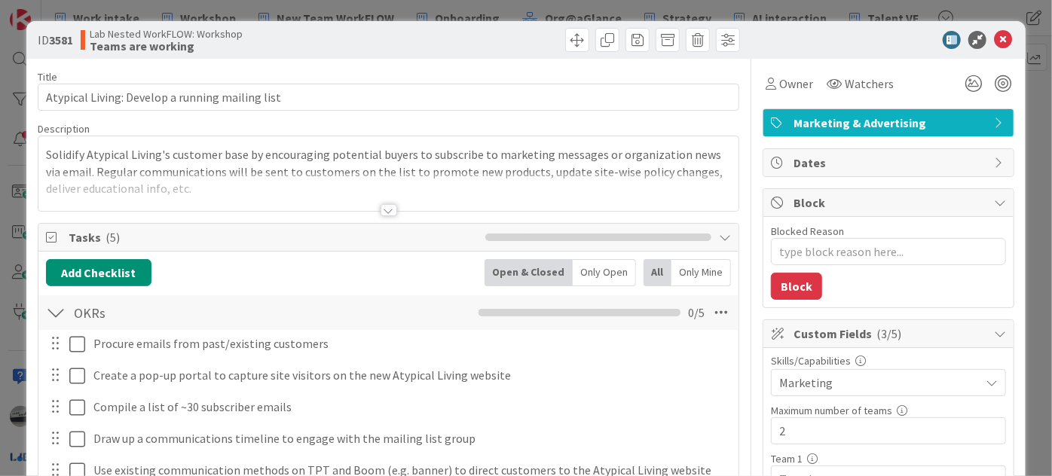
type textarea "x"
click at [994, 38] on icon at bounding box center [1003, 40] width 18 height 18
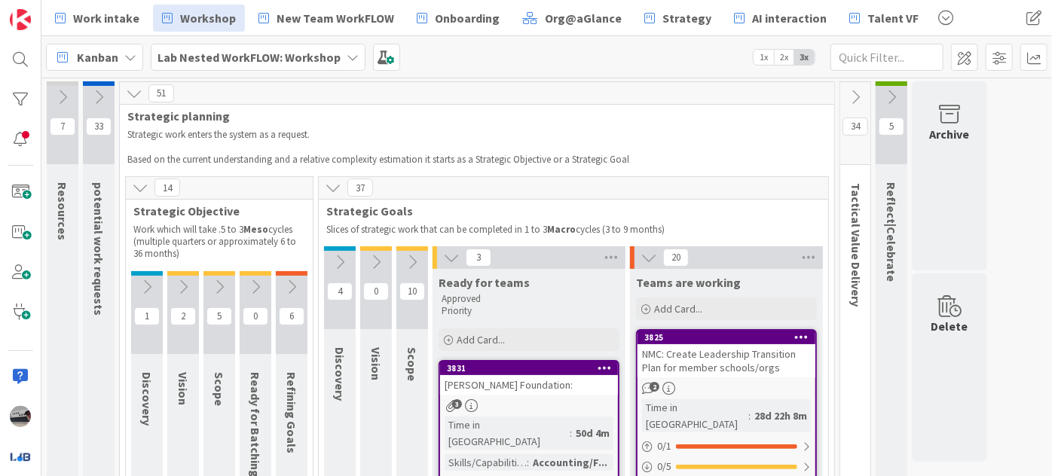
click at [448, 255] on icon at bounding box center [451, 257] width 17 height 17
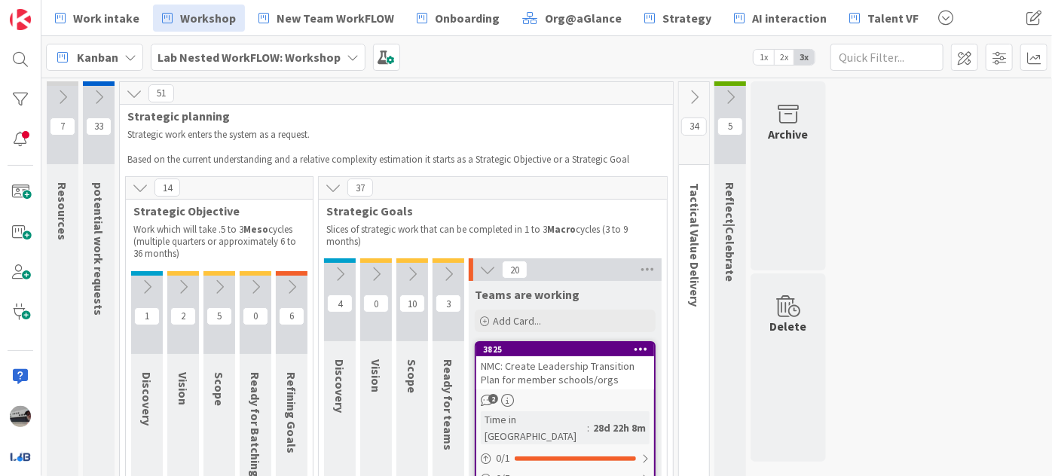
click at [482, 270] on icon at bounding box center [487, 270] width 17 height 17
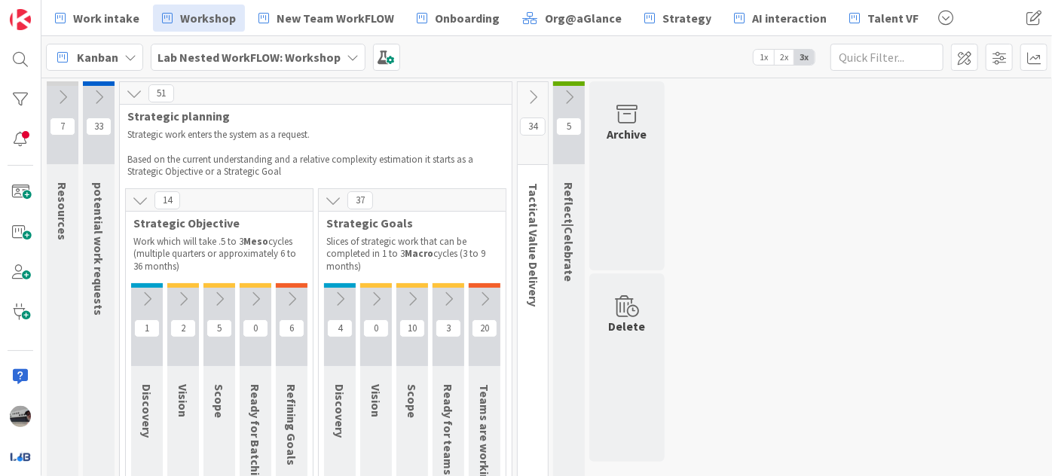
click at [530, 93] on icon at bounding box center [533, 97] width 17 height 17
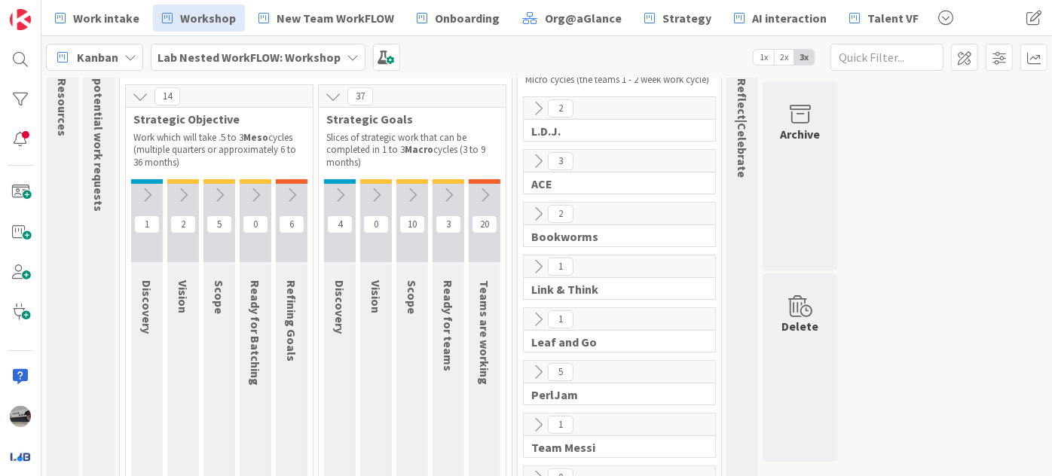
scroll to position [68, 0]
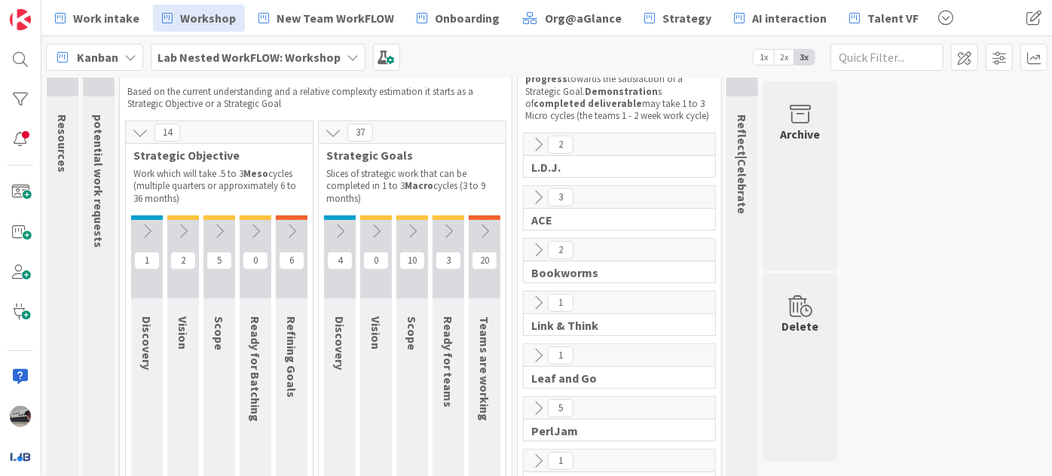
click at [534, 351] on icon at bounding box center [538, 355] width 17 height 17
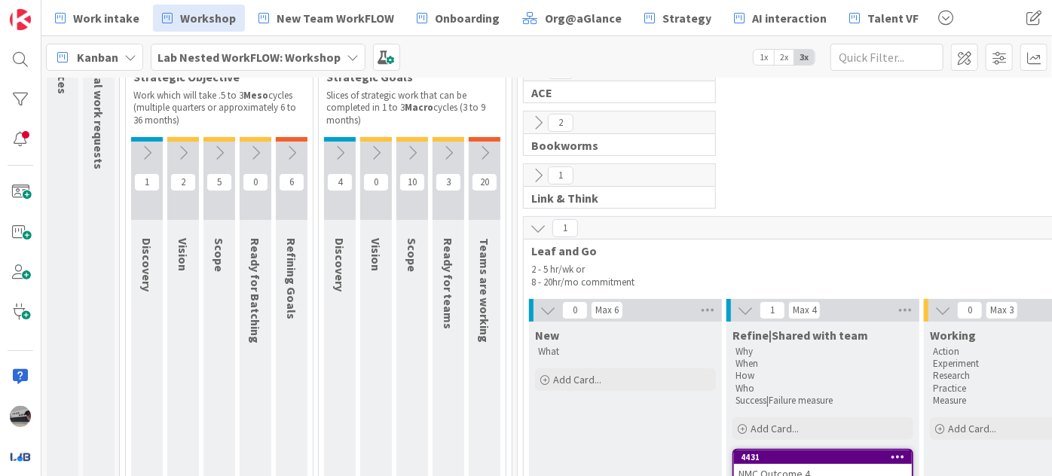
scroll to position [136, 0]
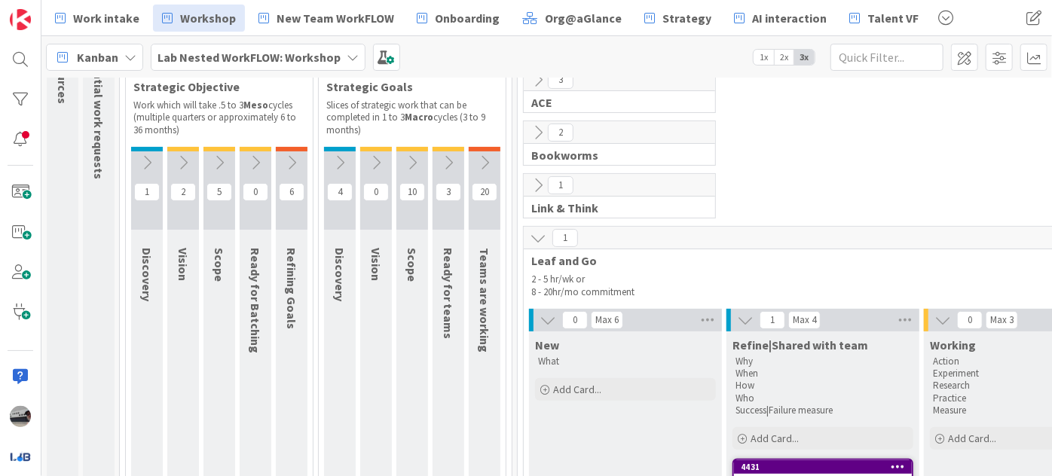
click at [534, 190] on icon at bounding box center [538, 185] width 17 height 17
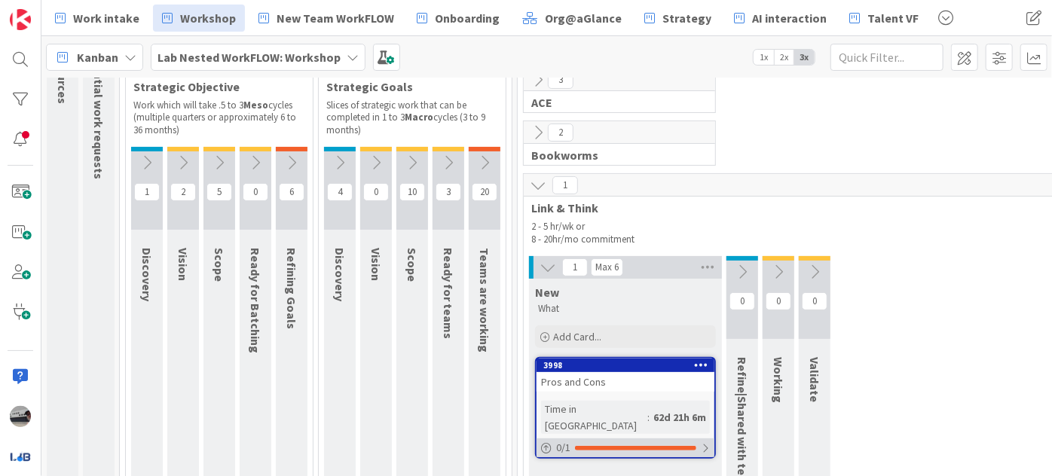
click at [702, 442] on div at bounding box center [705, 448] width 9 height 12
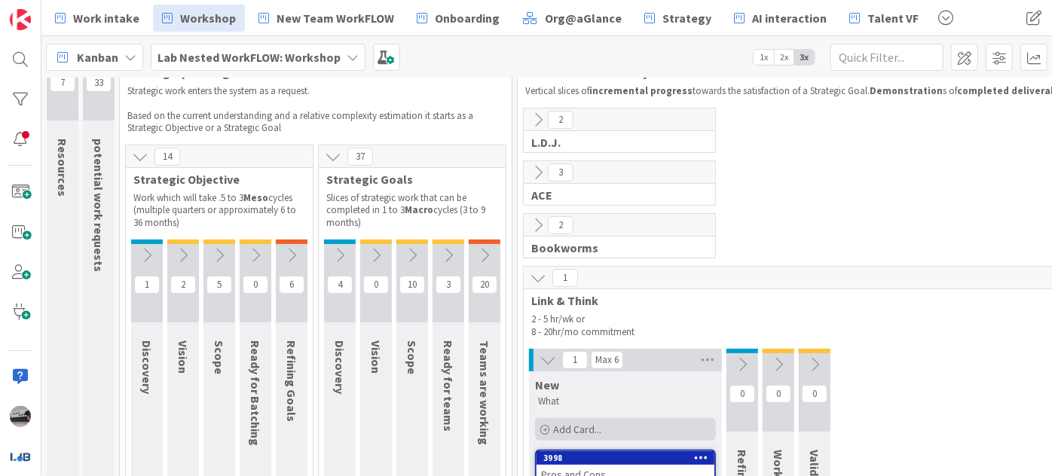
scroll to position [68, 0]
